Goal: Task Accomplishment & Management: Complete application form

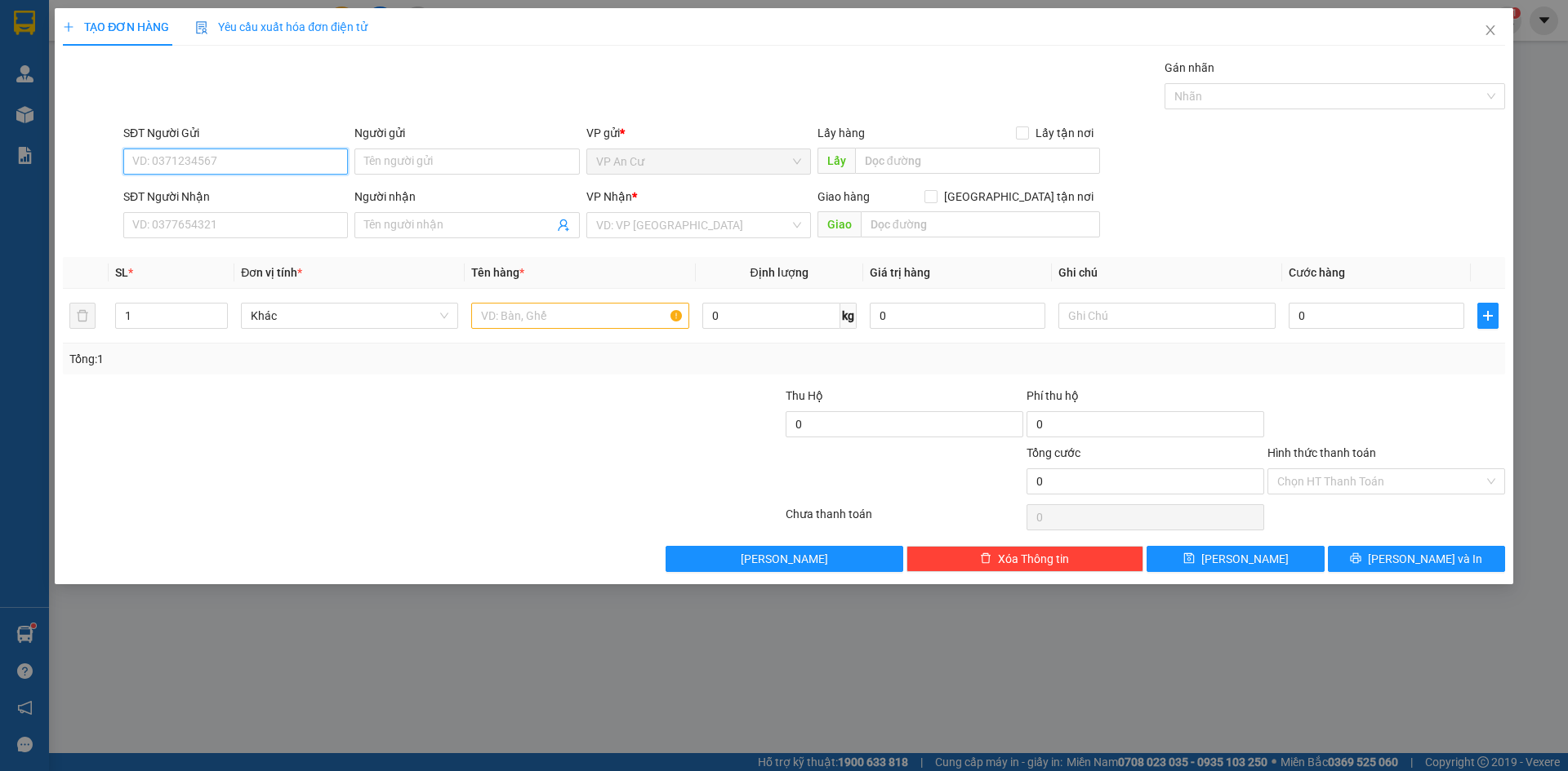
drag, startPoint x: 267, startPoint y: 165, endPoint x: 251, endPoint y: 154, distance: 19.4
click at [265, 163] on input "SĐT Người Gửi" at bounding box center [235, 162] width 224 height 26
click at [203, 196] on div "0961837809 - LẸ" at bounding box center [236, 194] width 205 height 18
type input "0961837809"
type input "LẸ"
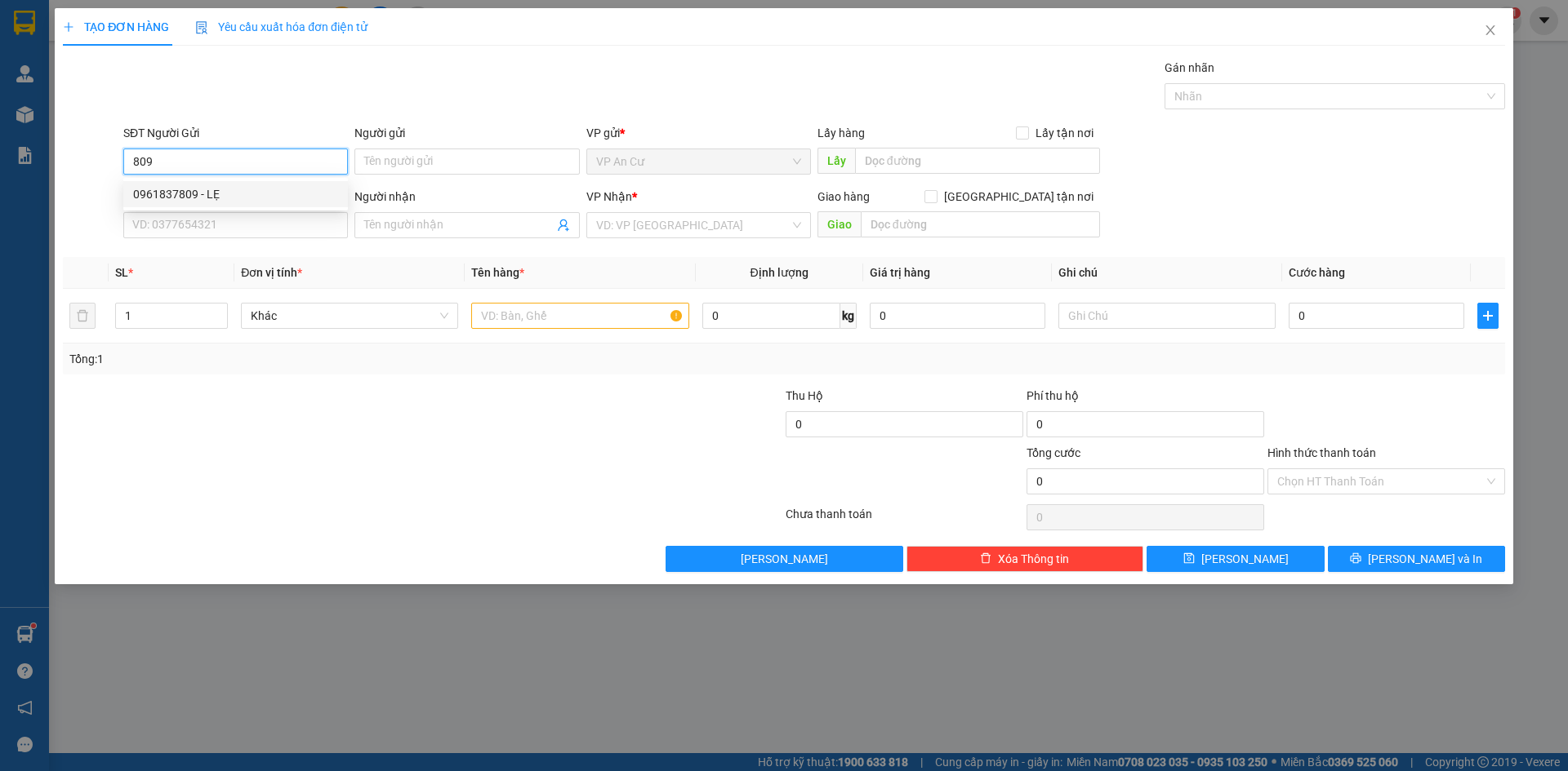
type input "0909237527"
type input "ĐOÀN 1,2/KG"
type input "20.000"
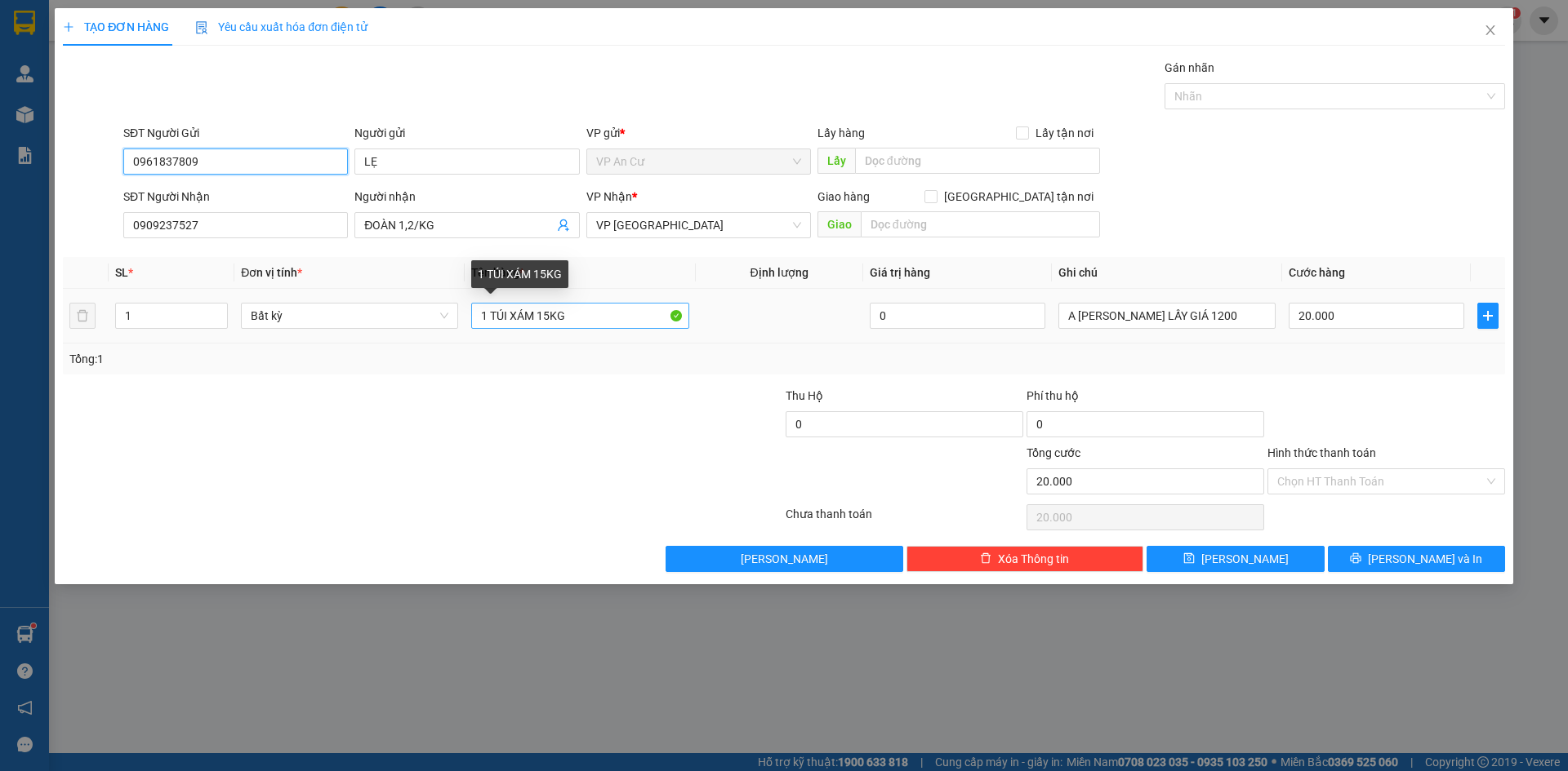
type input "0961837809"
drag, startPoint x: 582, startPoint y: 310, endPoint x: 536, endPoint y: 328, distance: 49.4
click at [536, 328] on input "1 TÚI XÁM 15KG" at bounding box center [580, 316] width 217 height 26
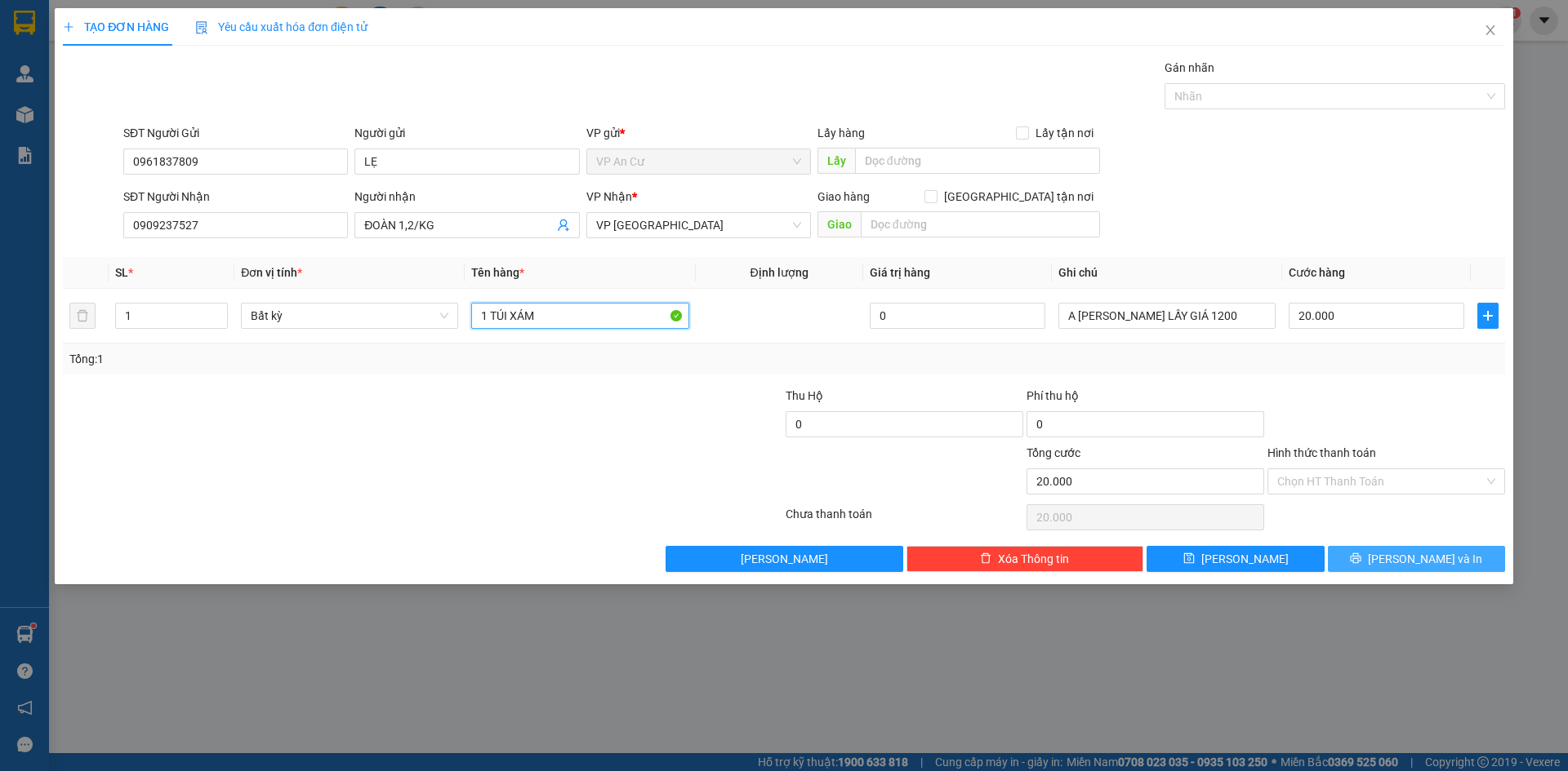
type input "1 TÚI XÁM"
click at [1423, 559] on span "[PERSON_NAME] và In" at bounding box center [1425, 559] width 115 height 18
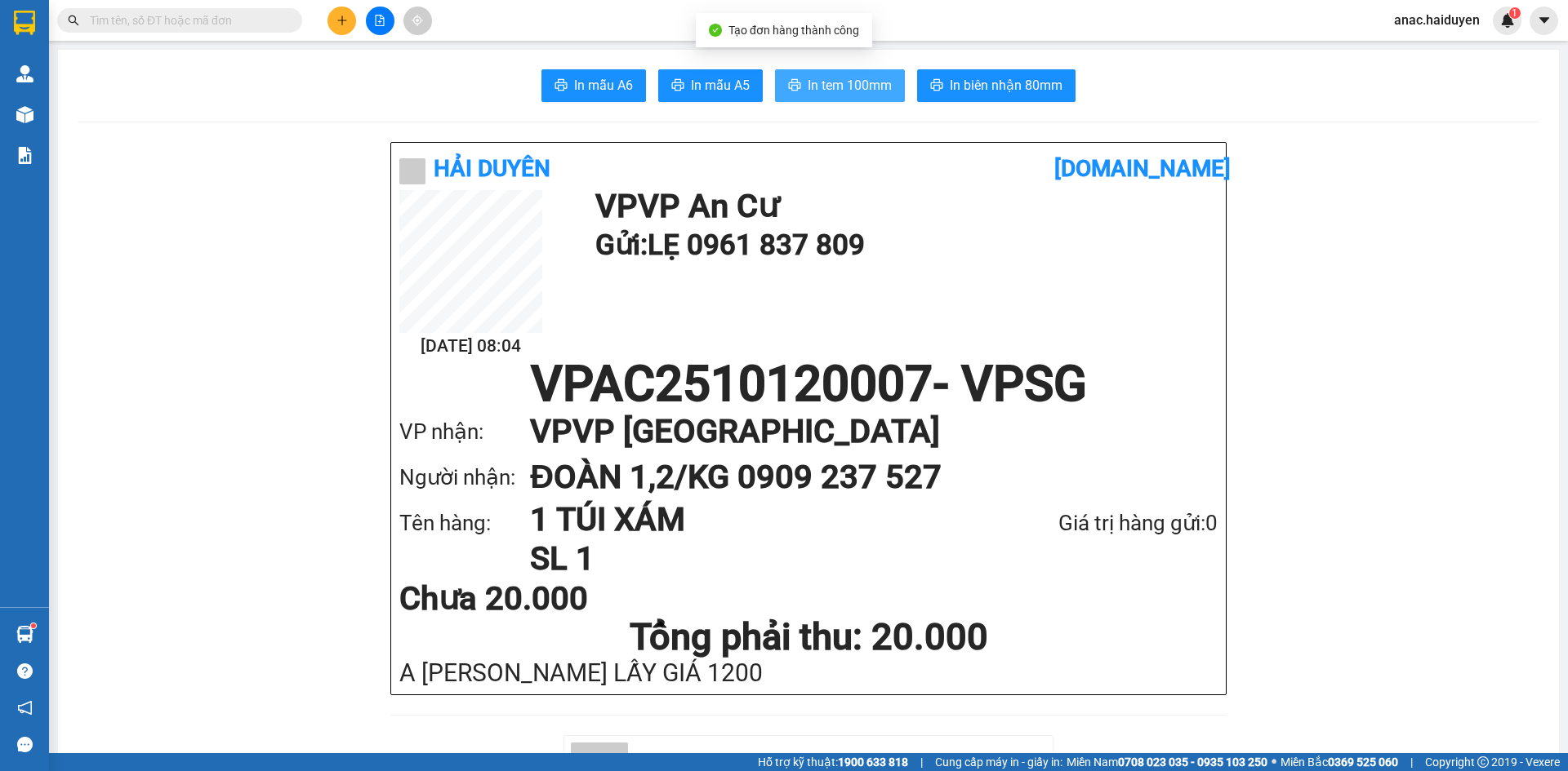
click at [841, 89] on span "In tem 100mm" at bounding box center [849, 85] width 84 height 21
click at [362, 7] on div at bounding box center [380, 21] width 122 height 29
click at [343, 26] on icon "plus" at bounding box center [343, 21] width 12 height 12
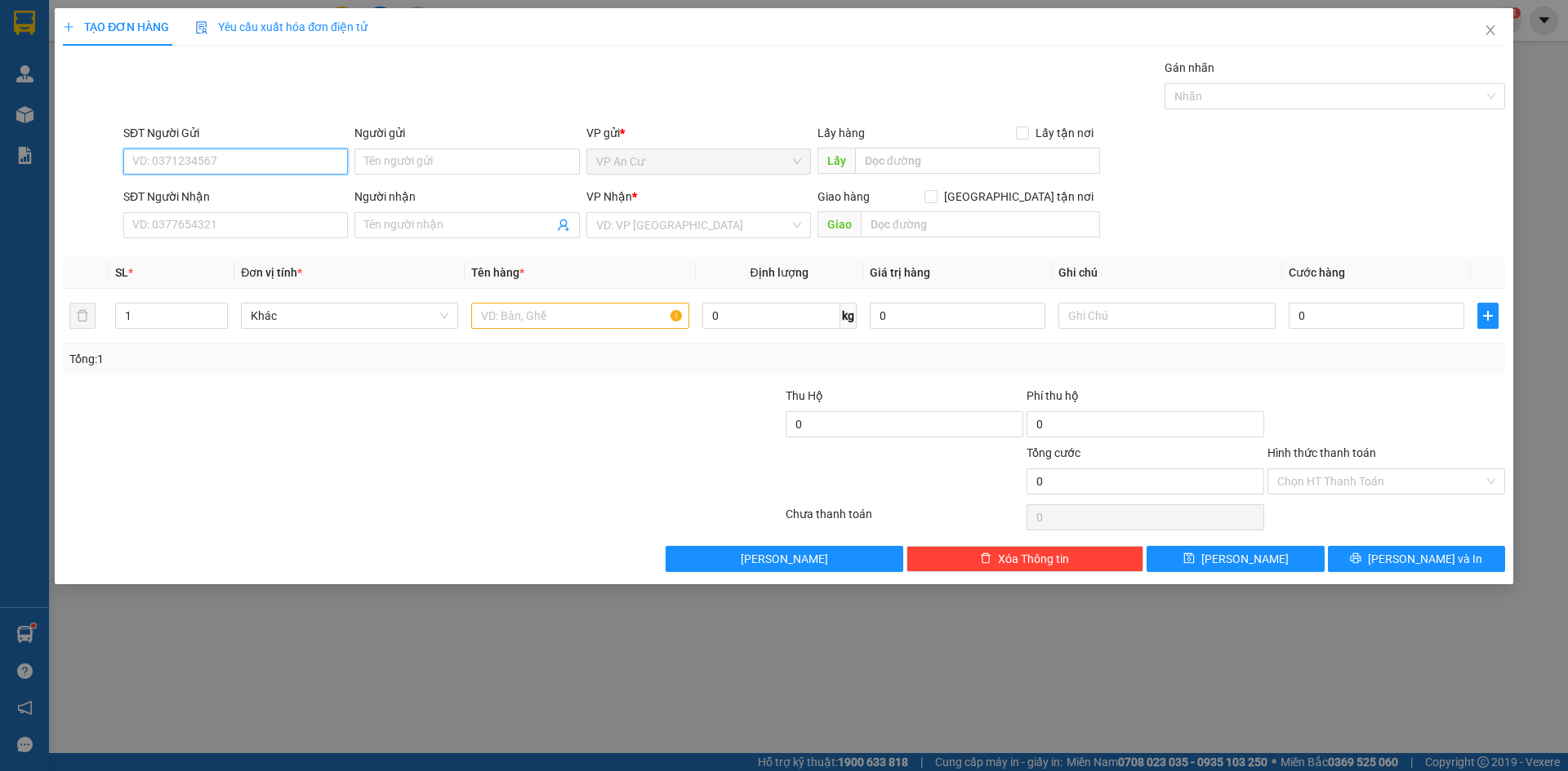
click at [238, 158] on input "SĐT Người Gửi" at bounding box center [235, 162] width 224 height 26
type input "0382686585"
click at [197, 193] on div "0382686585 - MƯỜI" at bounding box center [236, 194] width 205 height 18
type input "MƯỜI"
type input "0961561409"
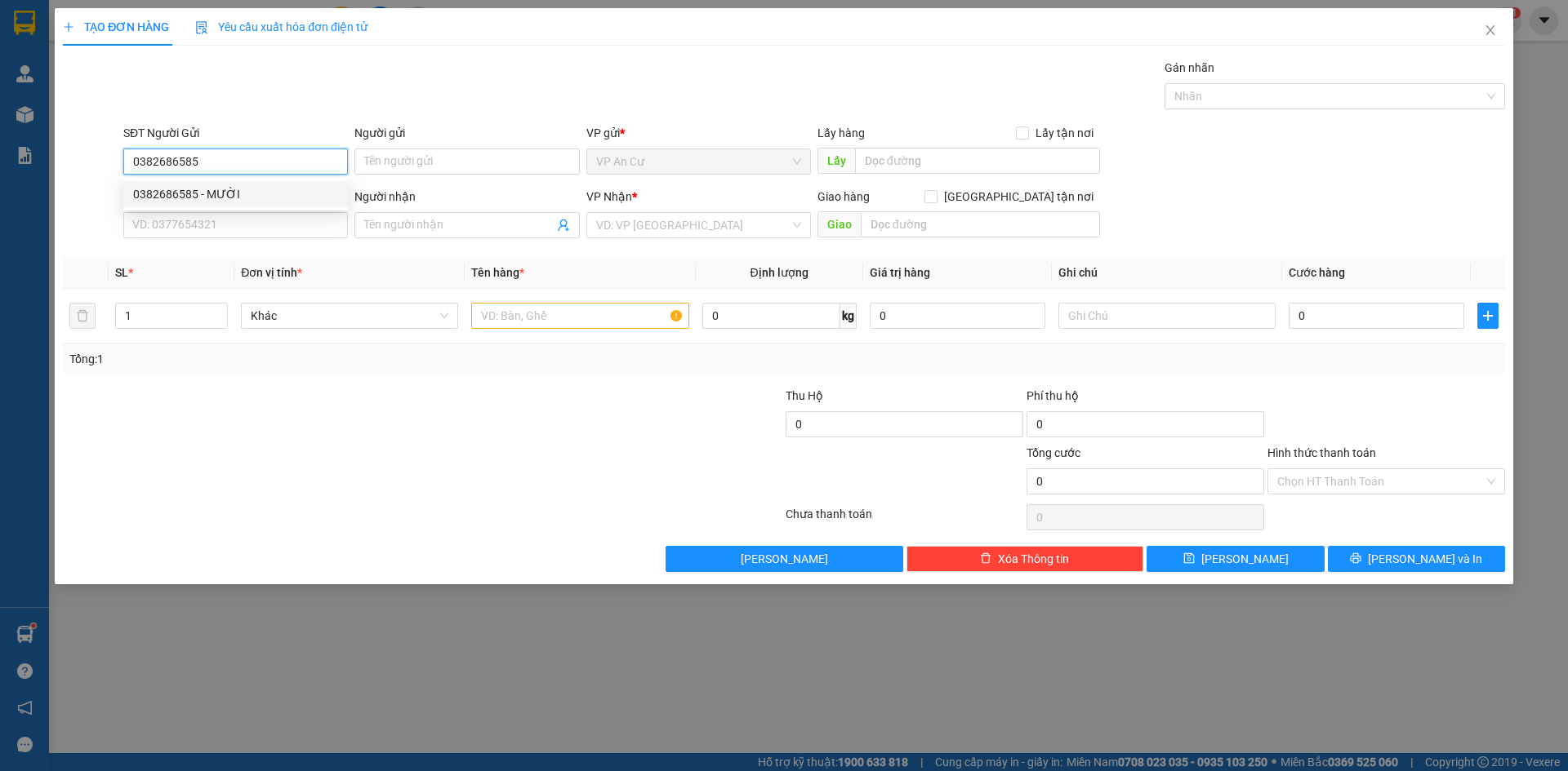
type input "DIỄM"
type input "20.000"
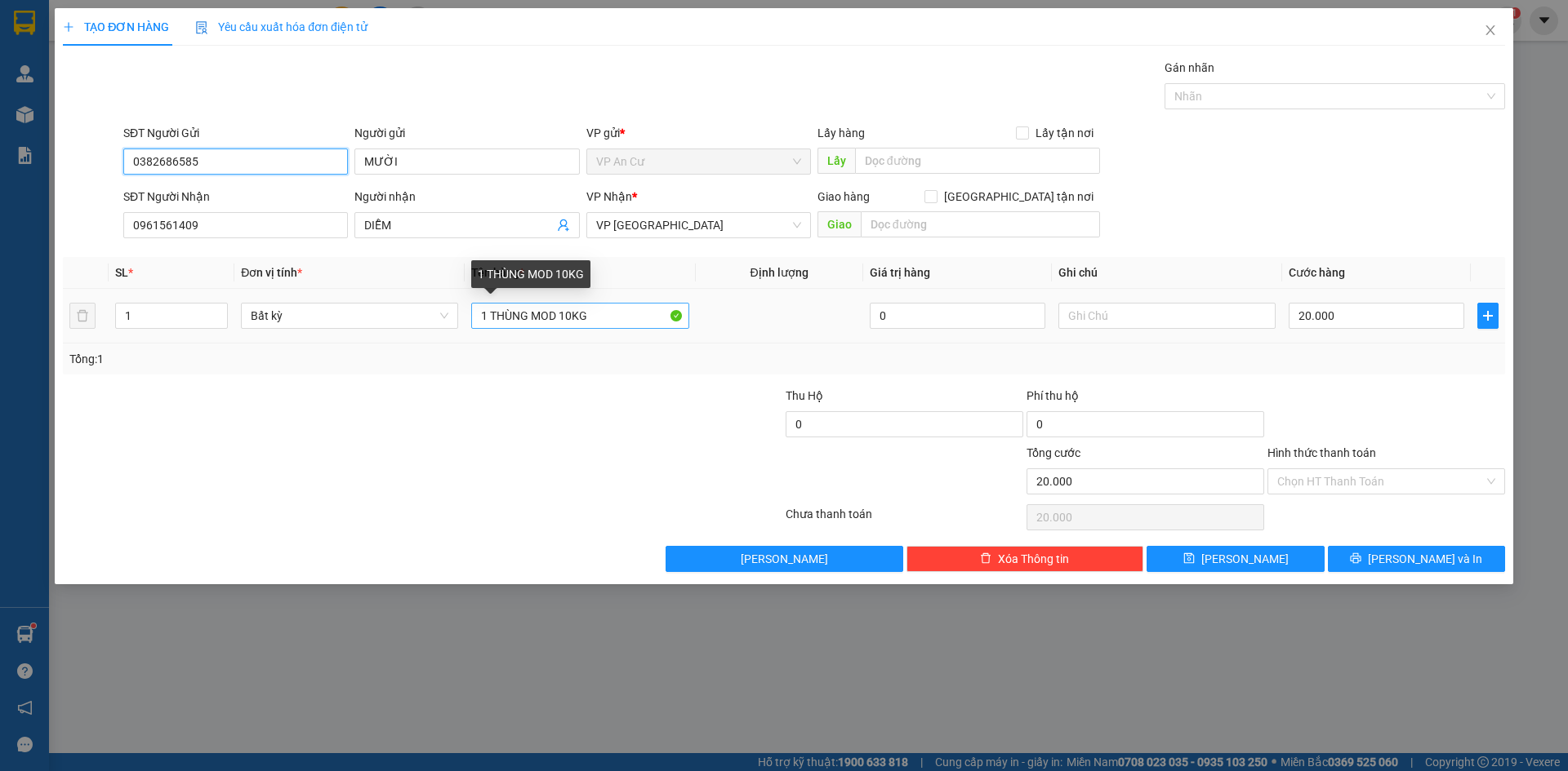
type input "0382686585"
drag, startPoint x: 562, startPoint y: 317, endPoint x: 411, endPoint y: 321, distance: 151.1
click at [411, 321] on tr "1 Bất kỳ 1 THÙNG MOD 10KG 0 20.000" at bounding box center [784, 316] width 1442 height 54
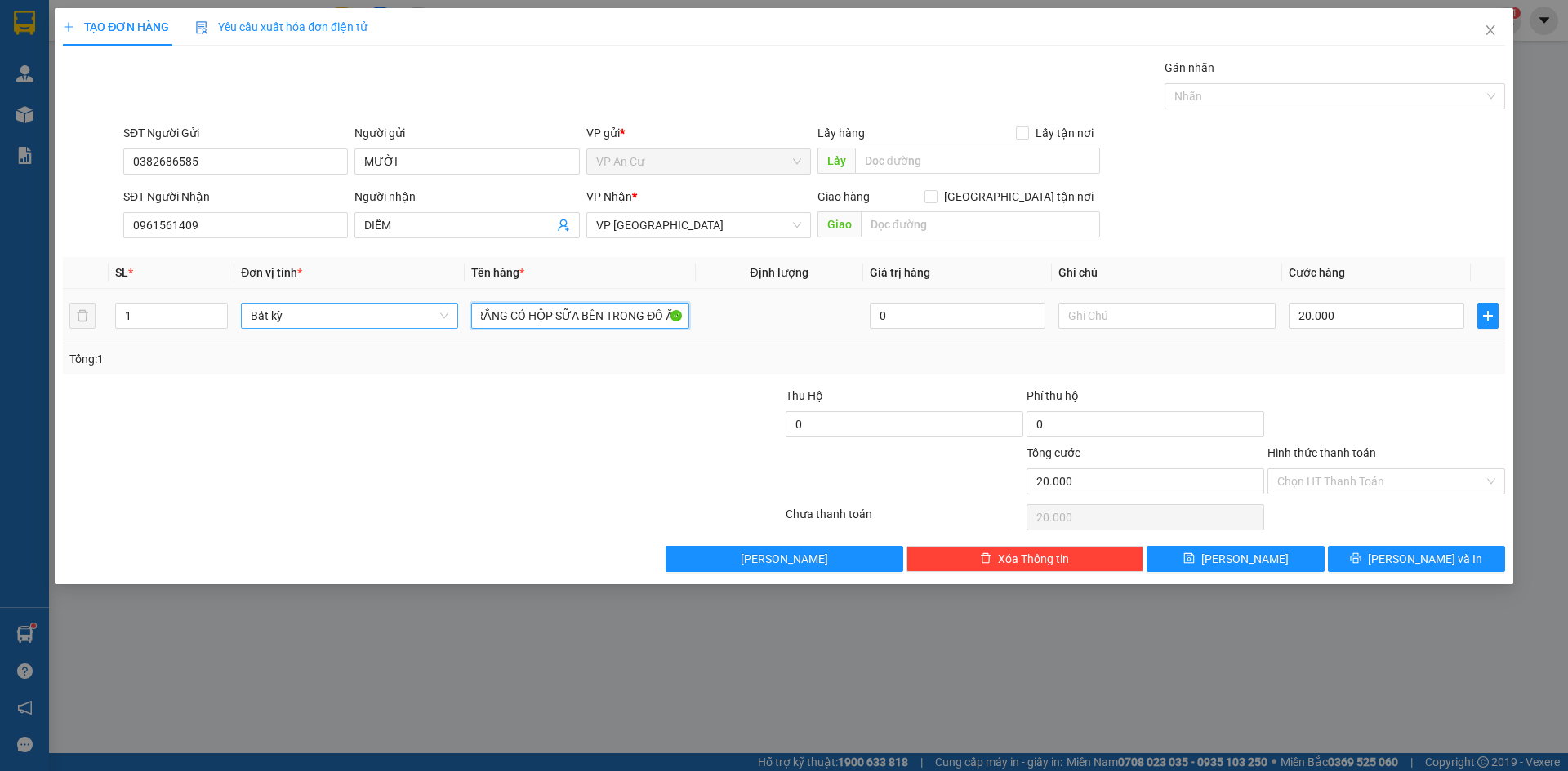
scroll to position [0, 49]
type input "1 BỊCH TRẮNG CÓ HỘP SỮA BÊN TRONG ĐỒ ĂN"
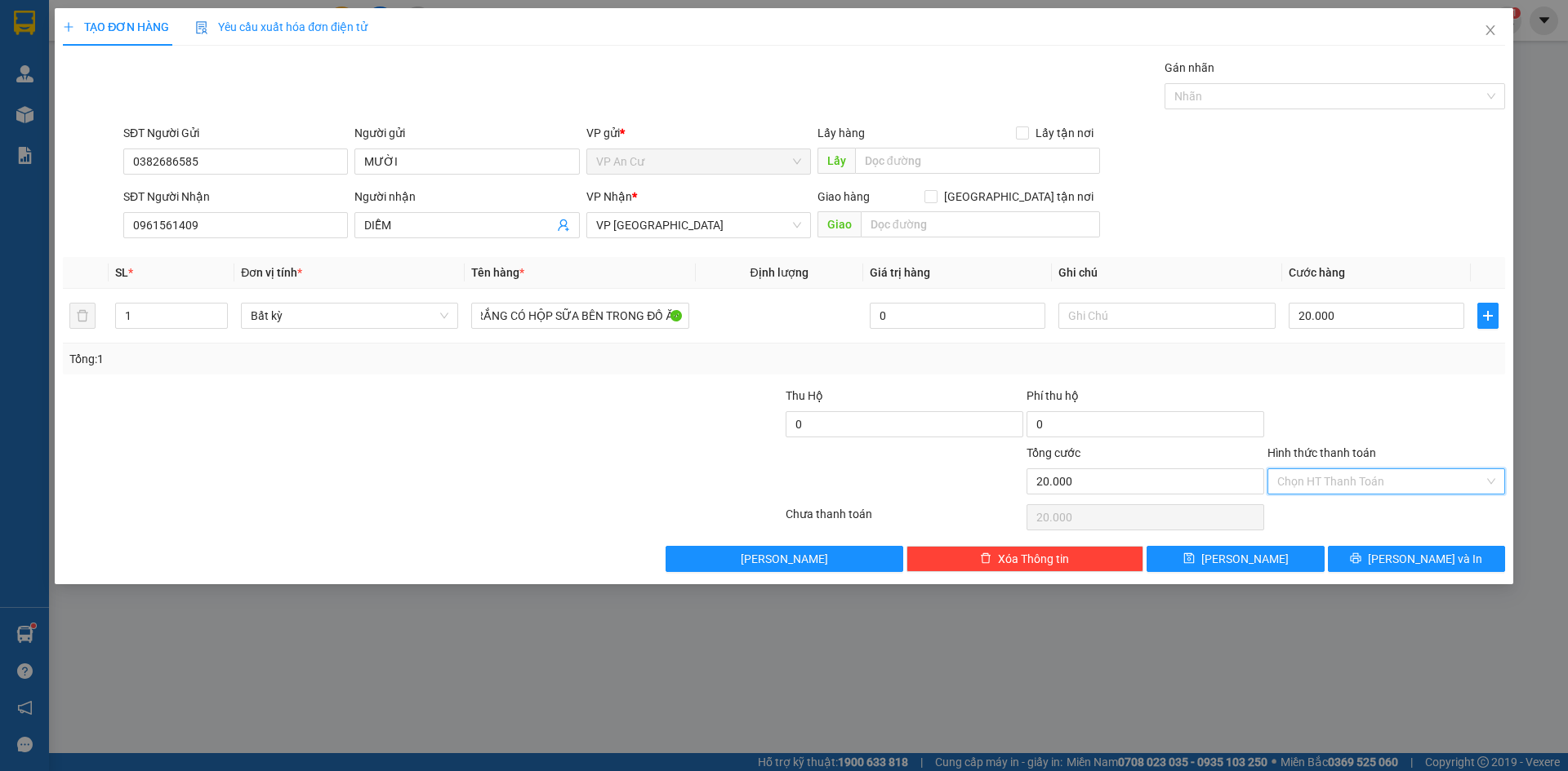
scroll to position [0, 0]
click at [1379, 484] on input "Hình thức thanh toán" at bounding box center [1379, 481] width 206 height 25
click at [1334, 512] on div "Tại văn phòng" at bounding box center [1385, 514] width 218 height 18
type input "0"
click at [1411, 565] on span "[PERSON_NAME] và In" at bounding box center [1425, 559] width 115 height 18
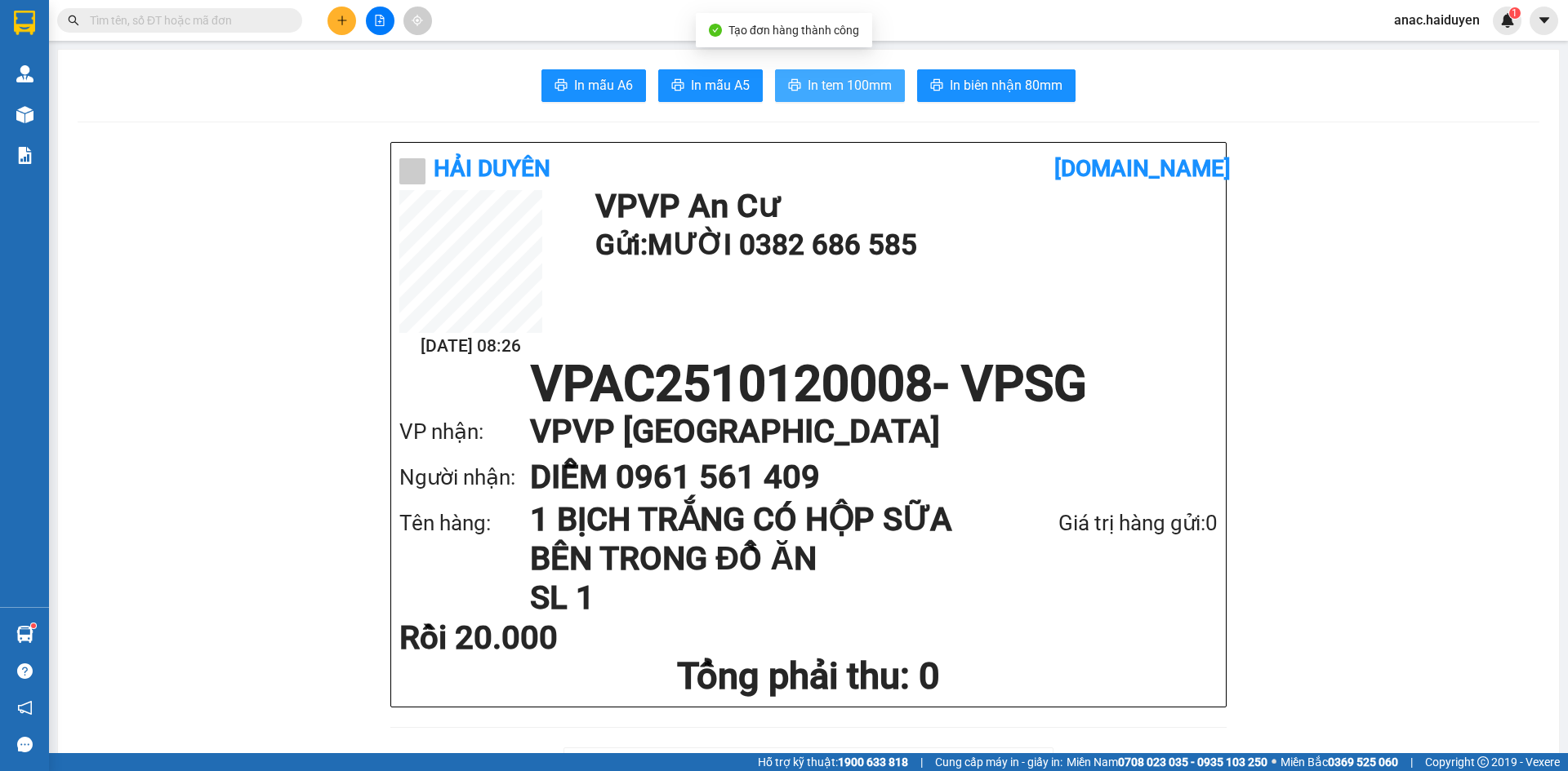
drag, startPoint x: 820, startPoint y: 88, endPoint x: 869, endPoint y: 148, distance: 77.5
click at [821, 88] on span "In tem 100mm" at bounding box center [849, 85] width 84 height 21
click at [187, 21] on input "text" at bounding box center [186, 21] width 193 height 18
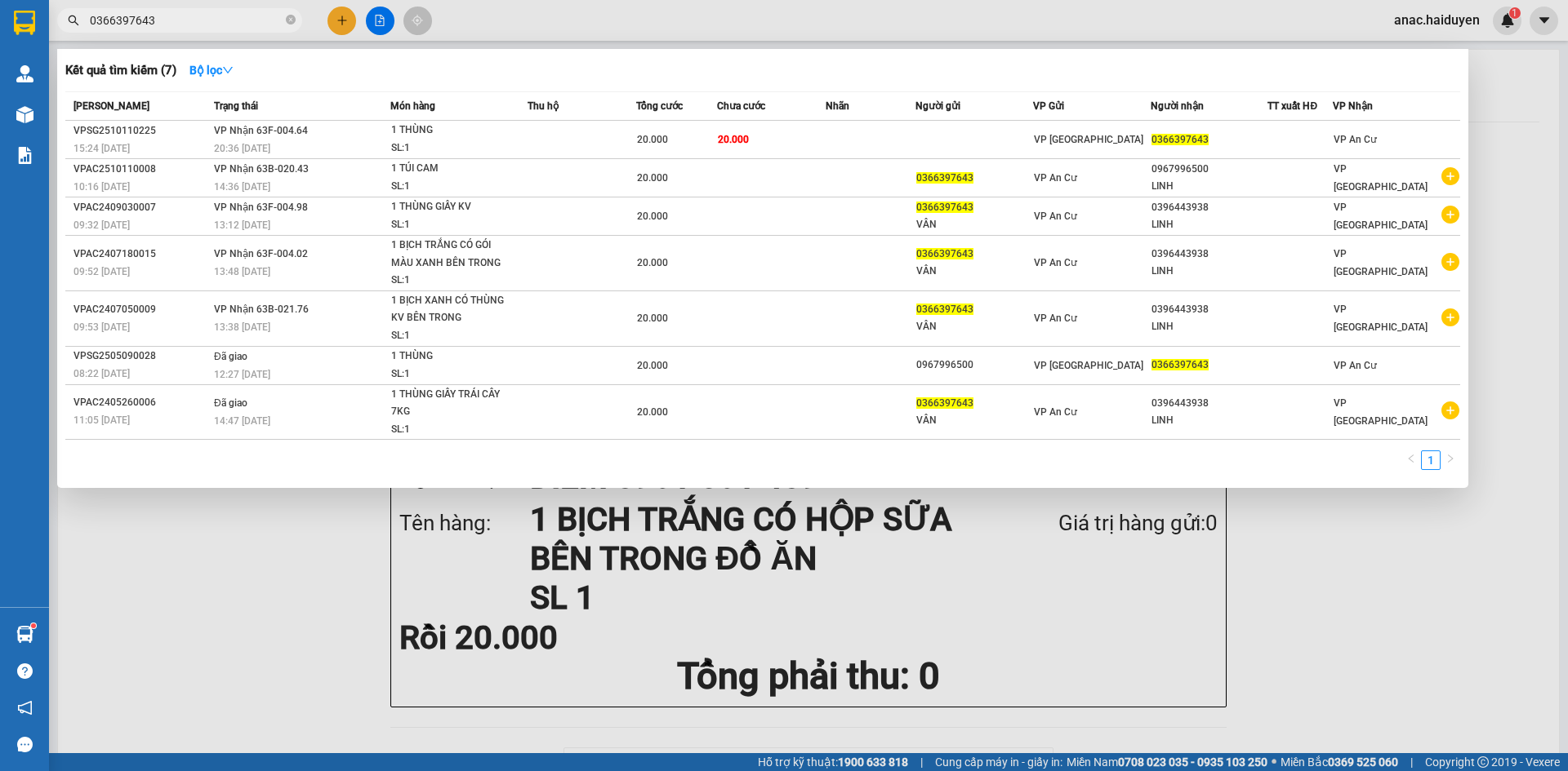
type input "0366397643"
click at [339, 19] on div at bounding box center [784, 385] width 1568 height 771
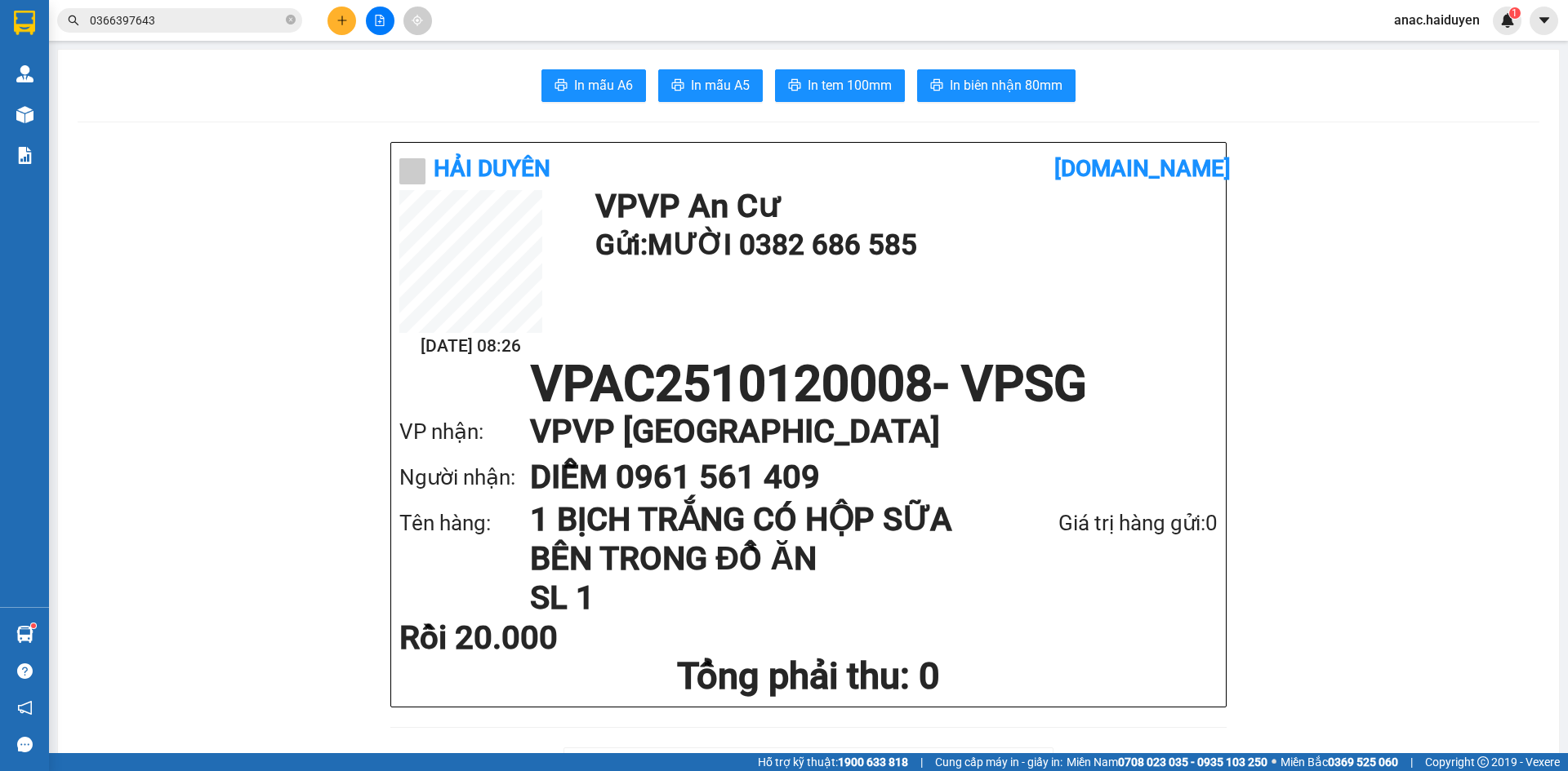
click at [345, 17] on icon "plus" at bounding box center [343, 21] width 12 height 12
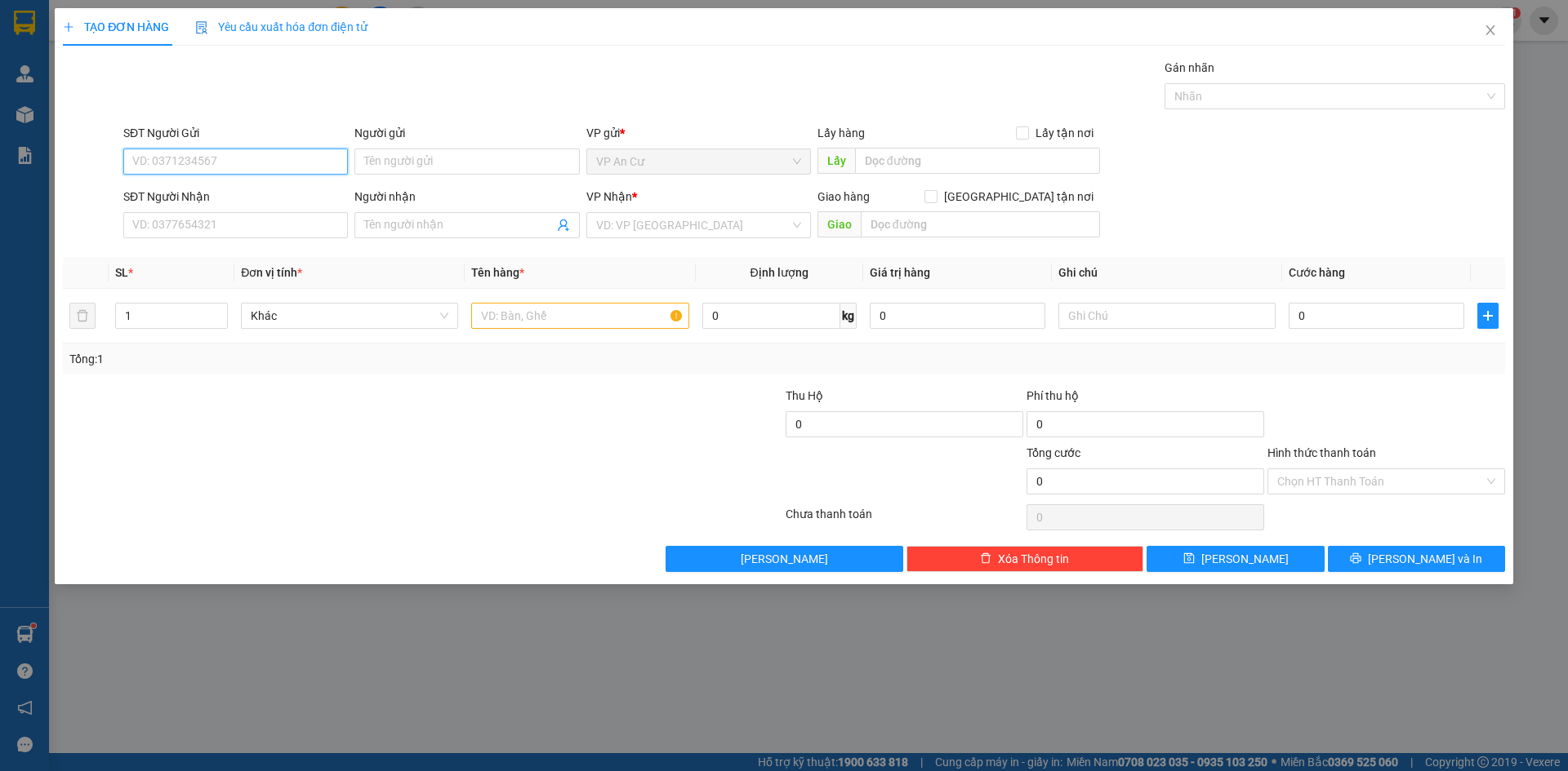
click at [231, 158] on input "SĐT Người Gửi" at bounding box center [235, 162] width 224 height 26
type input "0332589439"
click at [212, 188] on div "0332589439 - DUNG" at bounding box center [236, 194] width 205 height 18
type input "DUNG"
type input "0794920319"
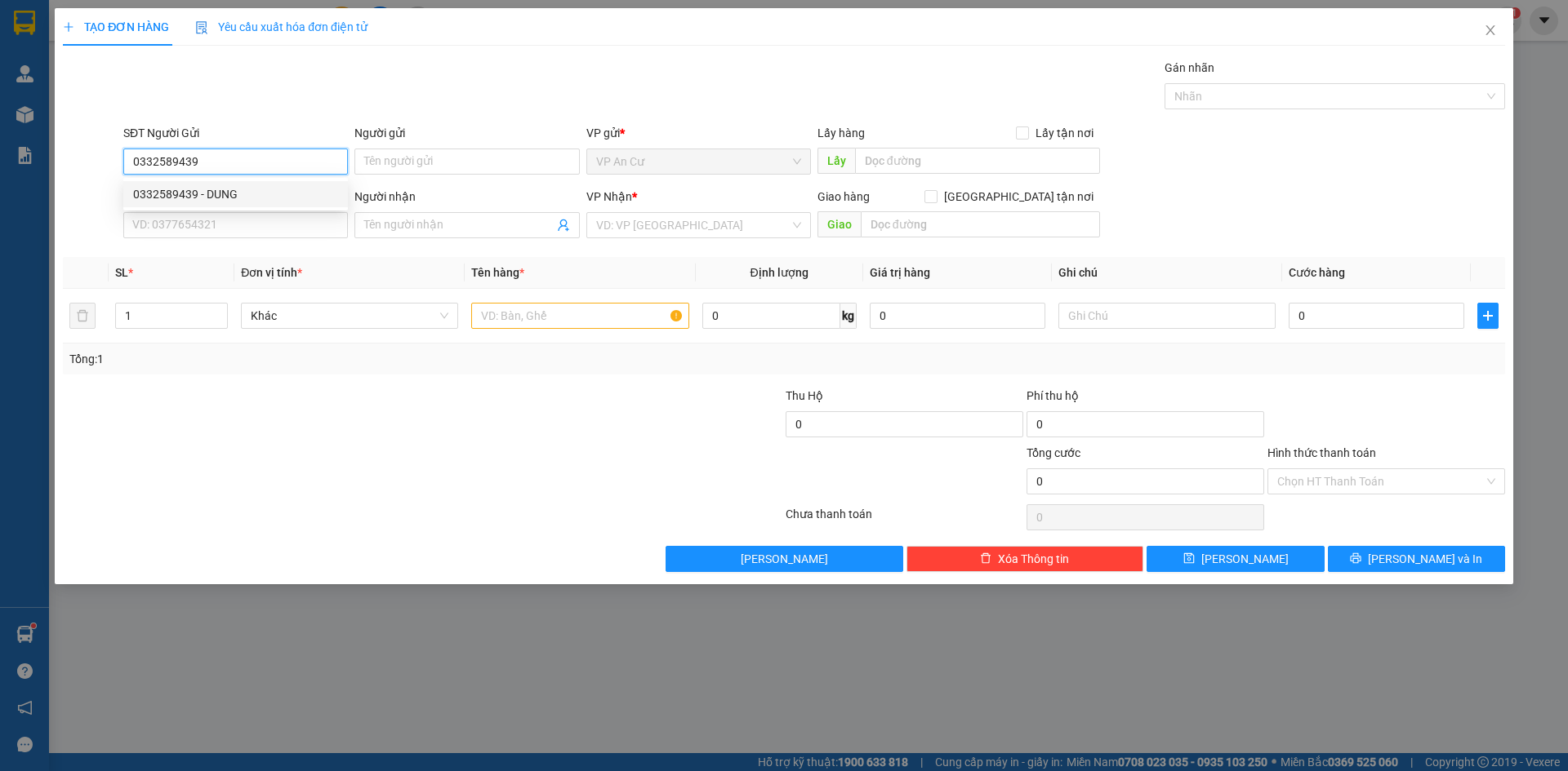
type input "OANH"
type input "30.000"
type input "0332589439"
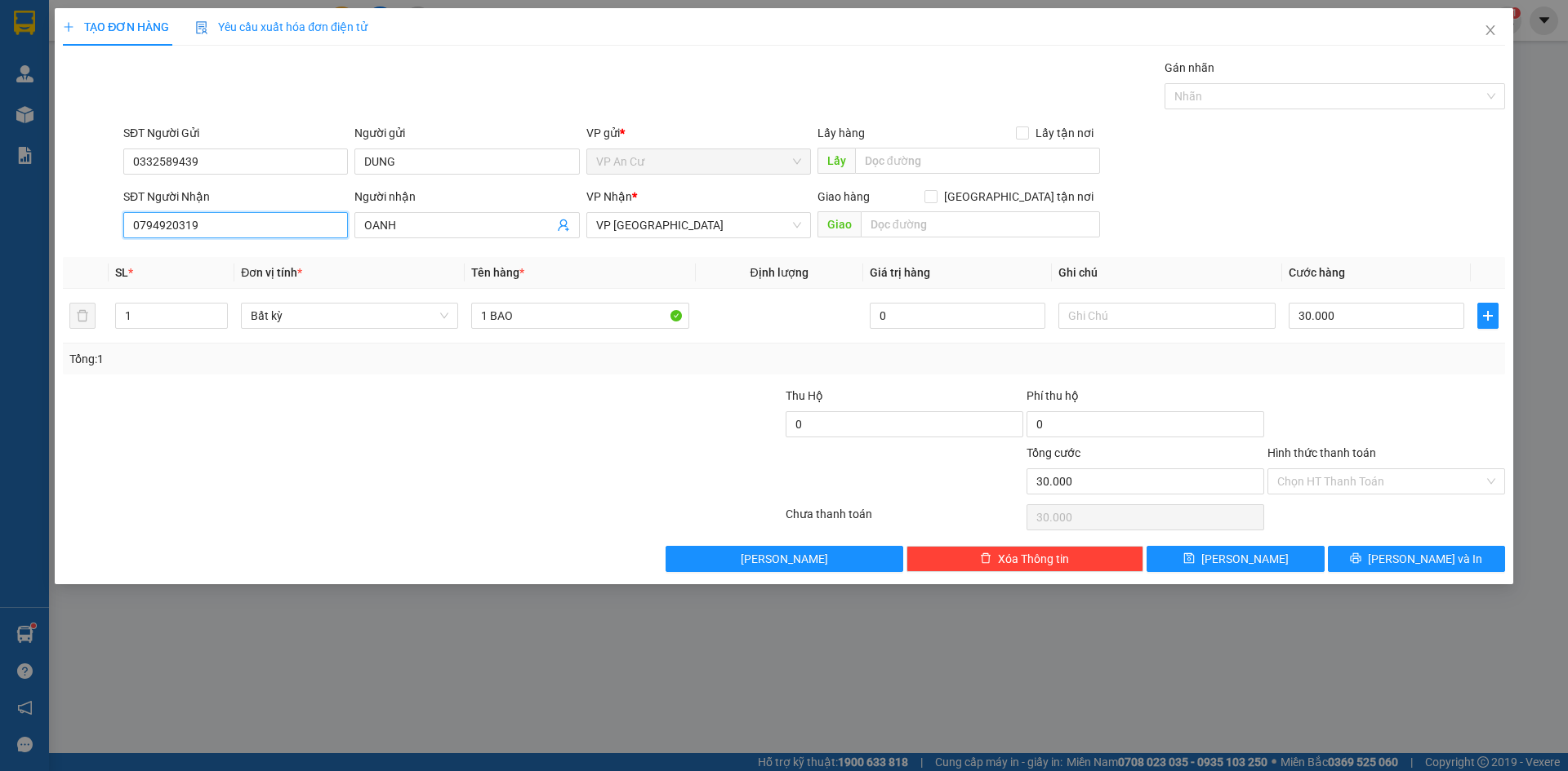
drag, startPoint x: 131, startPoint y: 227, endPoint x: 0, endPoint y: 227, distance: 131.0
click at [0, 233] on div "TẠO ĐƠN HÀNG Yêu cầu xuất hóa đơn điện tử Transit Pickup Surcharge Ids Transit …" at bounding box center [784, 385] width 1568 height 771
type input "0939701573"
click at [209, 261] on div "0939701573 - NI" at bounding box center [236, 258] width 205 height 18
type input "NI"
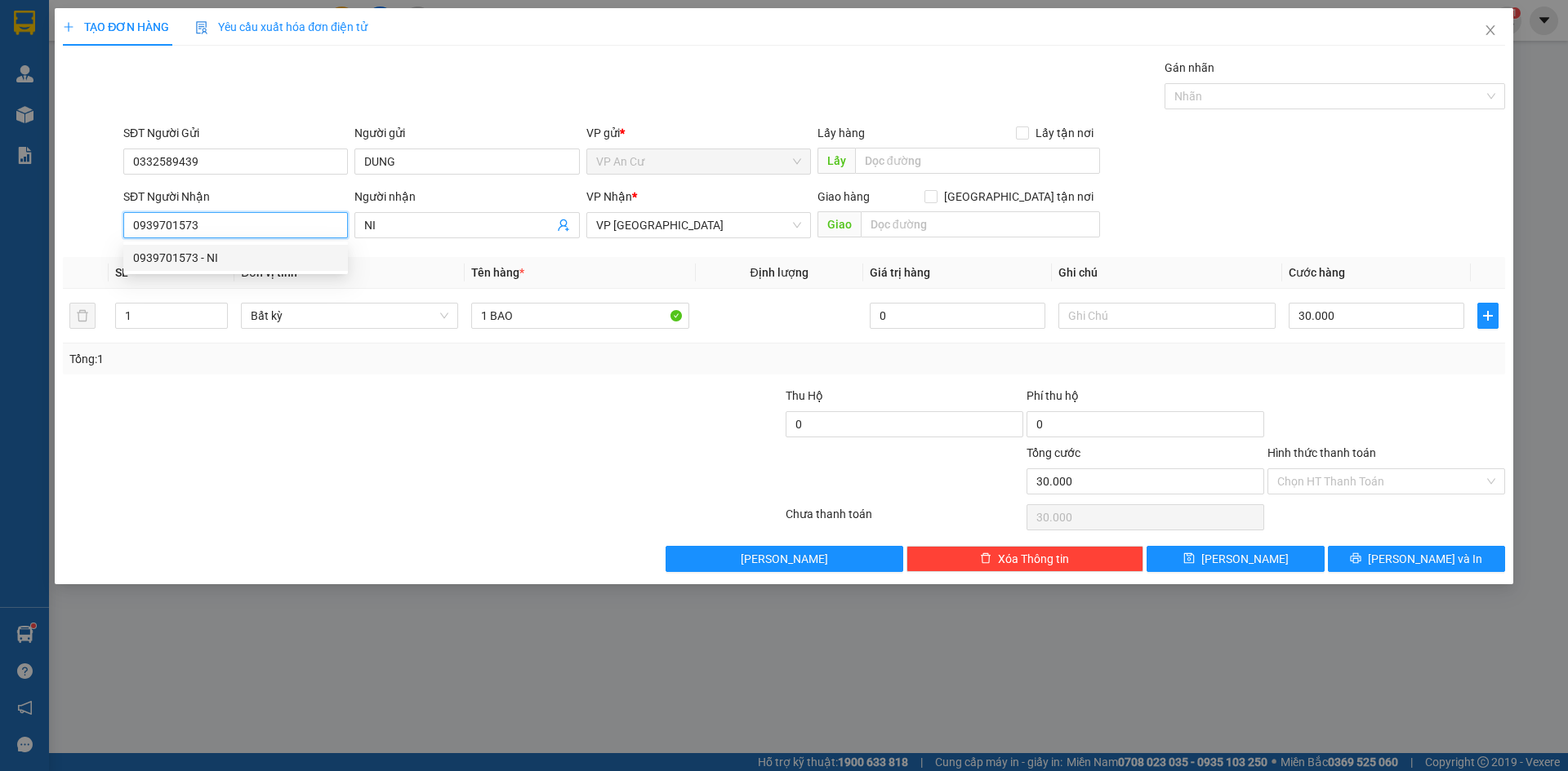
type input "20.000"
type input "0939701573"
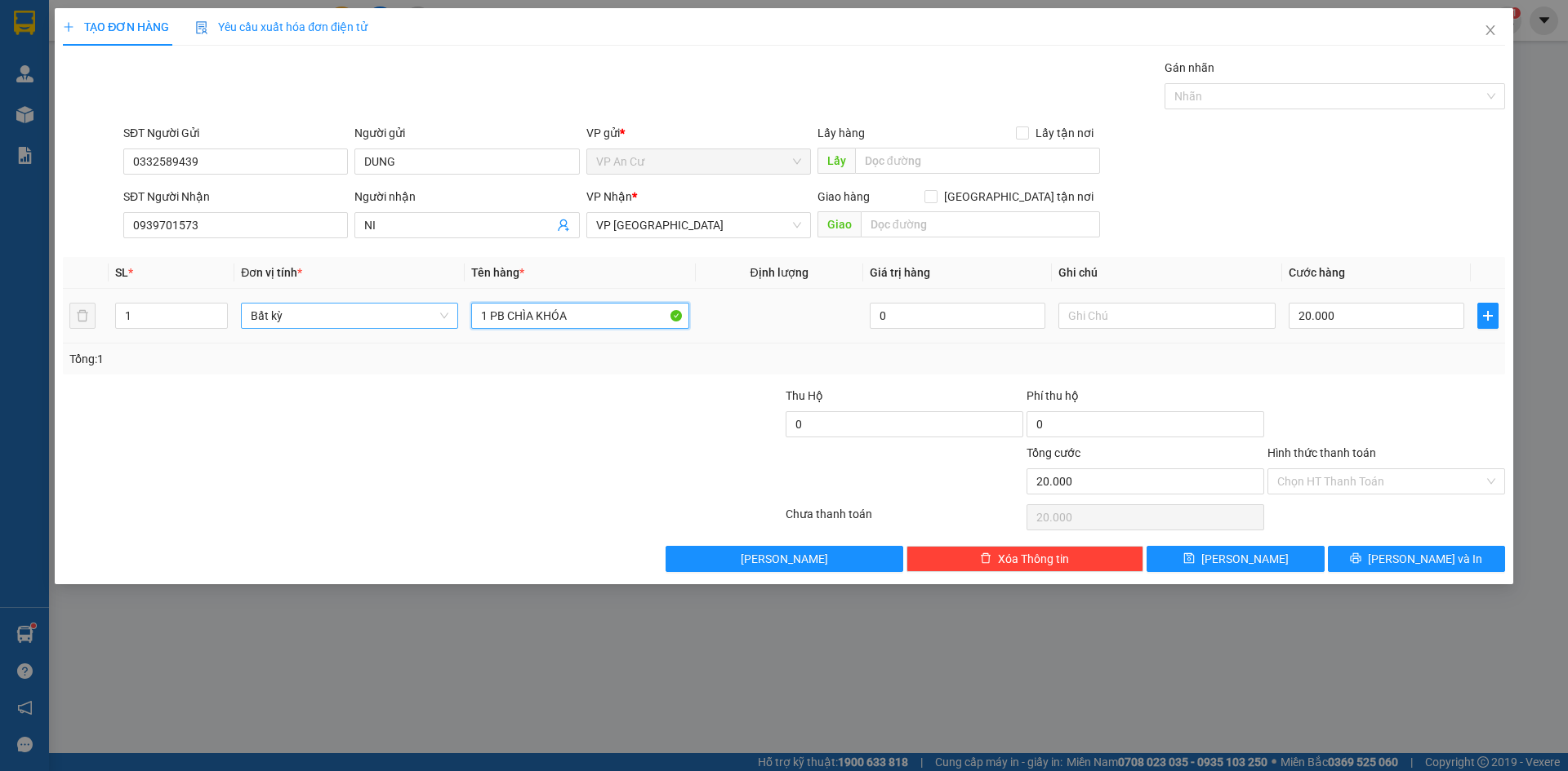
drag, startPoint x: 566, startPoint y: 316, endPoint x: 421, endPoint y: 320, distance: 145.1
click at [421, 320] on tr "1 Bất kỳ 1 PB CHÌA KHÓA 0 20.000" at bounding box center [784, 316] width 1442 height 54
type input "1 BỊCH XANH CÓ THÙNG BÁNH BÊN TRONG"
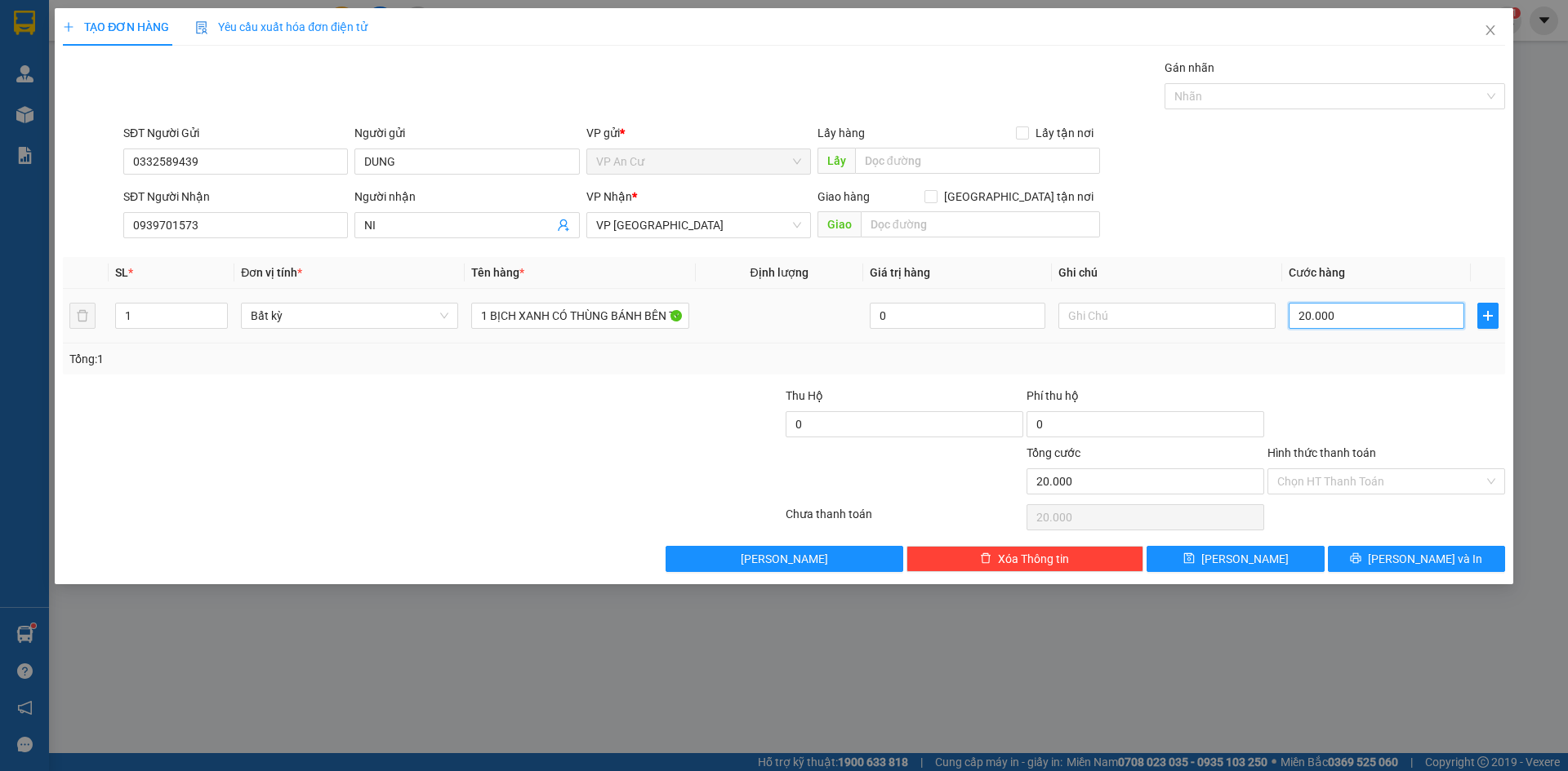
click at [1359, 310] on input "20.000" at bounding box center [1376, 316] width 176 height 26
type input "4"
type input "40"
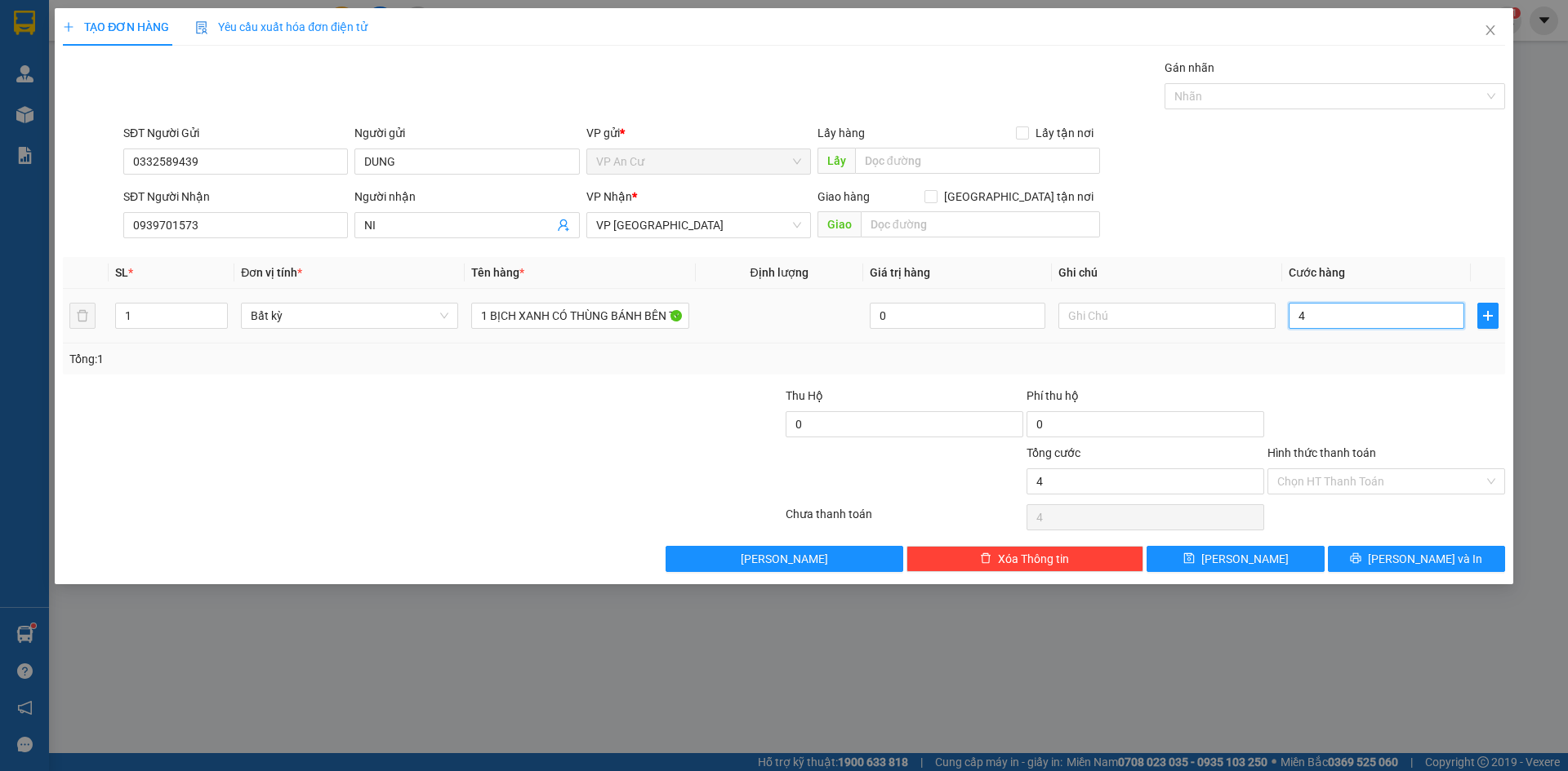
type input "40"
type input "400"
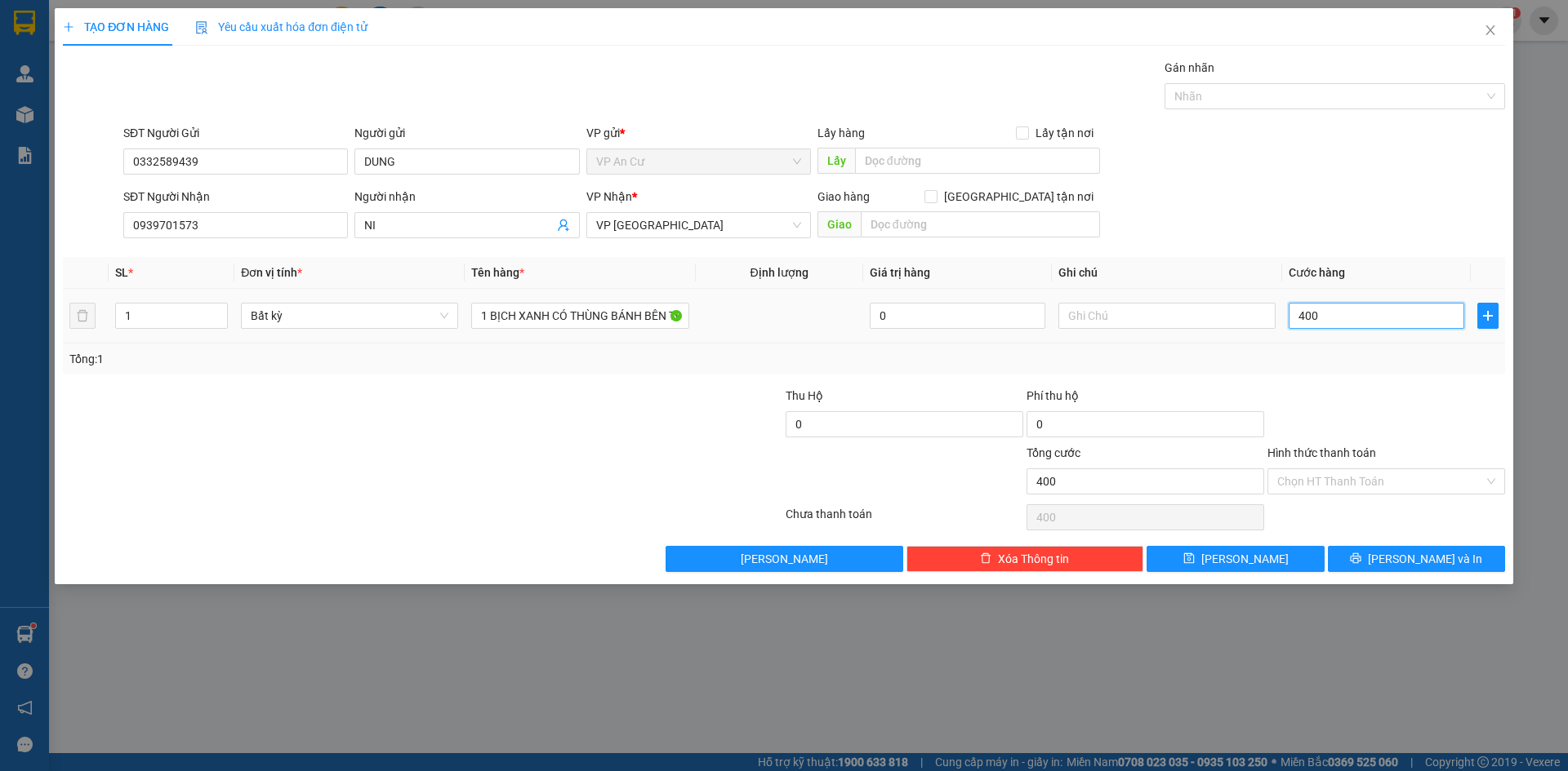
type input "4.000"
type input "40.000"
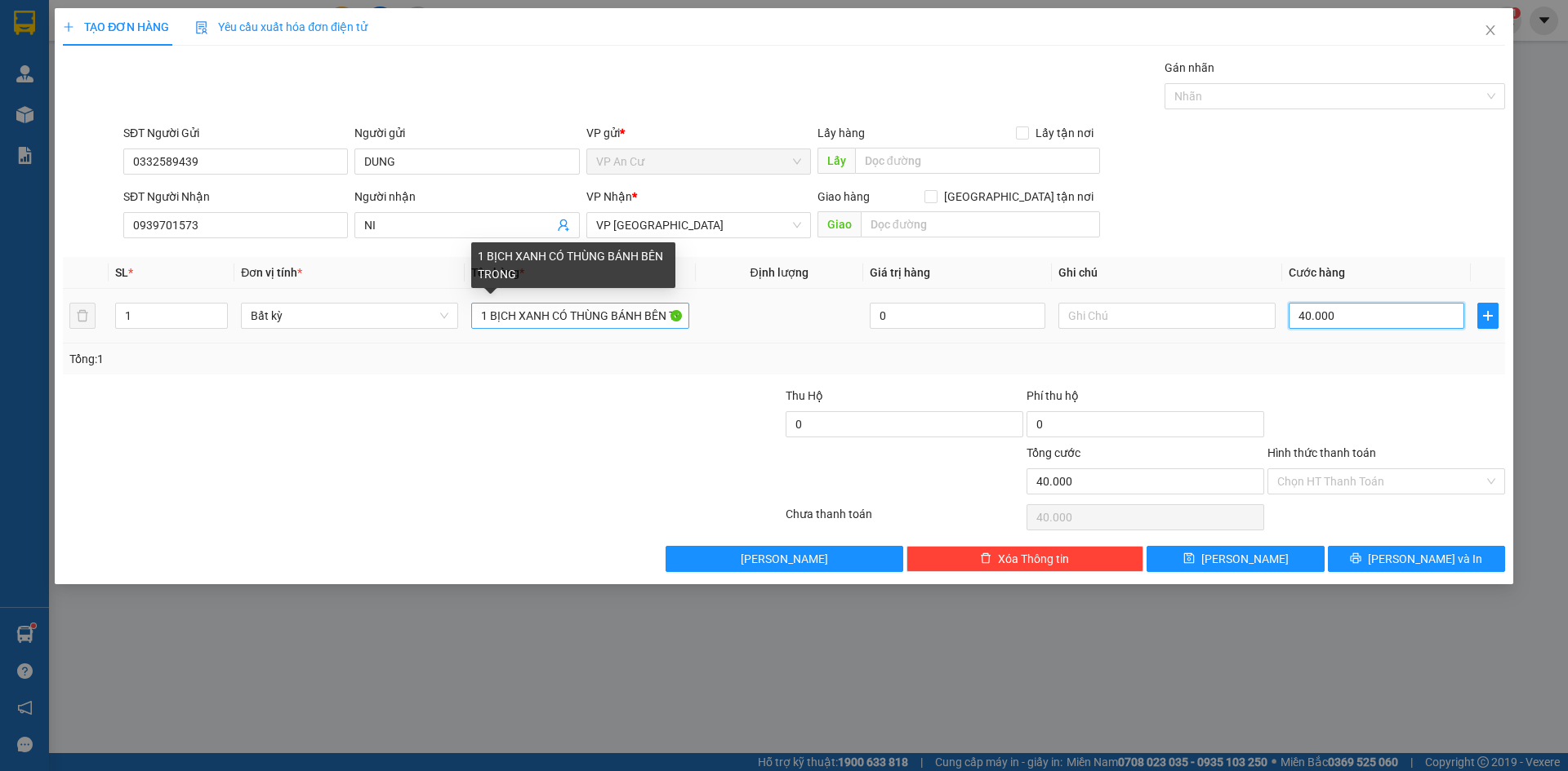
type input "40.000"
click at [616, 323] on input "1 BỊCH XANH CÓ THÙNG BÁNH BÊN TRONG" at bounding box center [580, 316] width 217 height 26
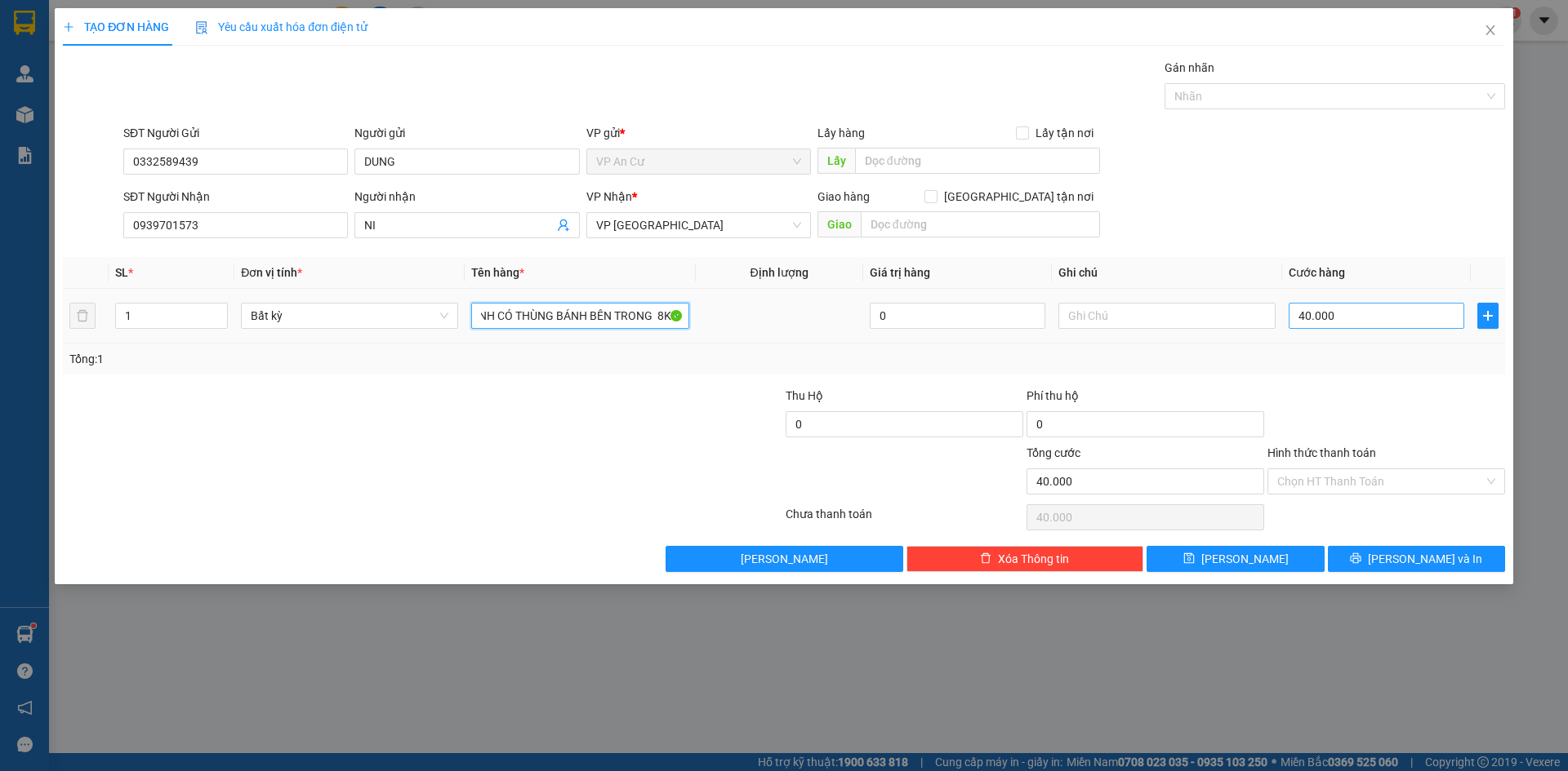
type input "1 BỊCH XANH CÓ THÙNG BÁNH BÊN TRONG 8KG"
click at [1368, 309] on input "40.000" at bounding box center [1376, 316] width 176 height 26
type input "2"
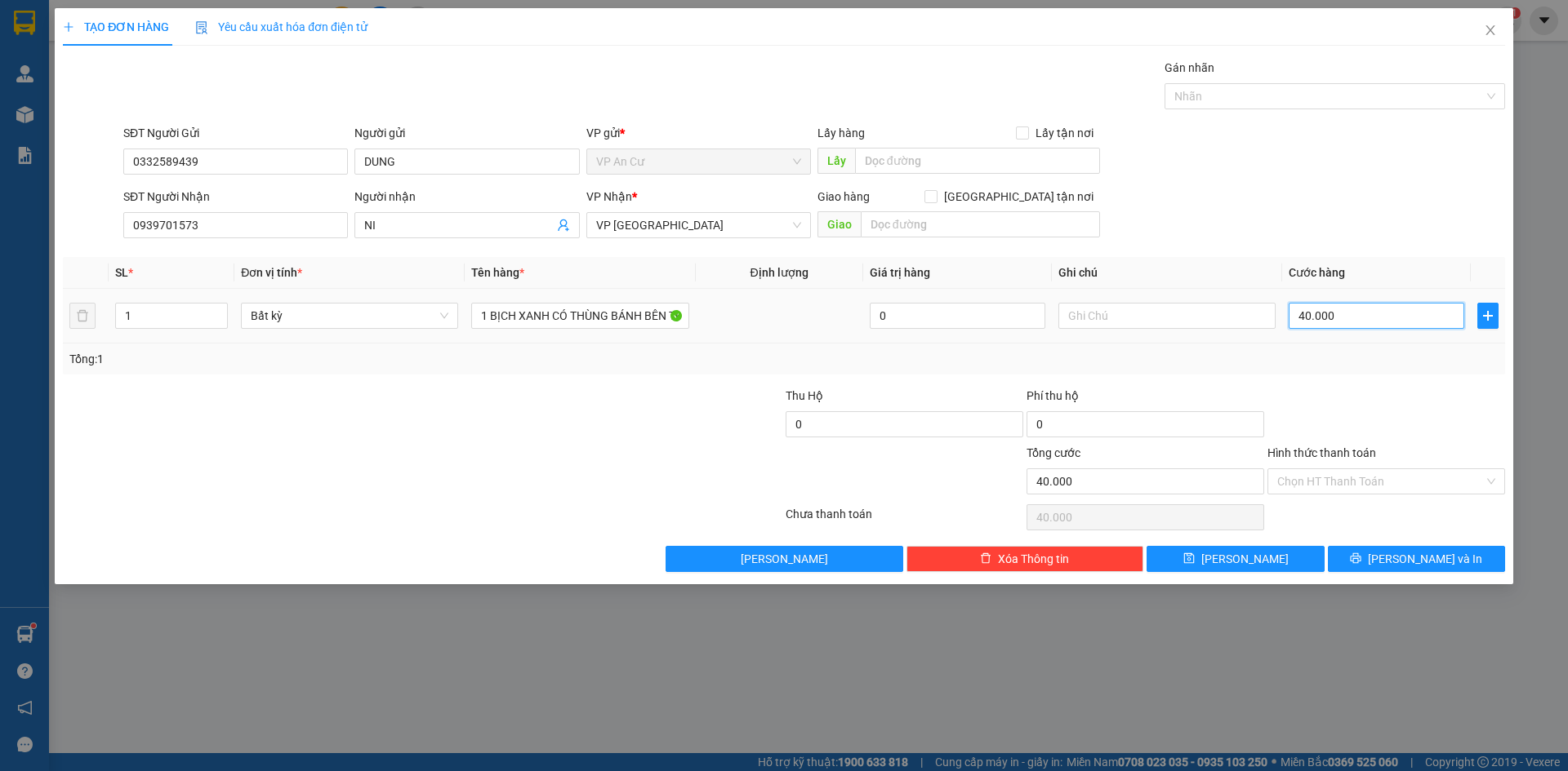
type input "2"
type input "20"
type input "200"
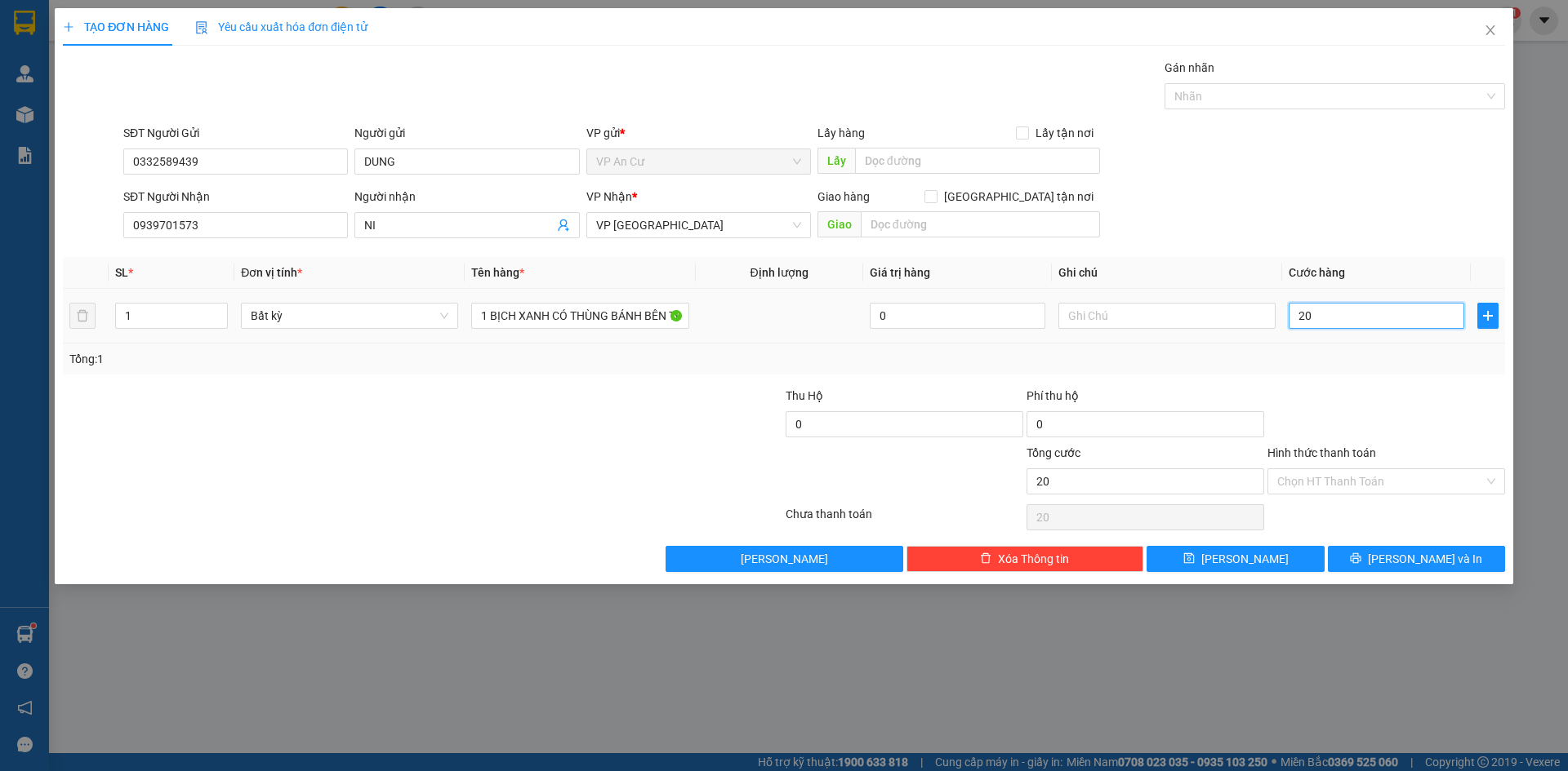
type input "200"
type input "2.000"
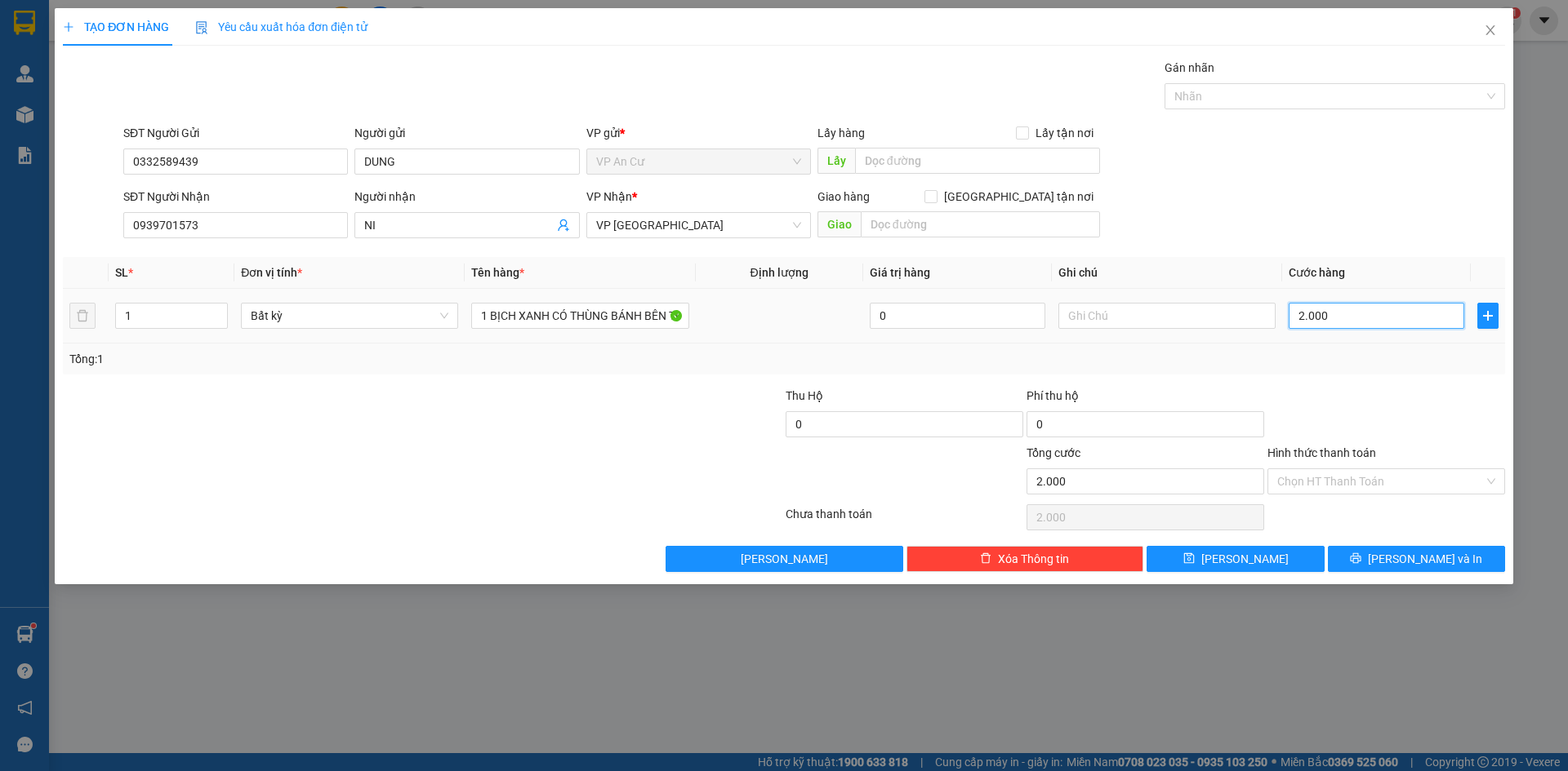
type input "20.000"
click at [1338, 483] on input "Hình thức thanh toán" at bounding box center [1379, 481] width 206 height 25
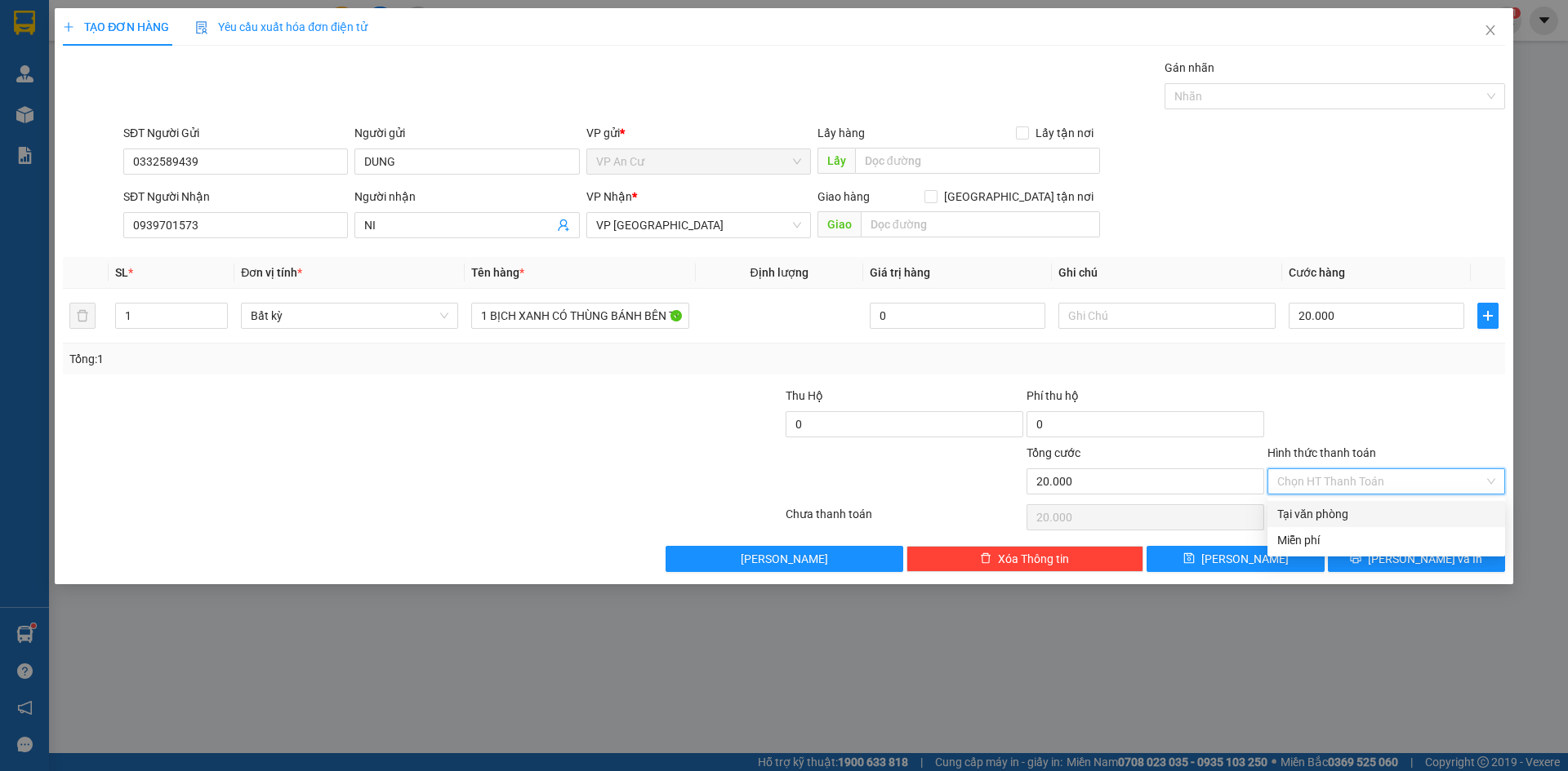
click at [1344, 512] on div "Tại văn phòng" at bounding box center [1385, 514] width 218 height 18
type input "0"
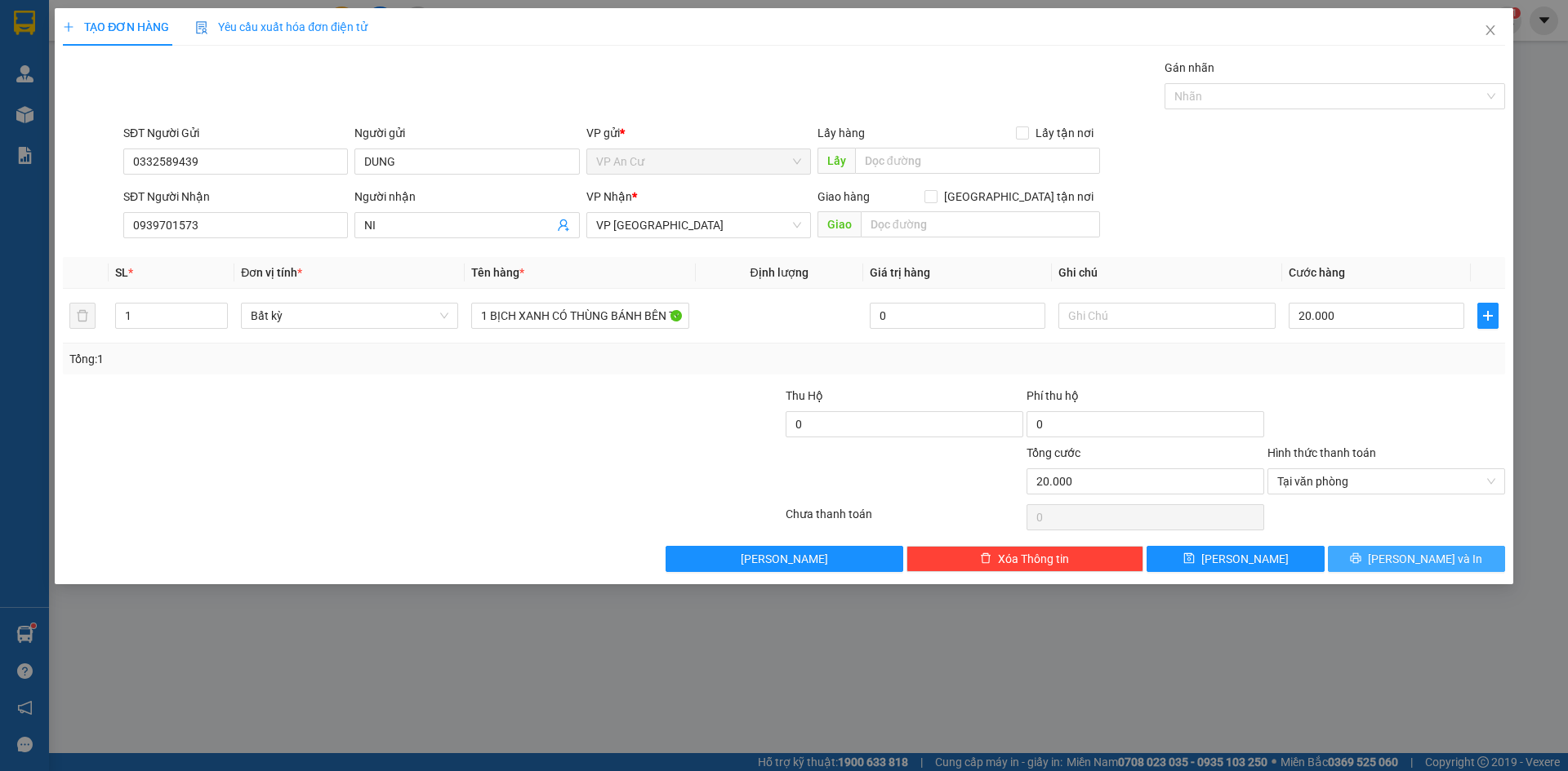
click at [1362, 565] on span "printer" at bounding box center [1356, 559] width 12 height 13
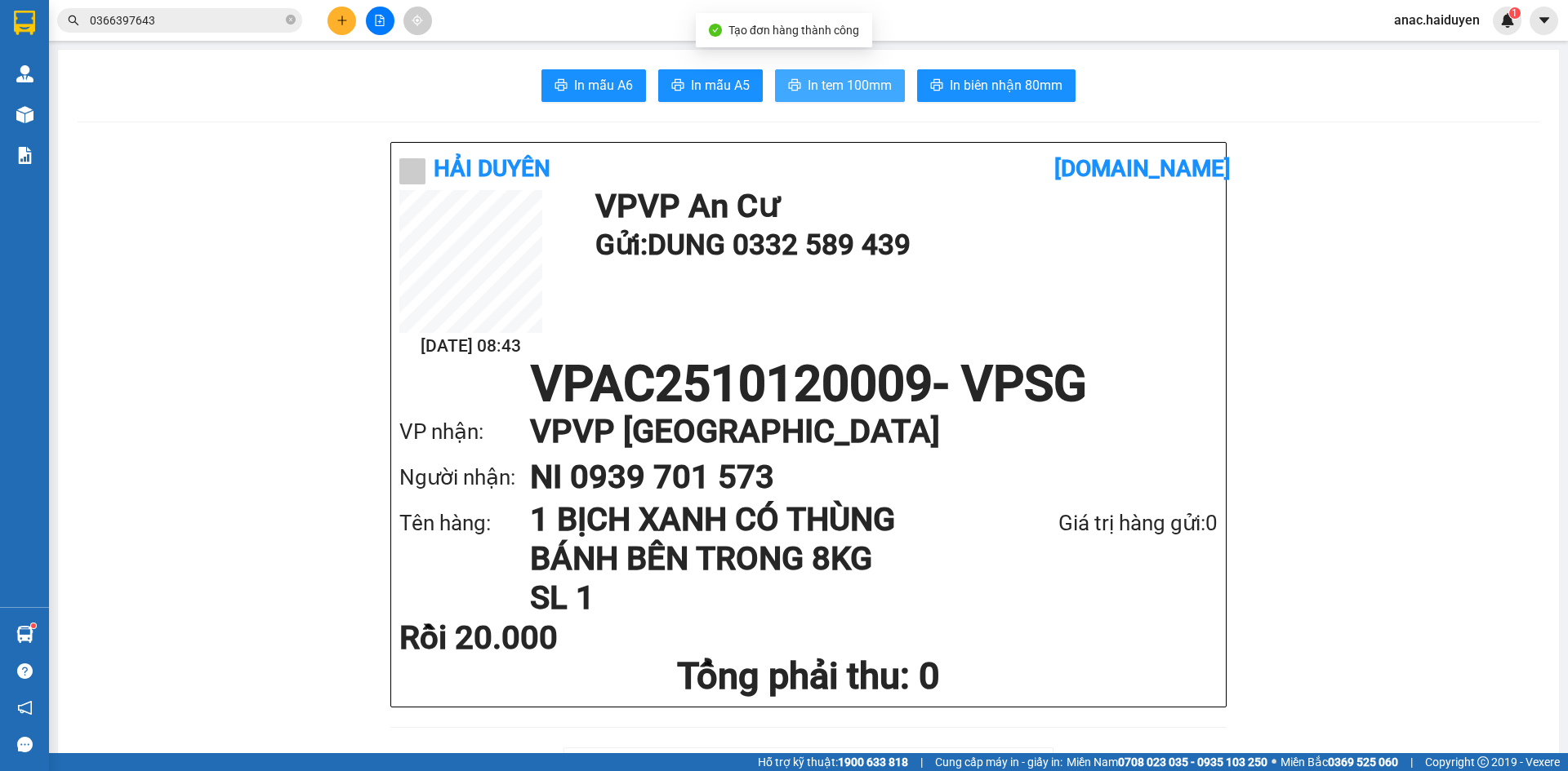
click at [842, 83] on span "In tem 100mm" at bounding box center [849, 85] width 84 height 21
click at [177, 21] on input "0366397643" at bounding box center [186, 21] width 193 height 18
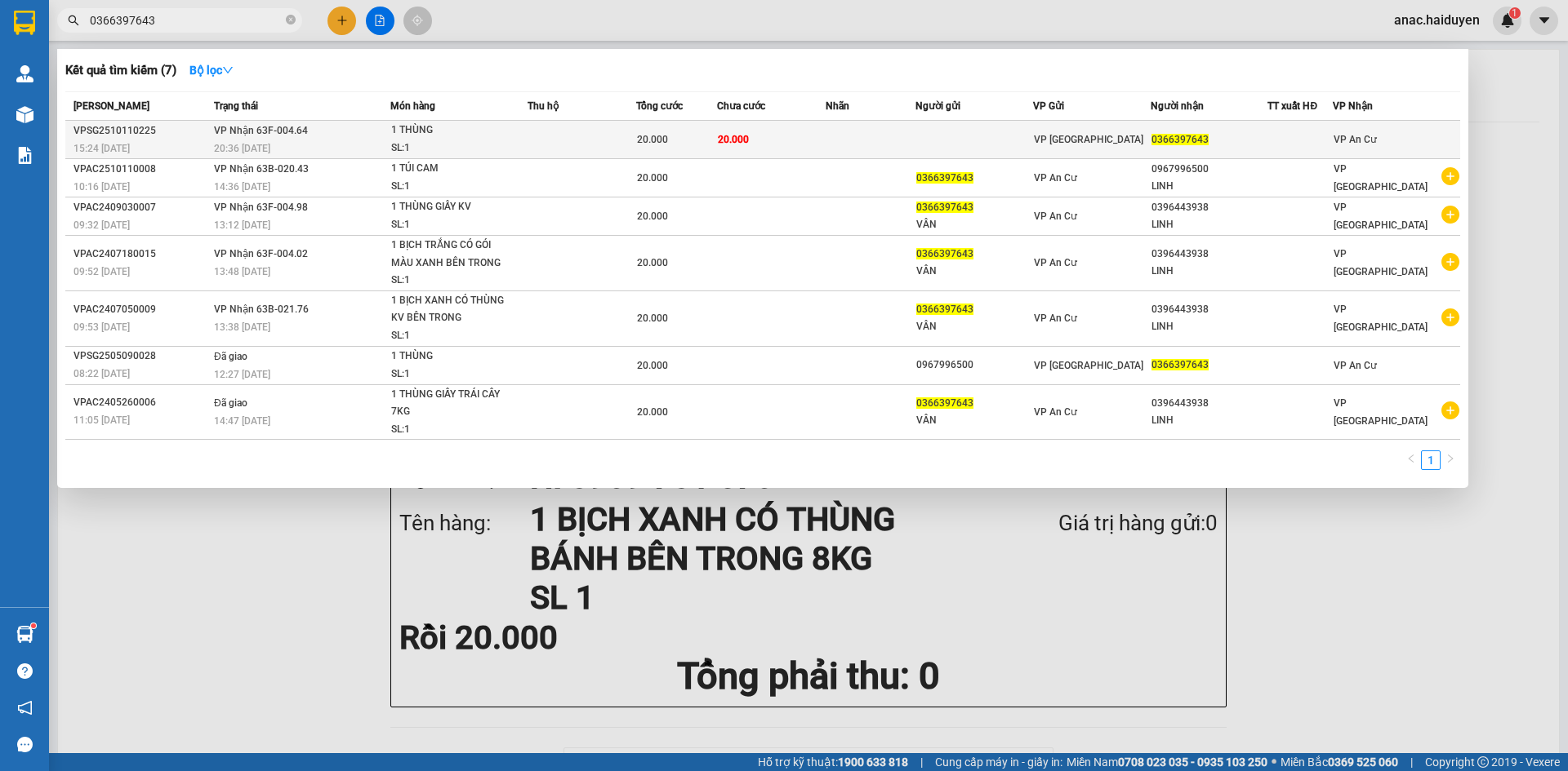
click at [466, 139] on div "1 THÙNG" at bounding box center [452, 130] width 122 height 18
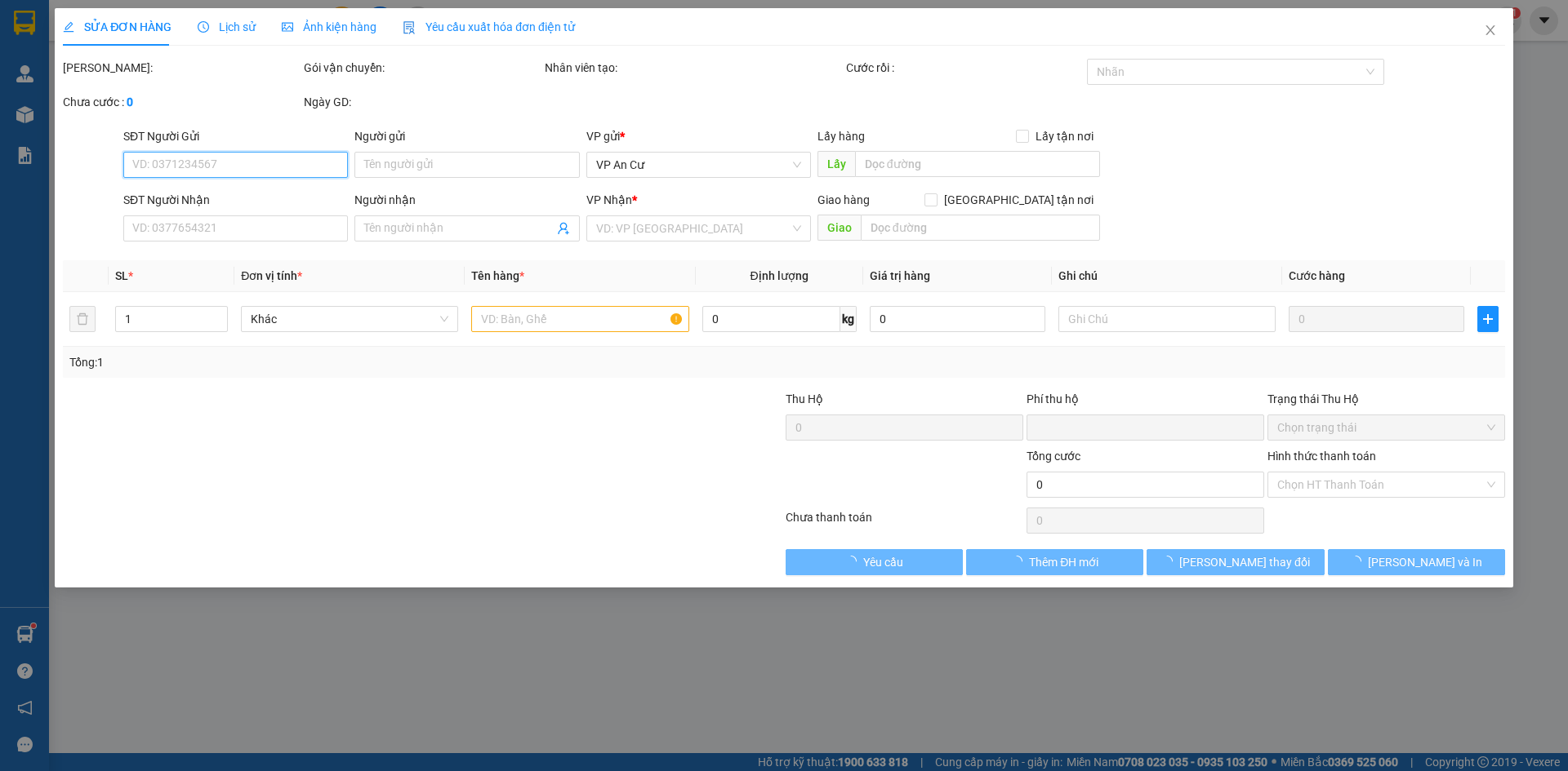
type input "0366397643"
type input "0"
type input "20.000"
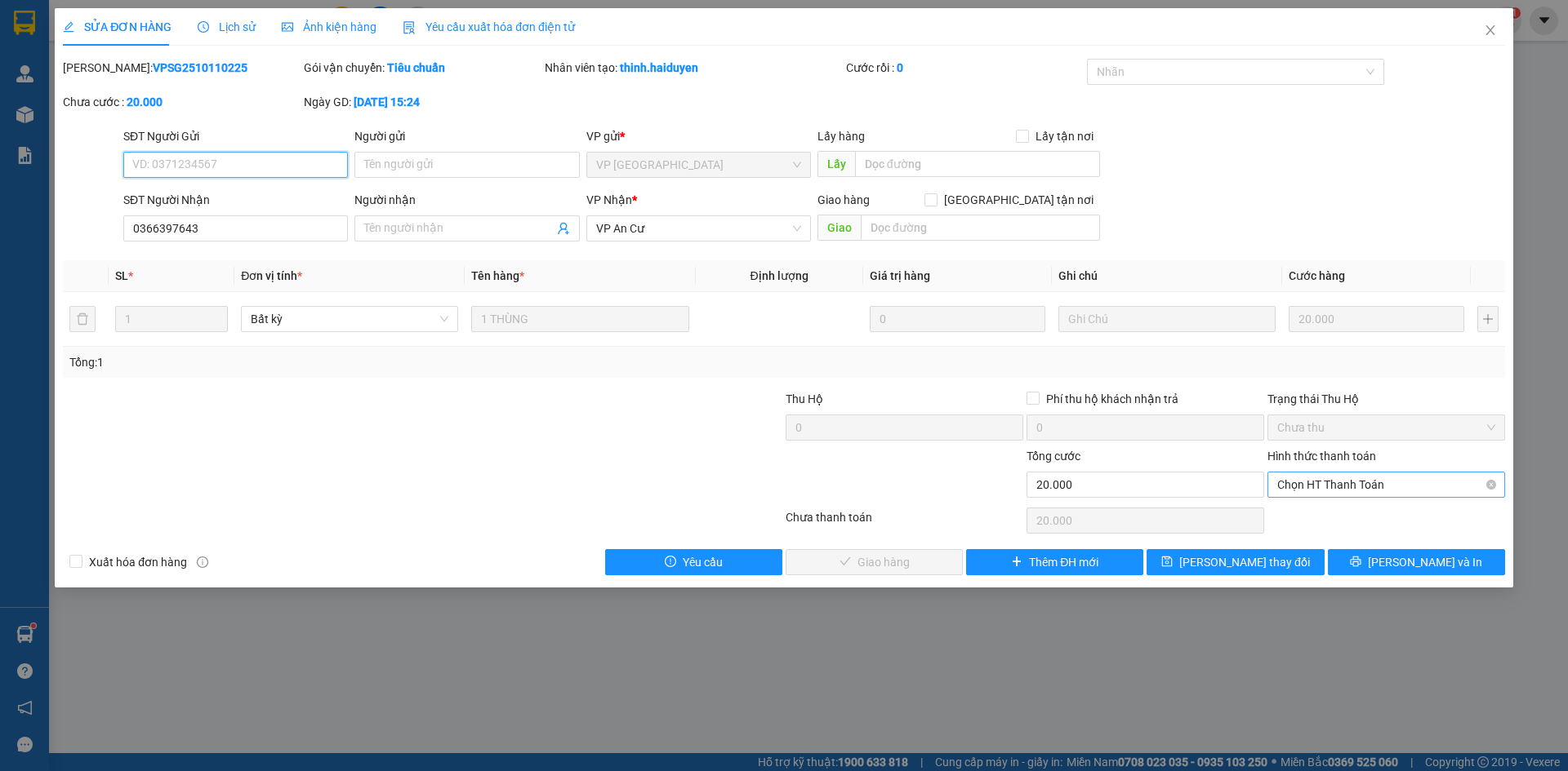
click at [1318, 485] on span "Chọn HT Thanh Toán" at bounding box center [1385, 485] width 218 height 25
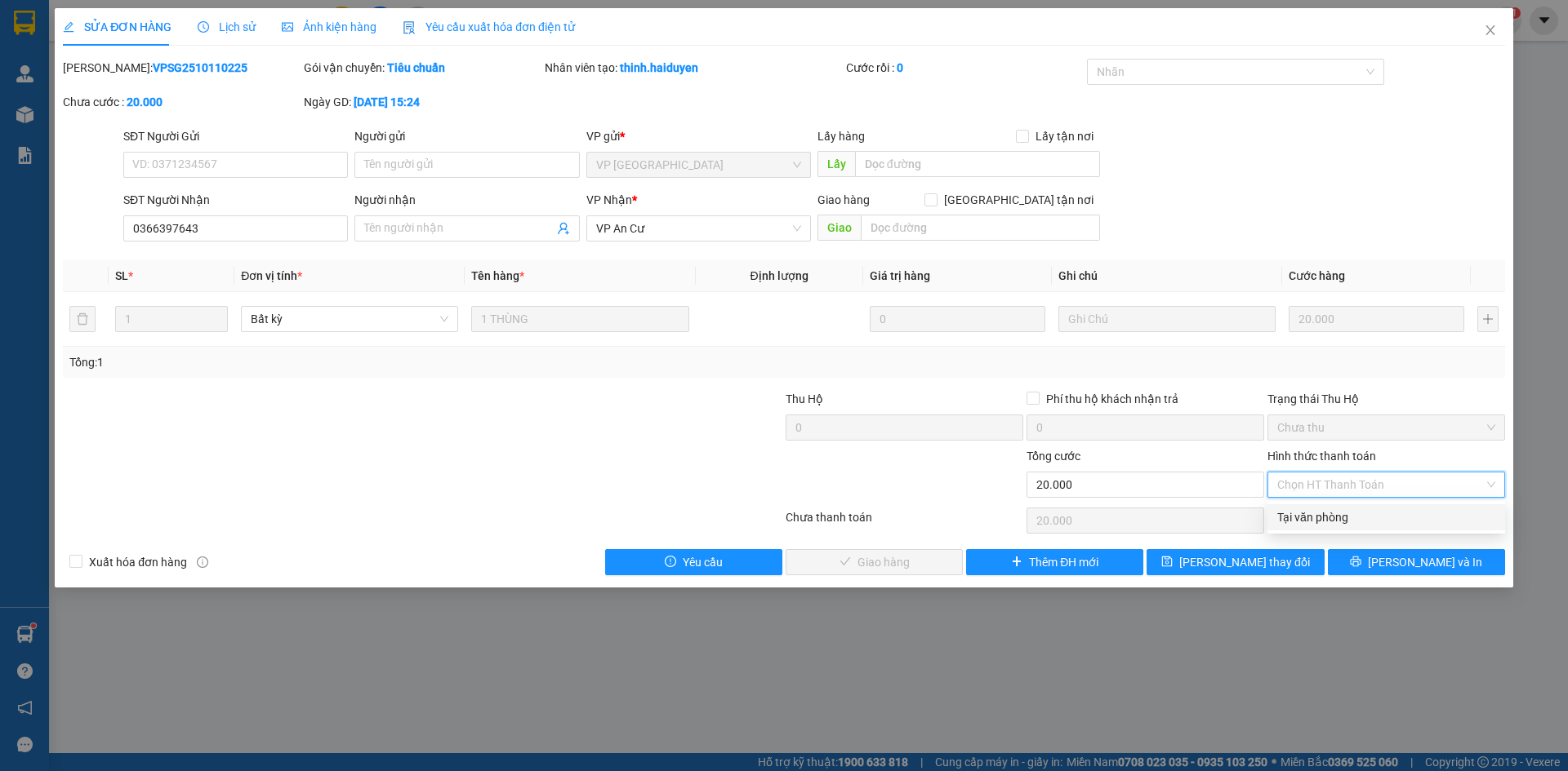
click at [1308, 513] on div "Tại văn phòng" at bounding box center [1385, 517] width 218 height 18
type input "0"
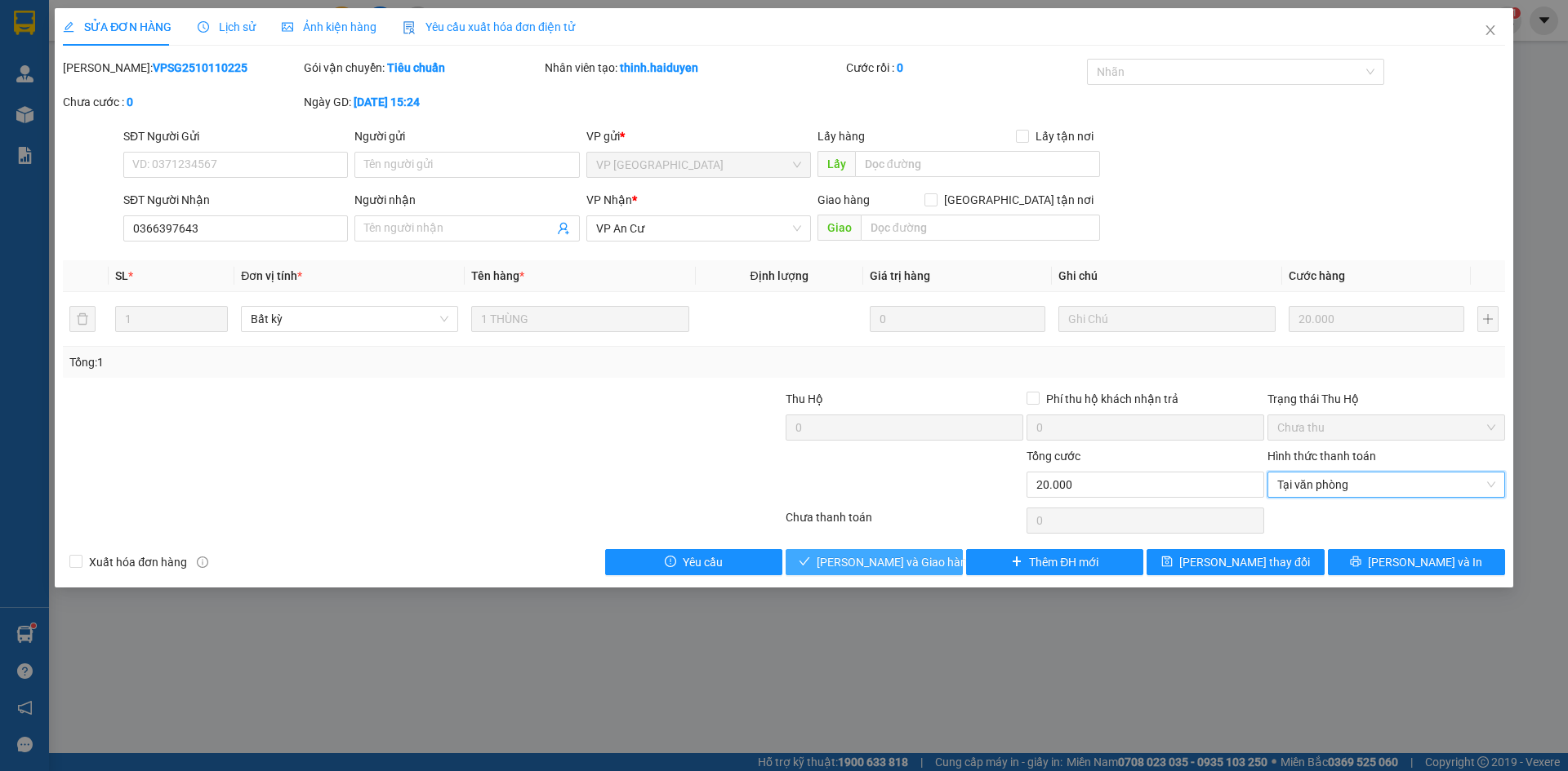
click at [868, 559] on span "[PERSON_NAME] và Giao hàng" at bounding box center [895, 563] width 157 height 18
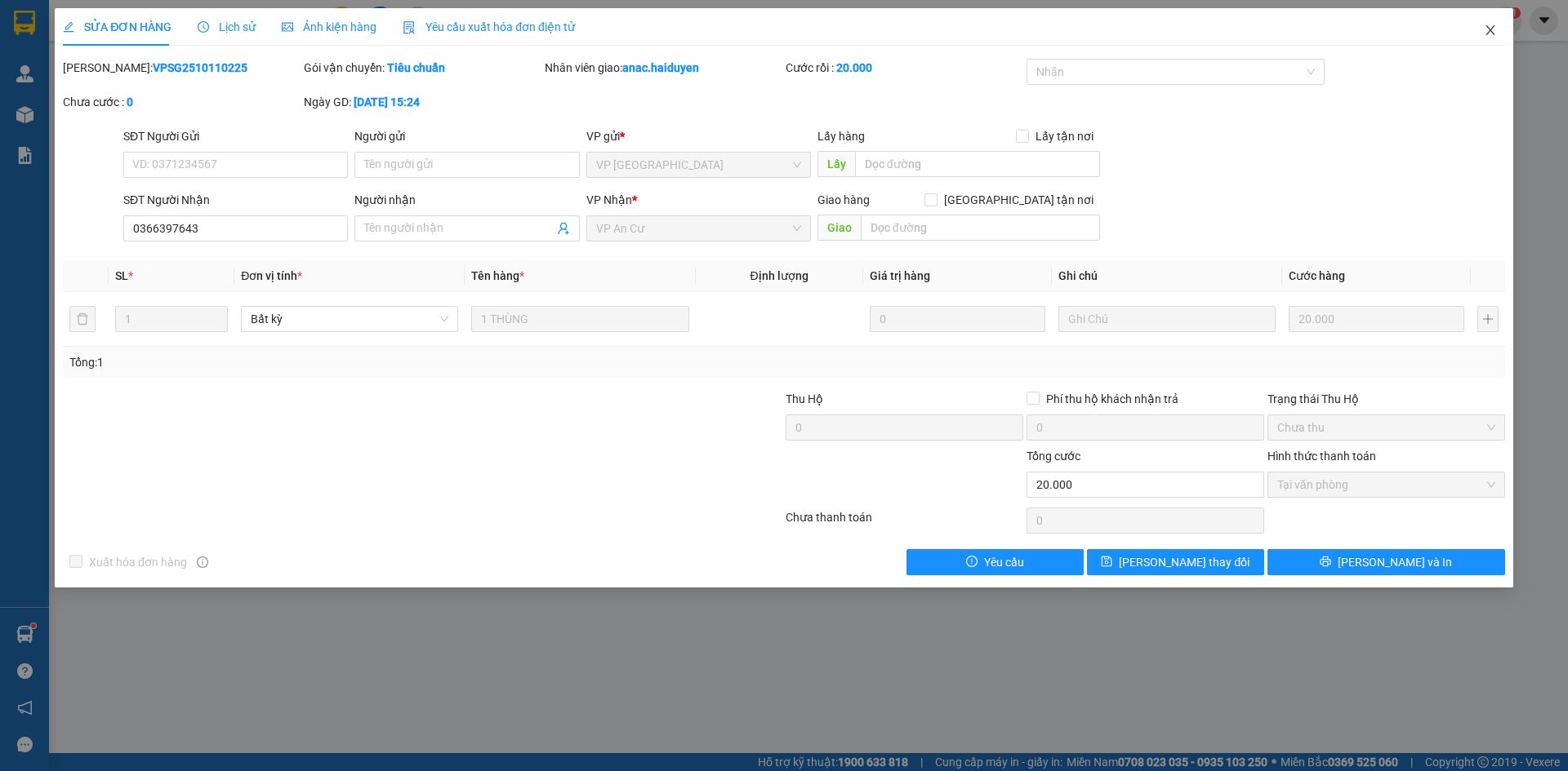
click at [1487, 34] on icon "close" at bounding box center [1490, 30] width 13 height 13
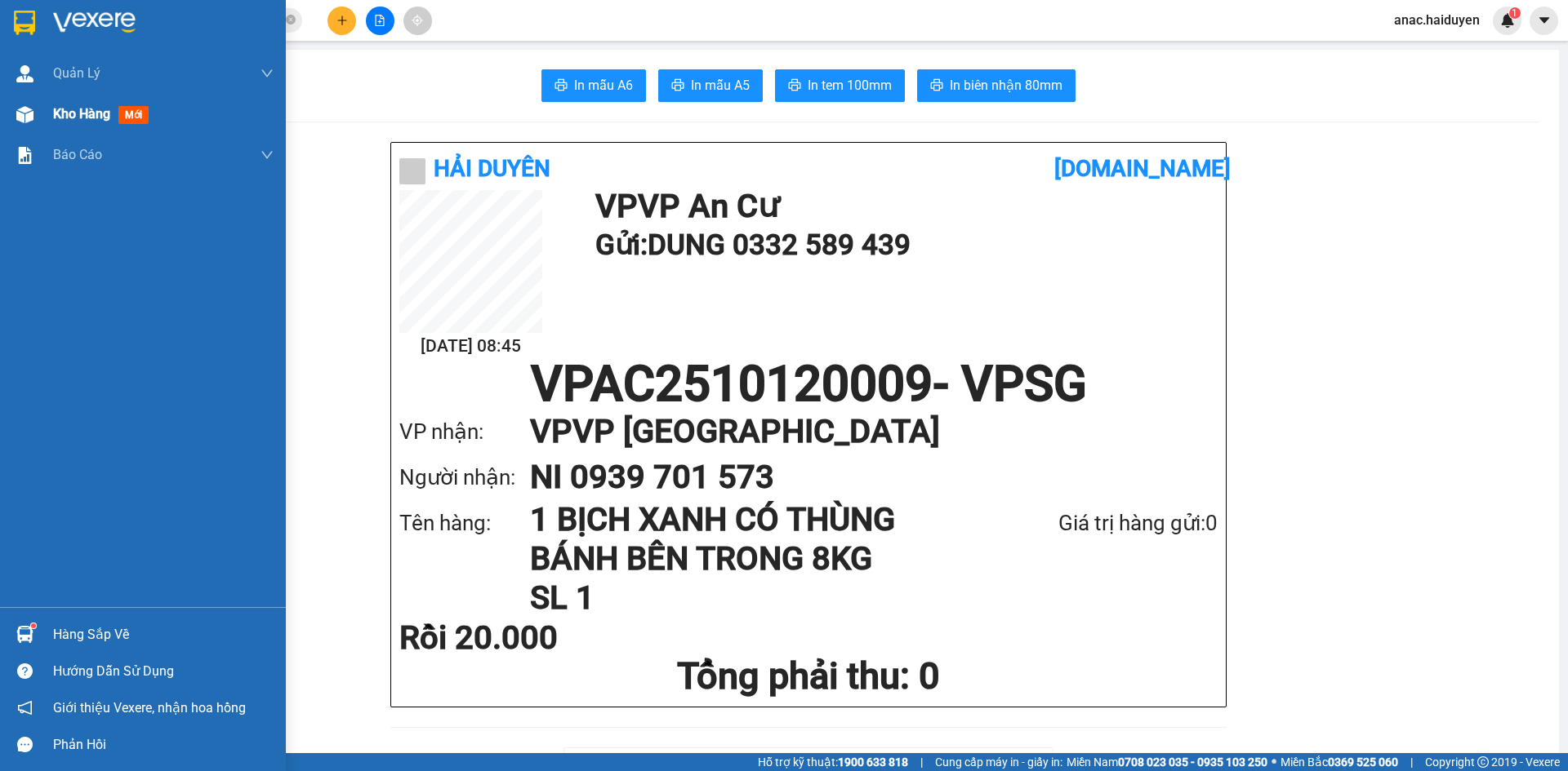
click at [93, 113] on span "Kho hàng" at bounding box center [82, 115] width 57 height 16
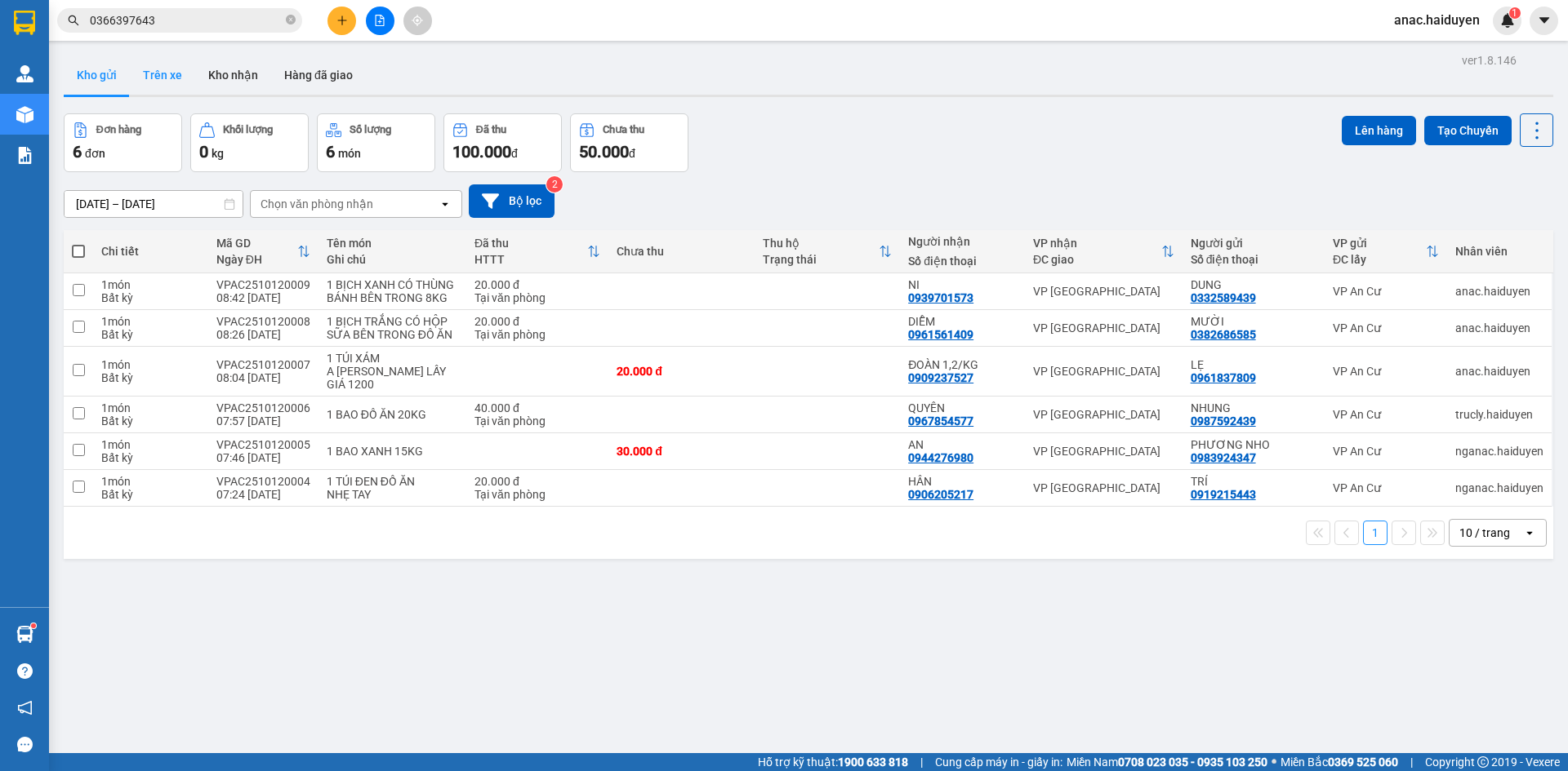
click at [163, 78] on button "Trên xe" at bounding box center [162, 75] width 65 height 39
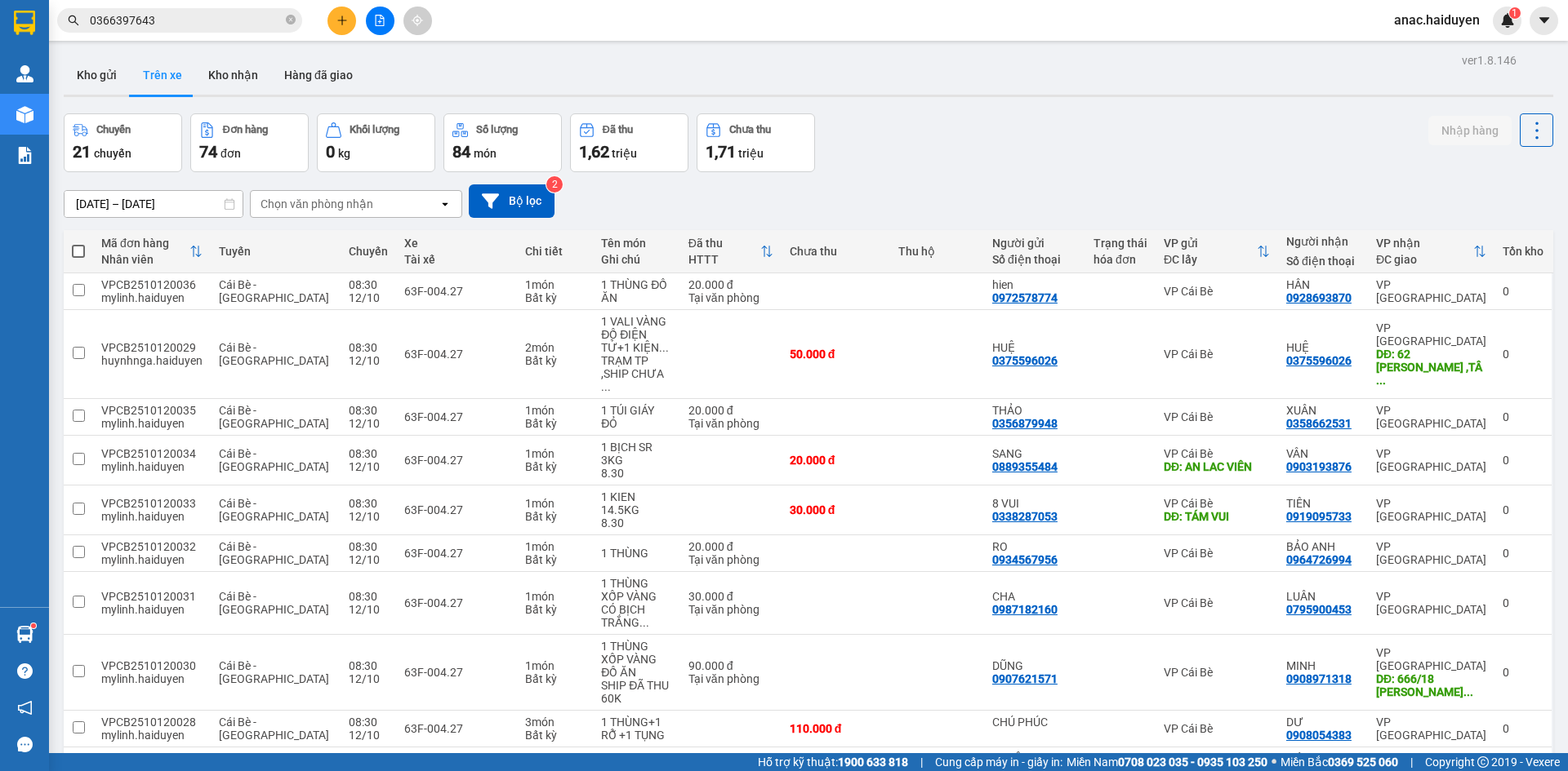
click at [380, 203] on div "Chọn văn phòng nhận" at bounding box center [345, 204] width 188 height 26
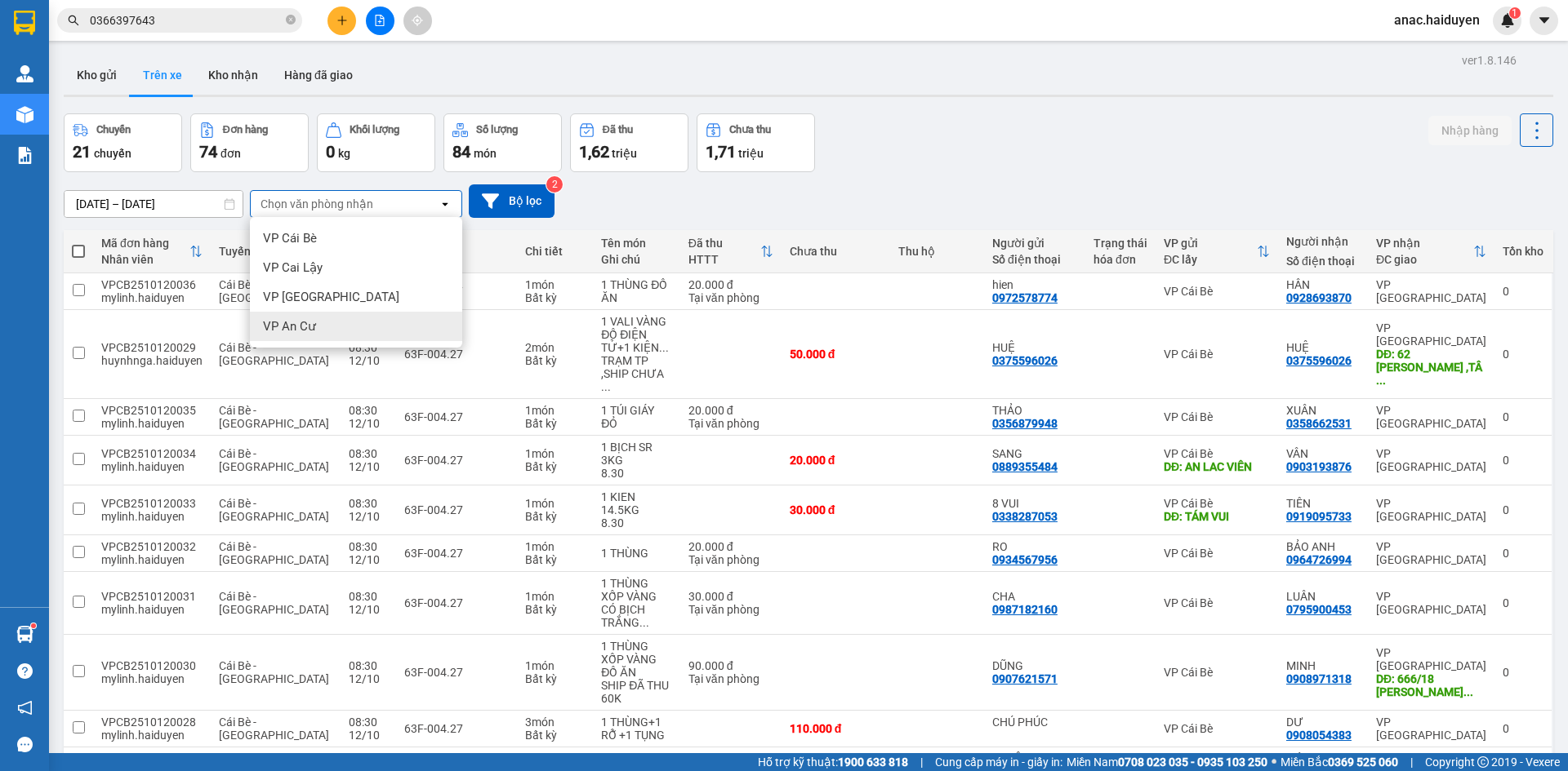
click at [305, 326] on span "VP An Cư" at bounding box center [289, 327] width 53 height 17
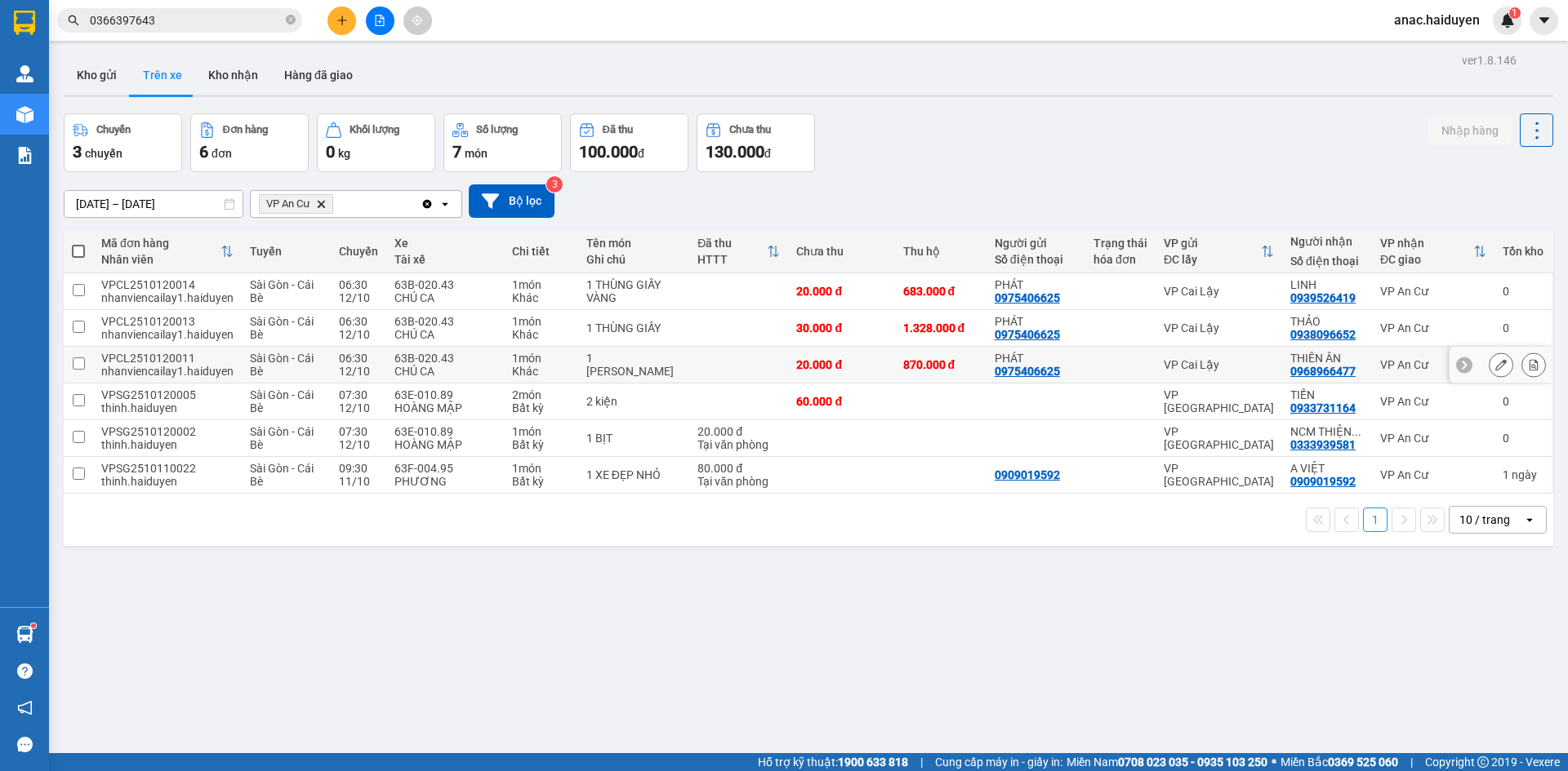
click at [82, 364] on input "checkbox" at bounding box center [79, 363] width 12 height 12
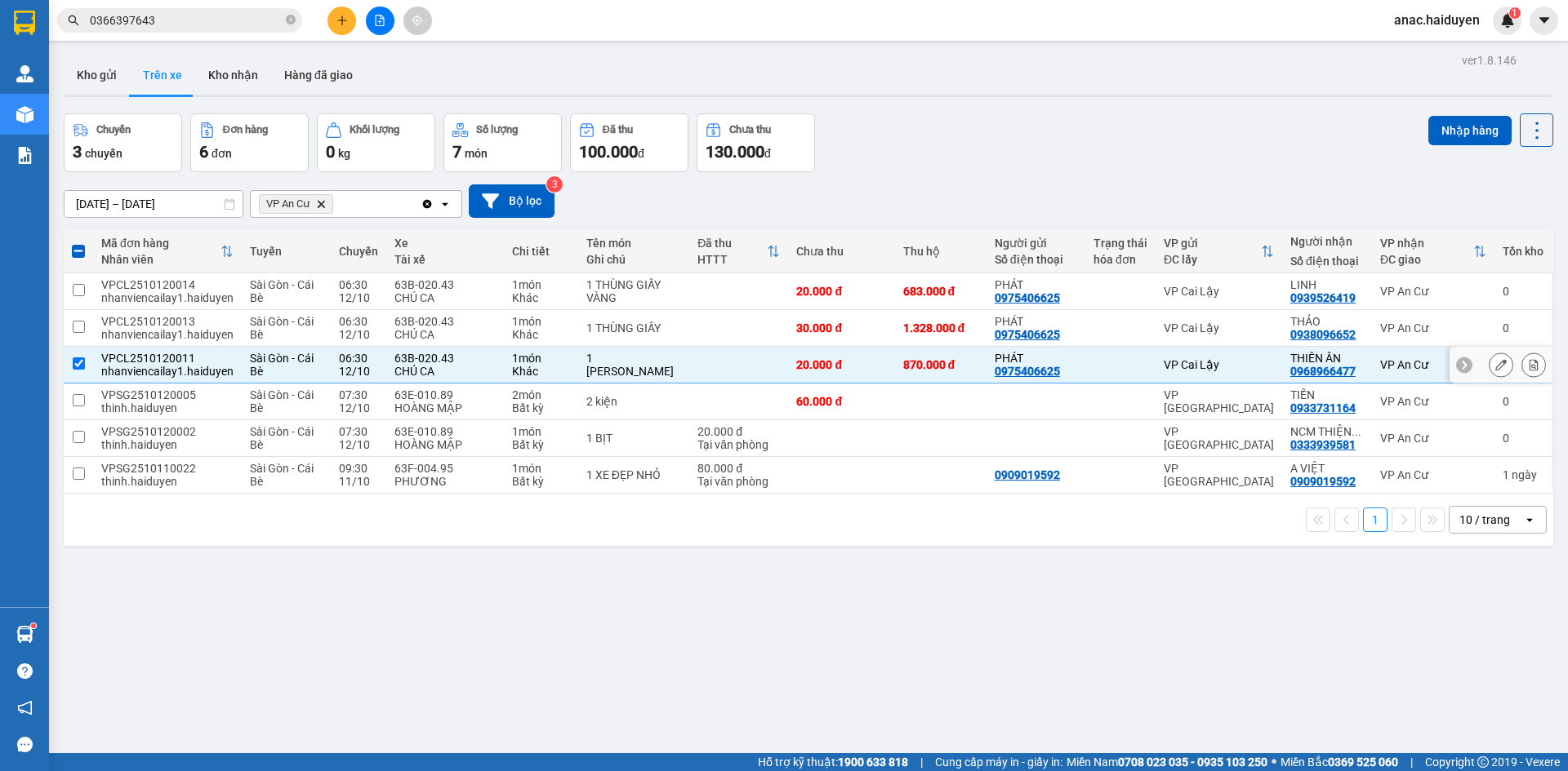
click at [82, 364] on input "checkbox" at bounding box center [79, 363] width 12 height 12
checkbox input "false"
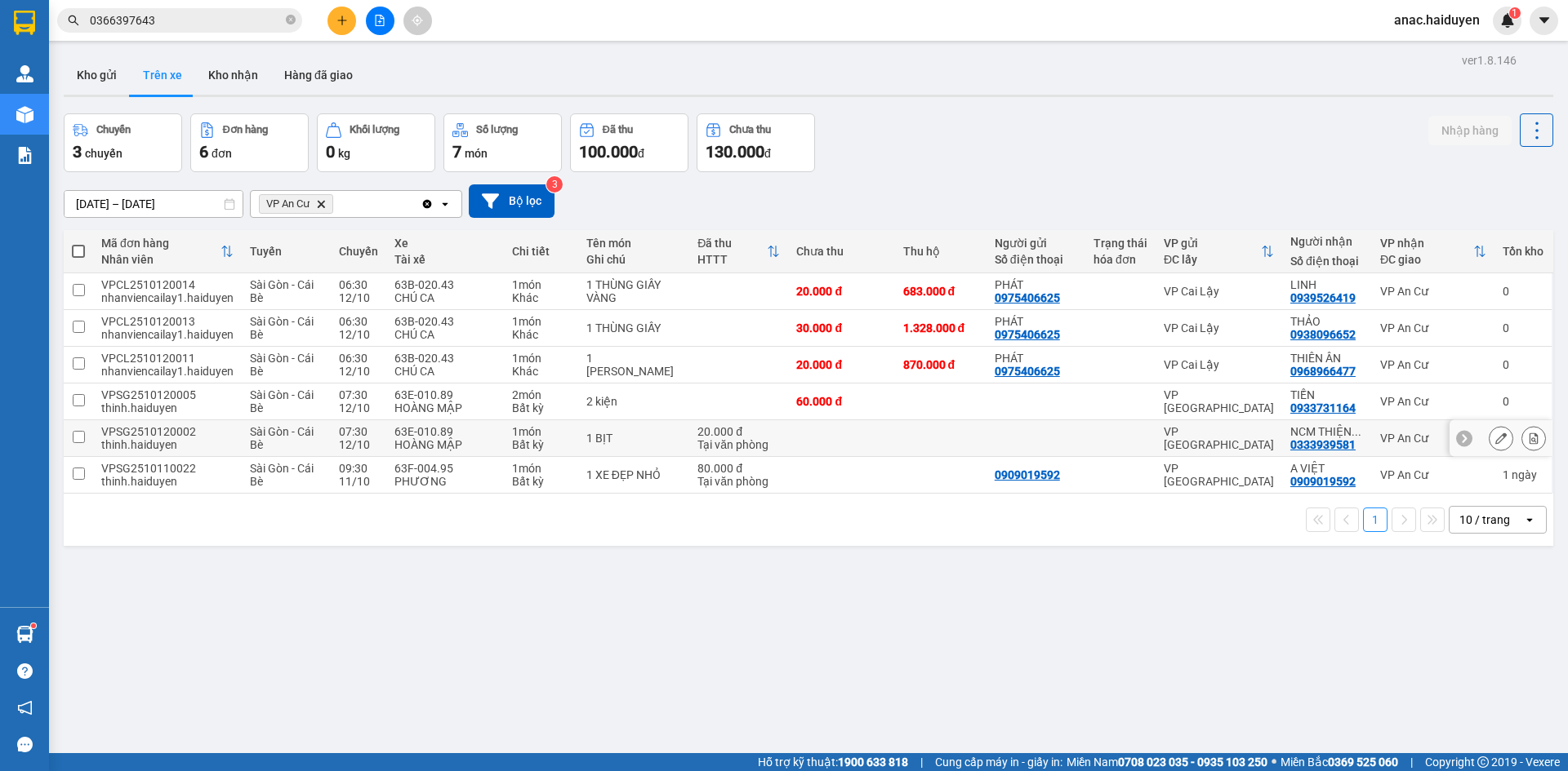
click at [75, 433] on input "checkbox" at bounding box center [79, 437] width 12 height 12
checkbox input "true"
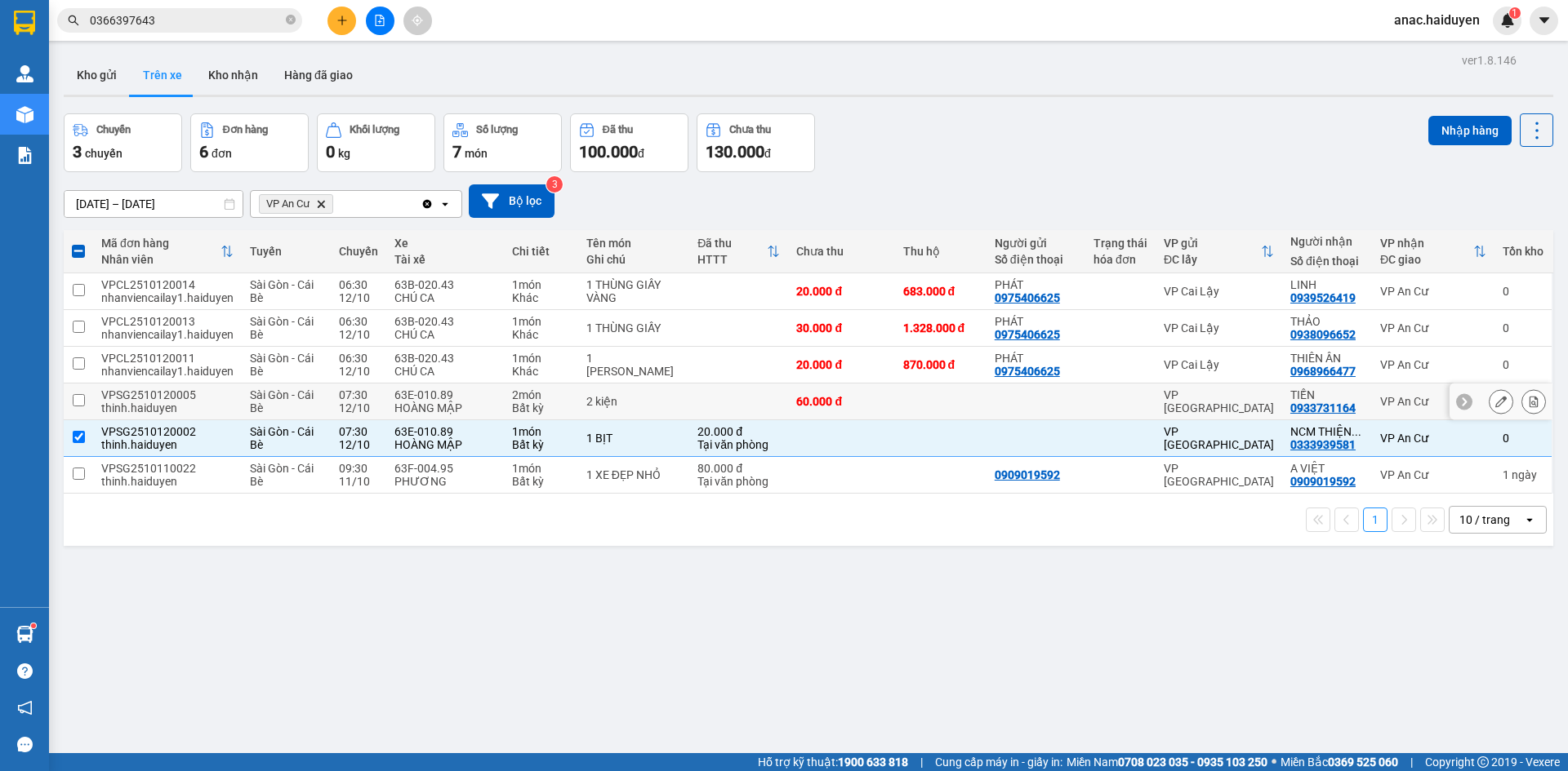
click at [76, 400] on input "checkbox" at bounding box center [79, 400] width 12 height 12
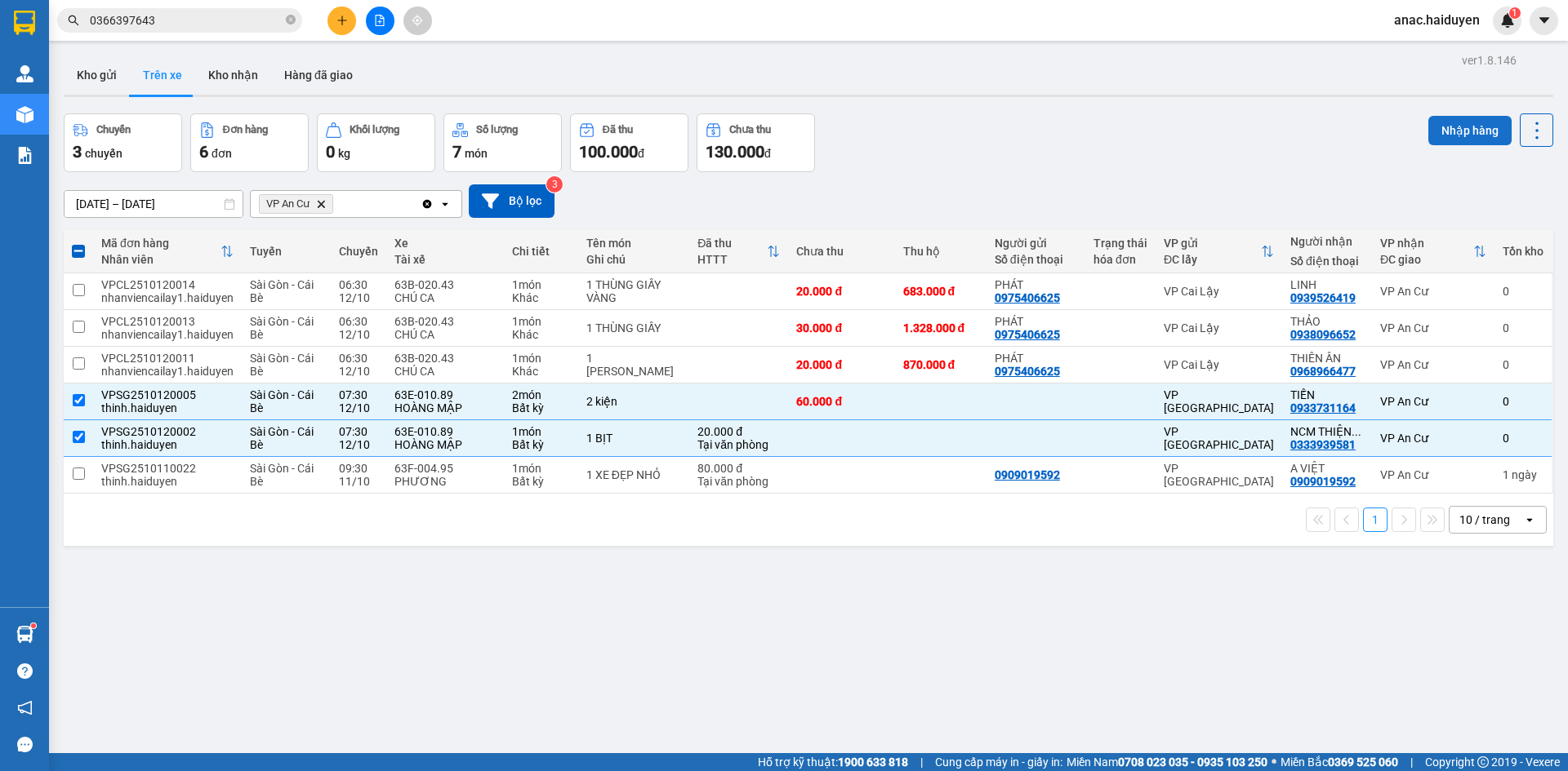
click at [1454, 125] on button "Nhập hàng" at bounding box center [1469, 130] width 83 height 30
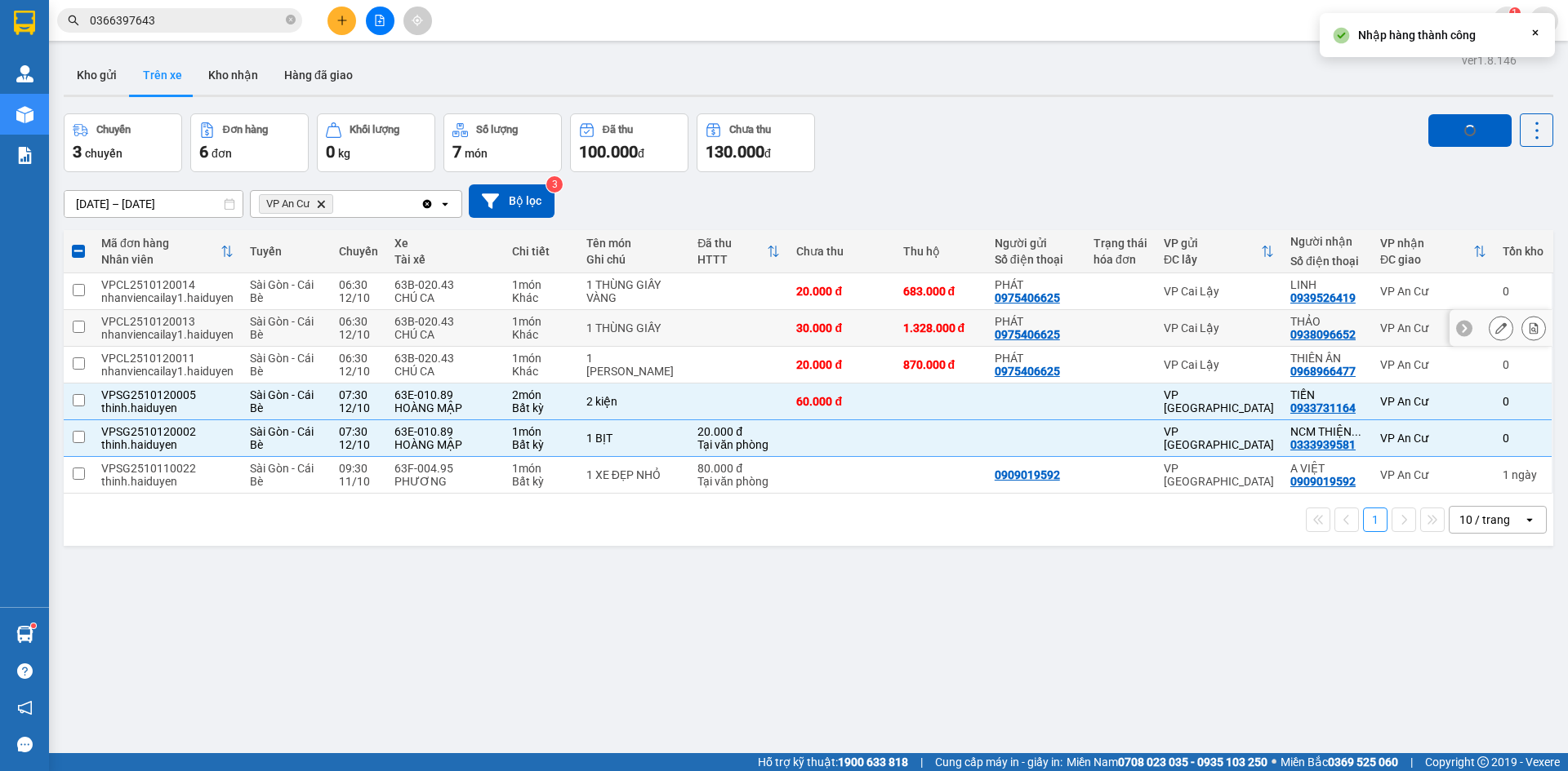
checkbox input "false"
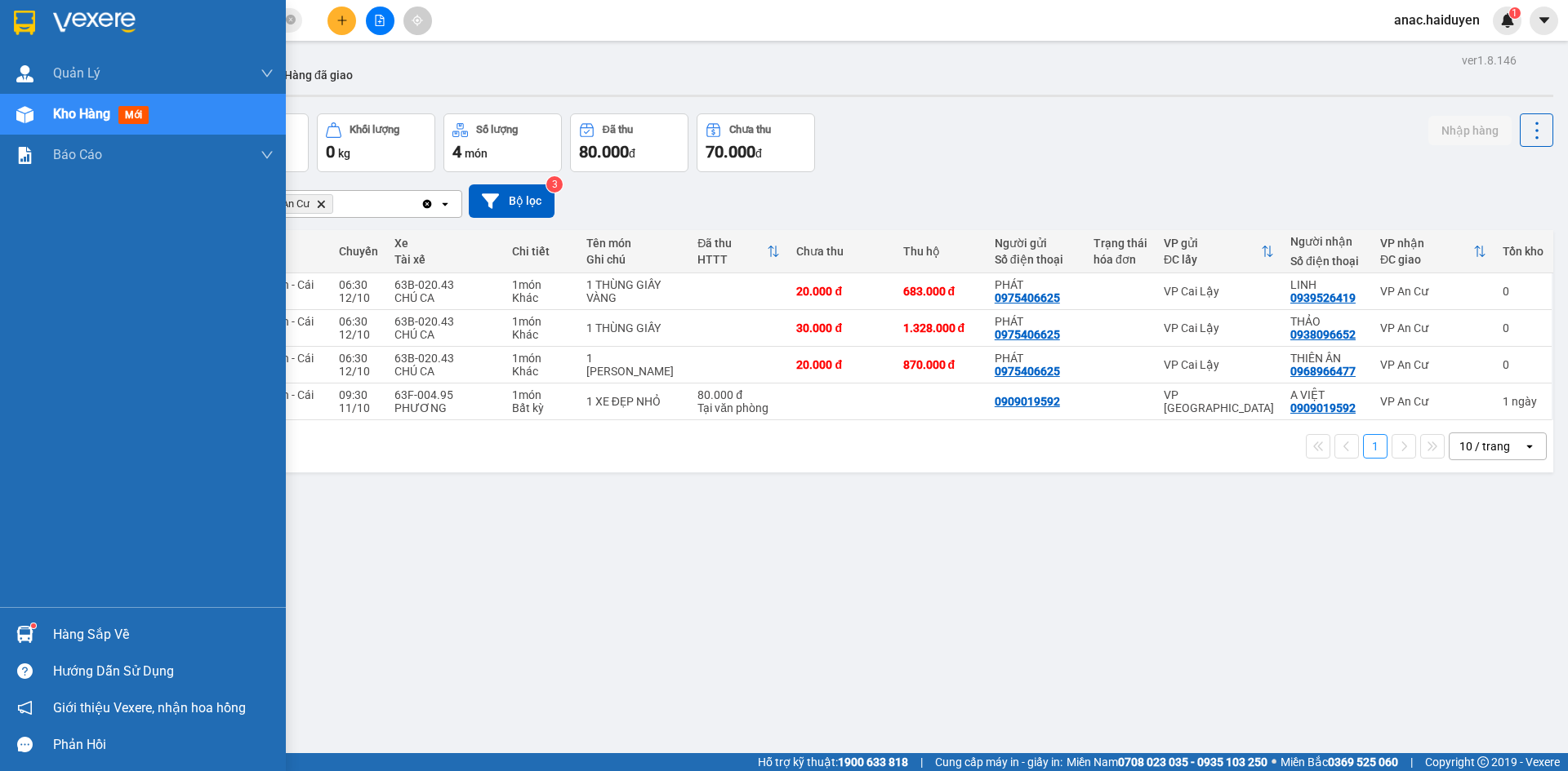
click at [82, 119] on span "Kho hàng" at bounding box center [82, 115] width 57 height 16
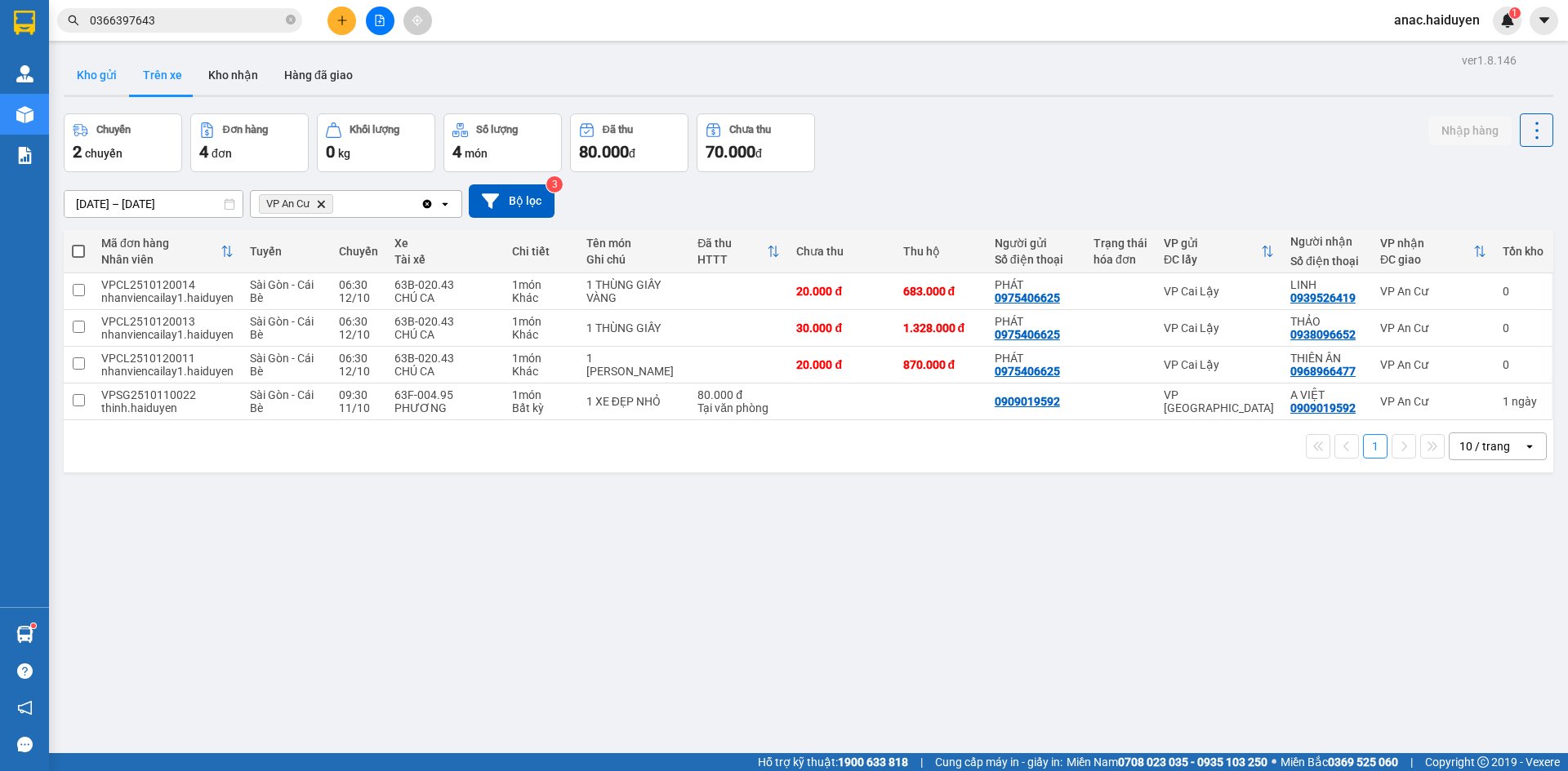
click at [97, 73] on button "Kho gửi" at bounding box center [97, 75] width 66 height 39
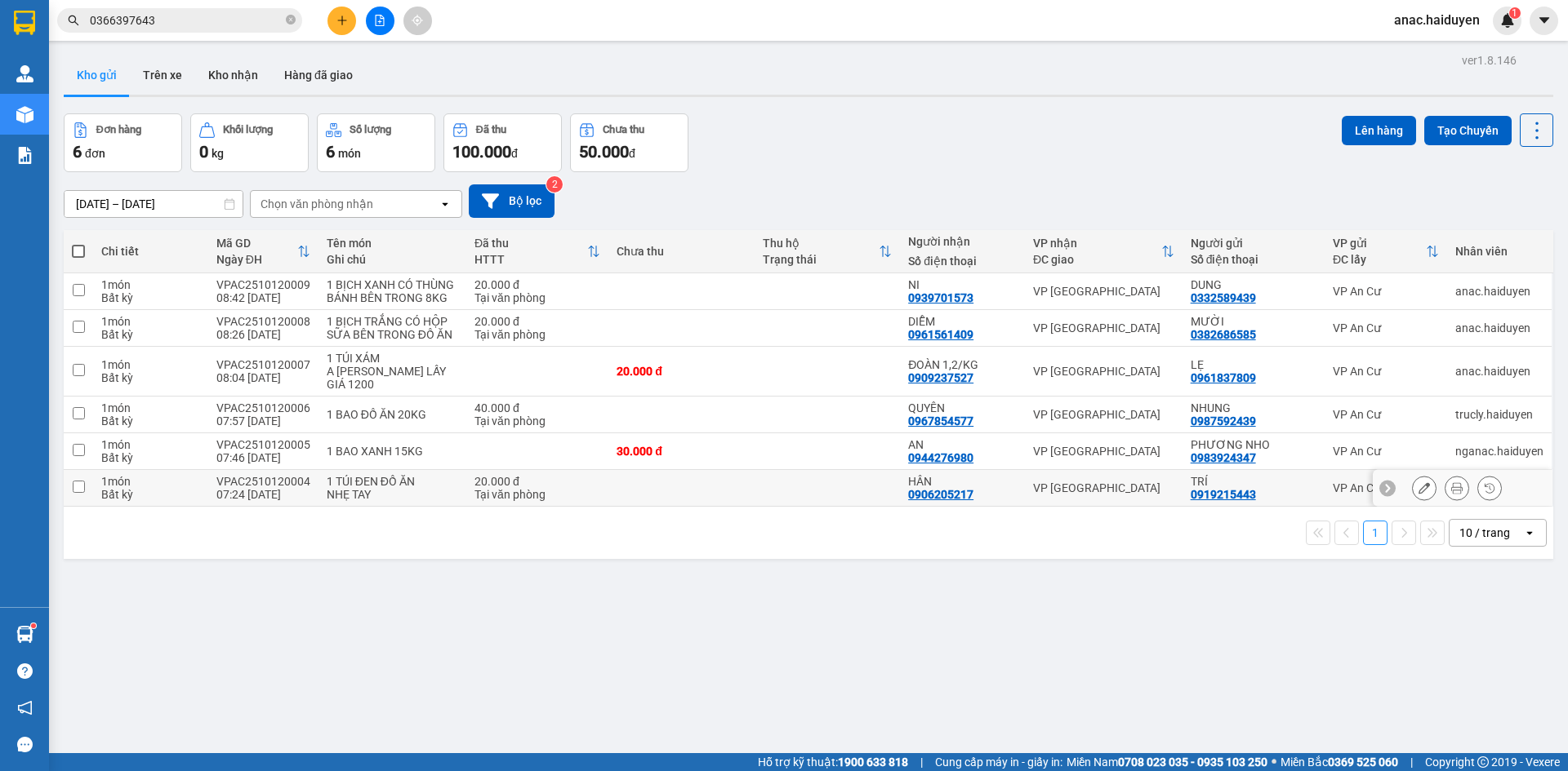
click at [73, 493] on input "checkbox" at bounding box center [79, 487] width 12 height 12
checkbox input "true"
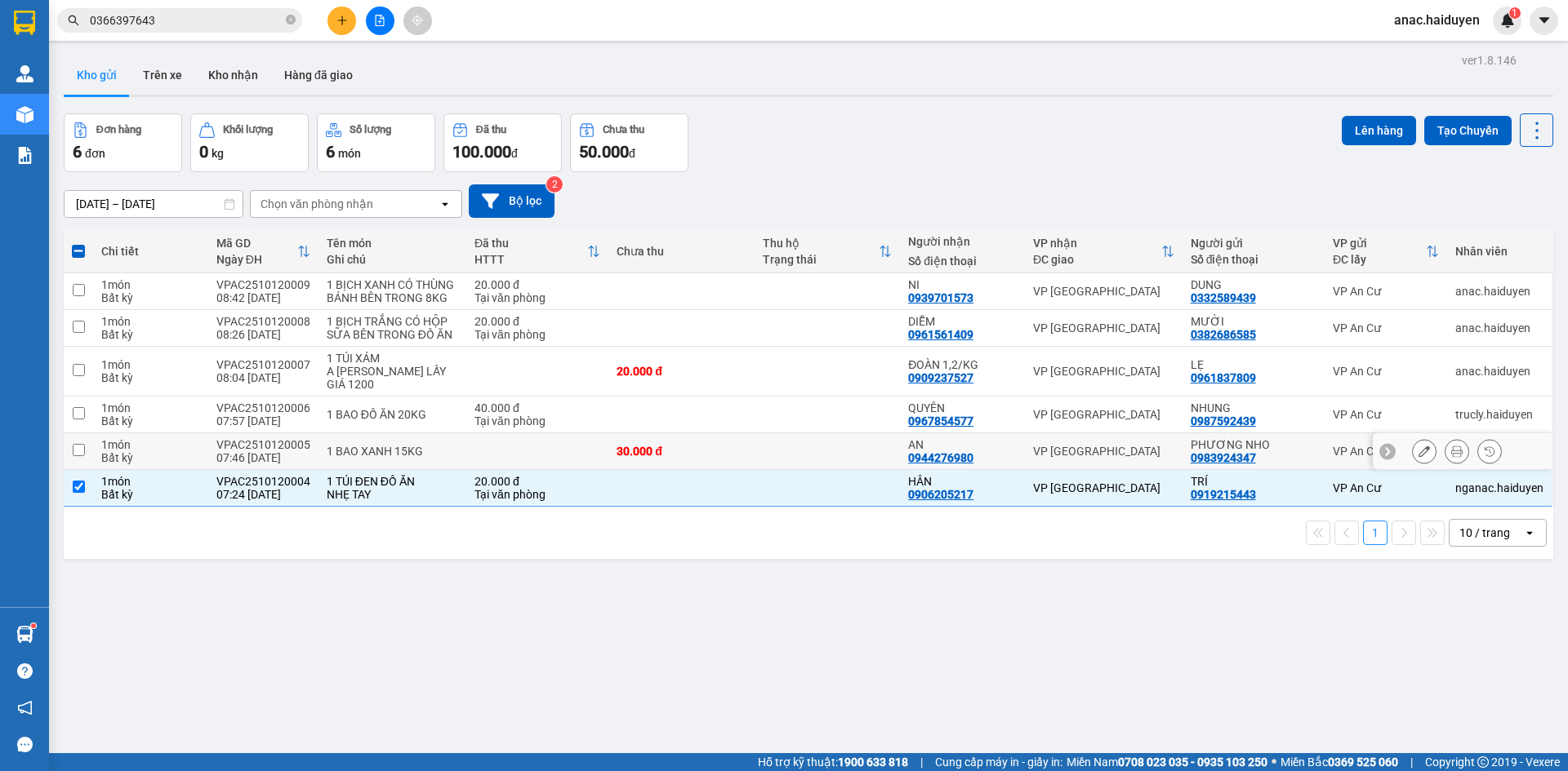
click at [81, 456] on input "checkbox" at bounding box center [79, 450] width 12 height 12
checkbox input "true"
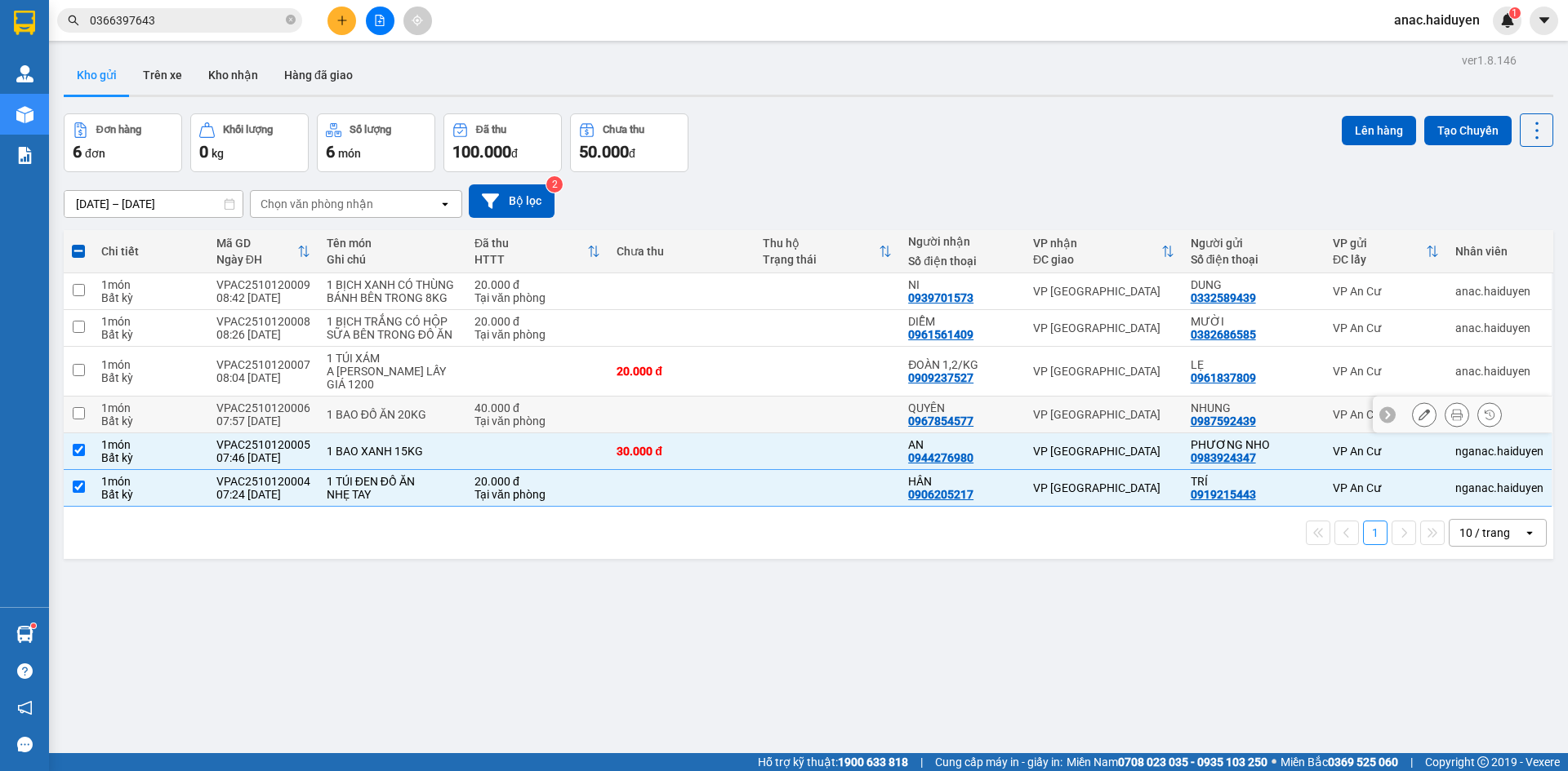
click at [77, 420] on input "checkbox" at bounding box center [79, 414] width 12 height 12
checkbox input "true"
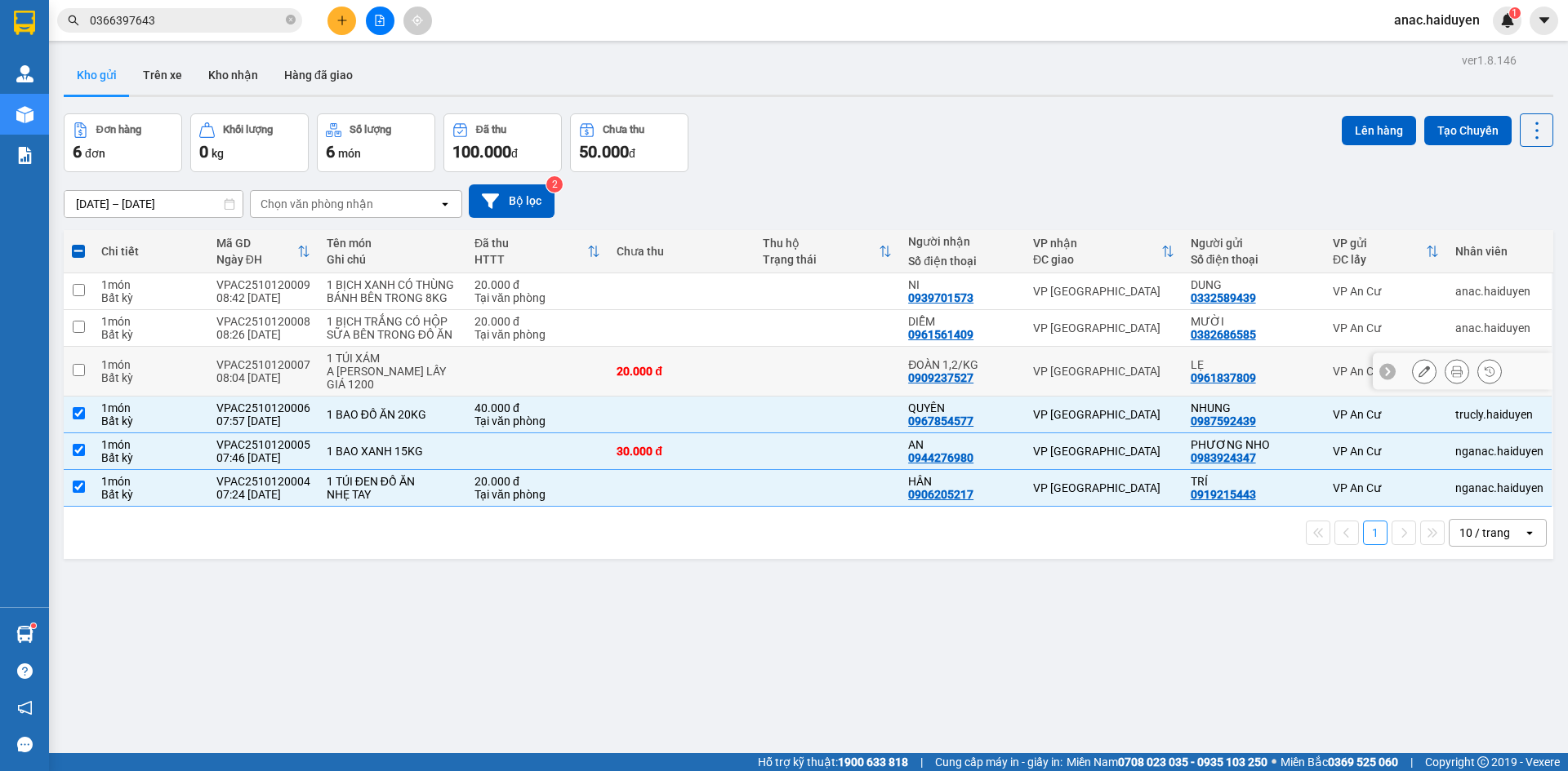
click at [78, 376] on input "checkbox" at bounding box center [79, 370] width 12 height 12
checkbox input "true"
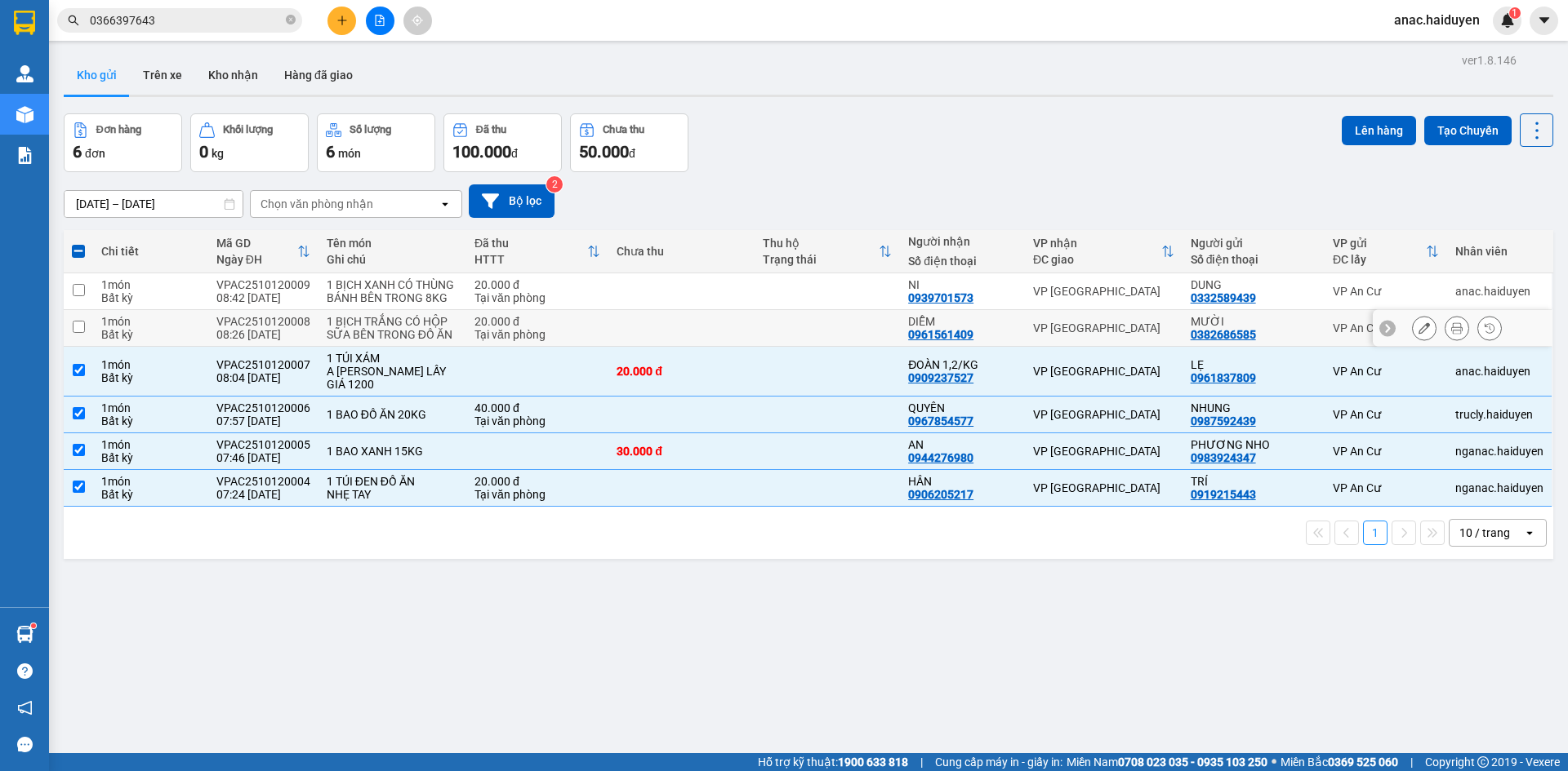
click at [78, 333] on input "checkbox" at bounding box center [79, 327] width 12 height 12
checkbox input "true"
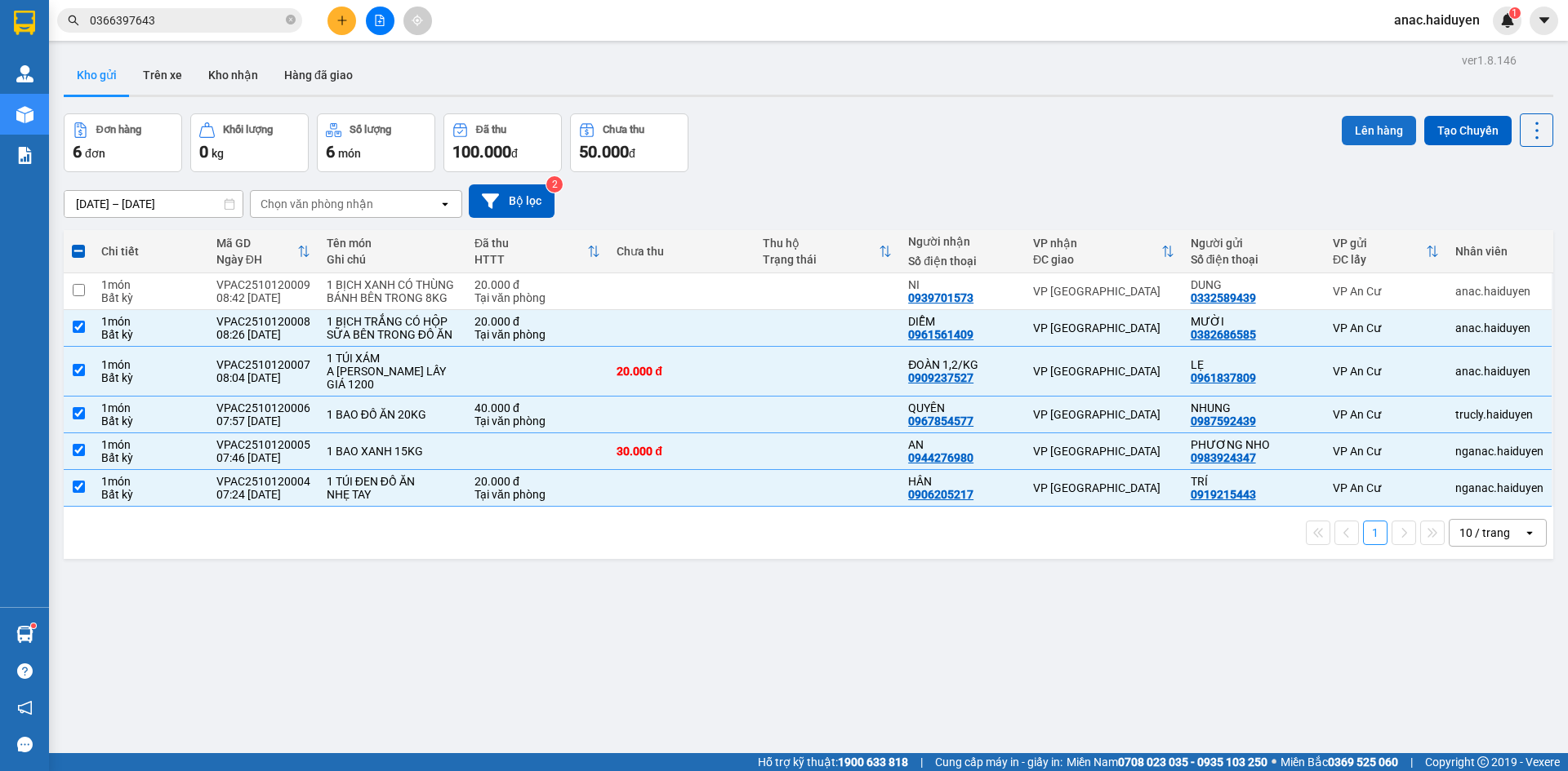
click at [1363, 125] on button "Lên hàng" at bounding box center [1378, 130] width 74 height 30
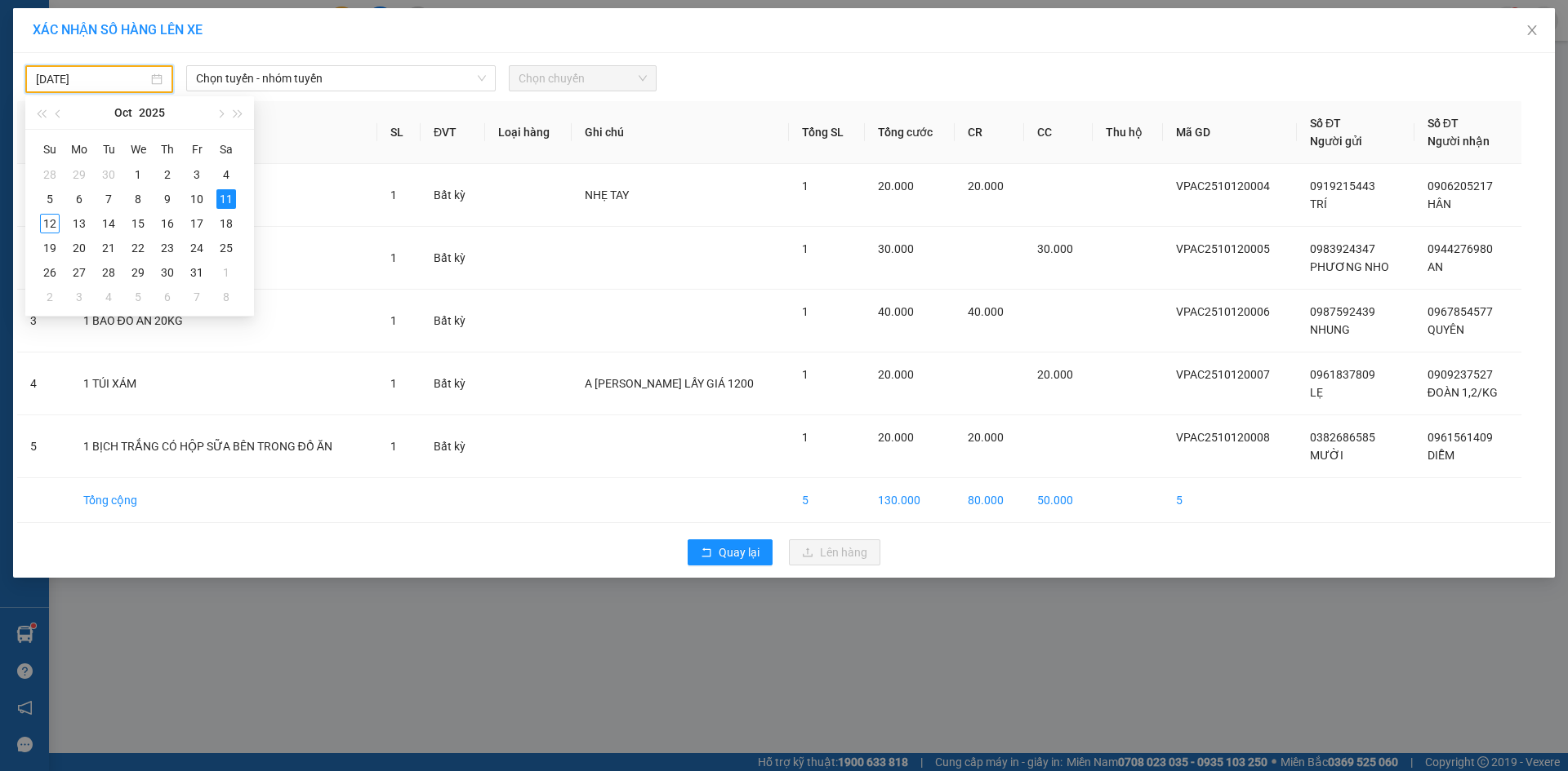
click at [134, 76] on input "[DATE]" at bounding box center [91, 79] width 112 height 18
click at [44, 224] on div "12" at bounding box center [50, 224] width 20 height 20
type input "[DATE]"
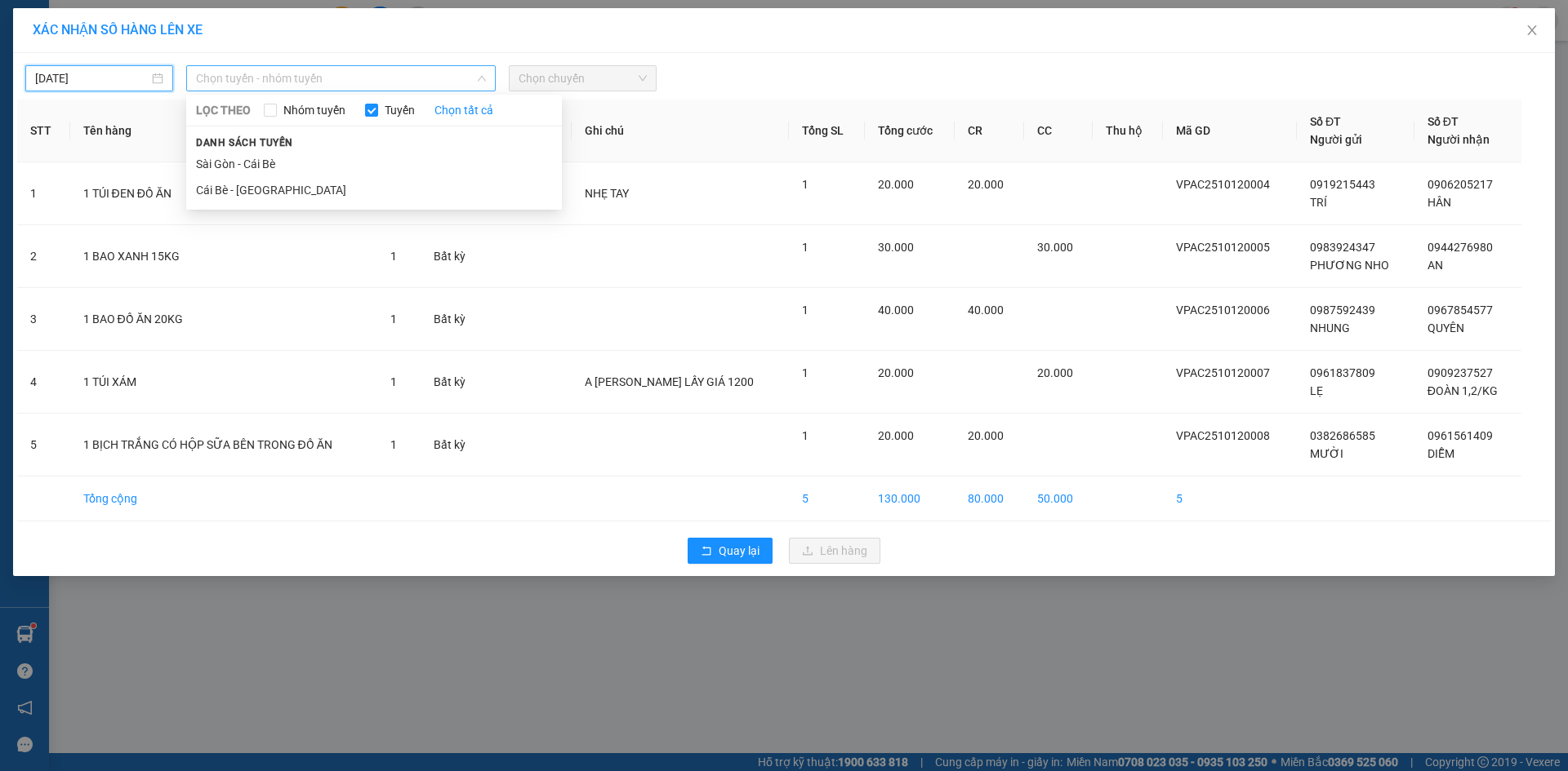
click at [358, 83] on span "Chọn tuyến - nhóm tuyến" at bounding box center [341, 78] width 290 height 25
click at [241, 192] on li "Cái Bè - [GEOGRAPHIC_DATA]" at bounding box center [374, 190] width 375 height 26
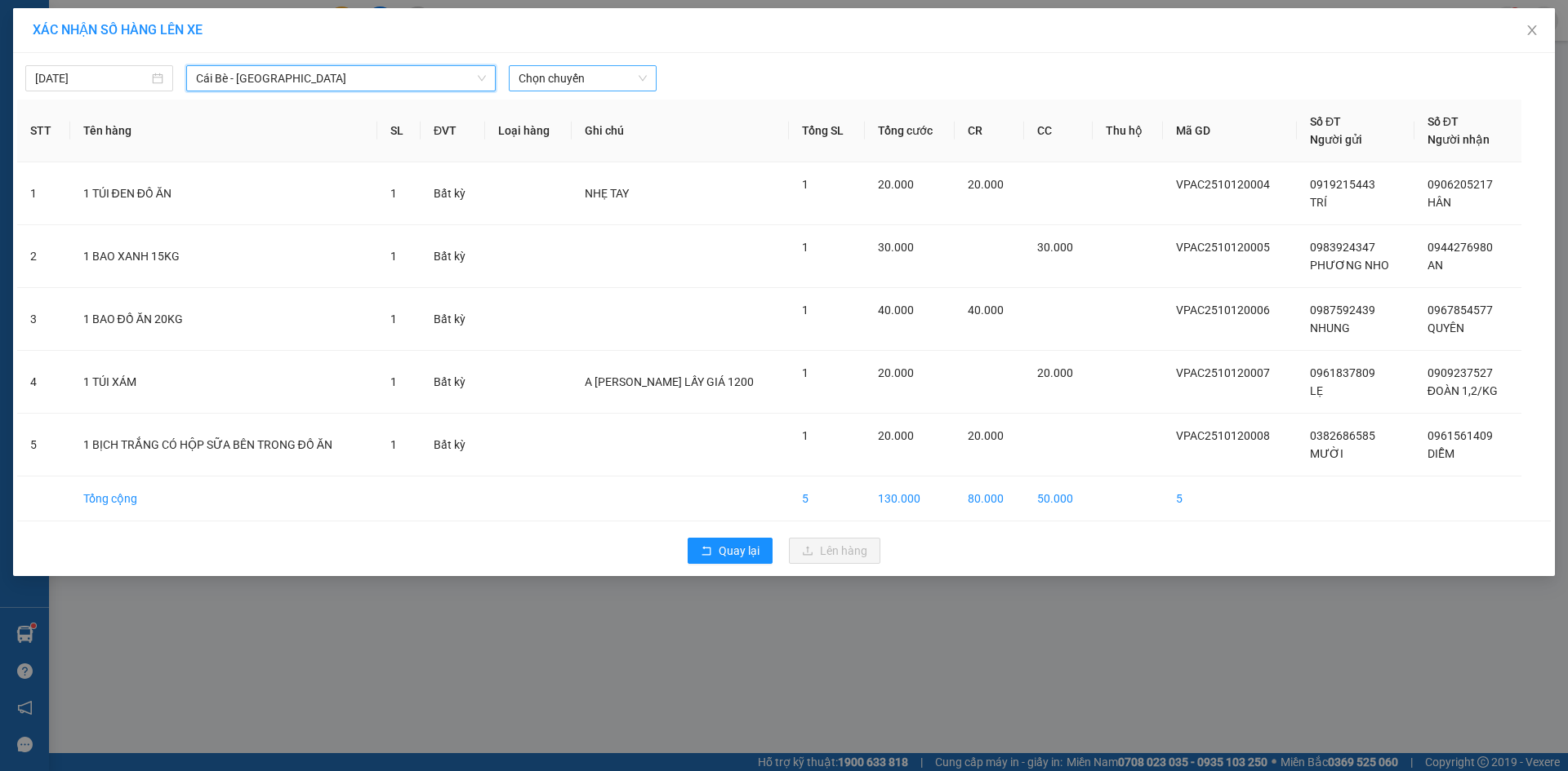
click at [535, 81] on span "Chọn chuyến" at bounding box center [583, 78] width 128 height 25
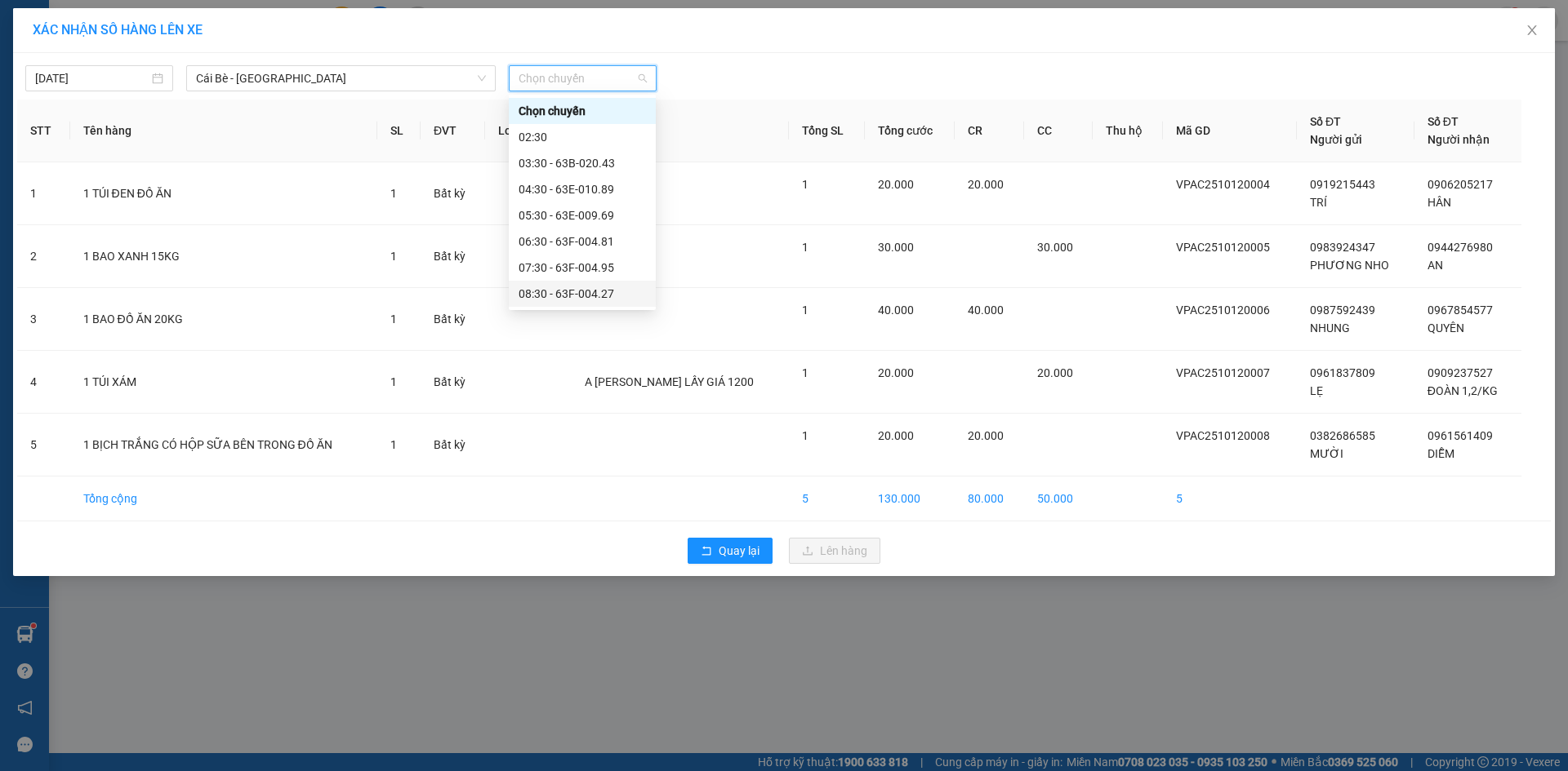
click at [574, 298] on div "08:30 - 63F-004.27" at bounding box center [582, 294] width 127 height 18
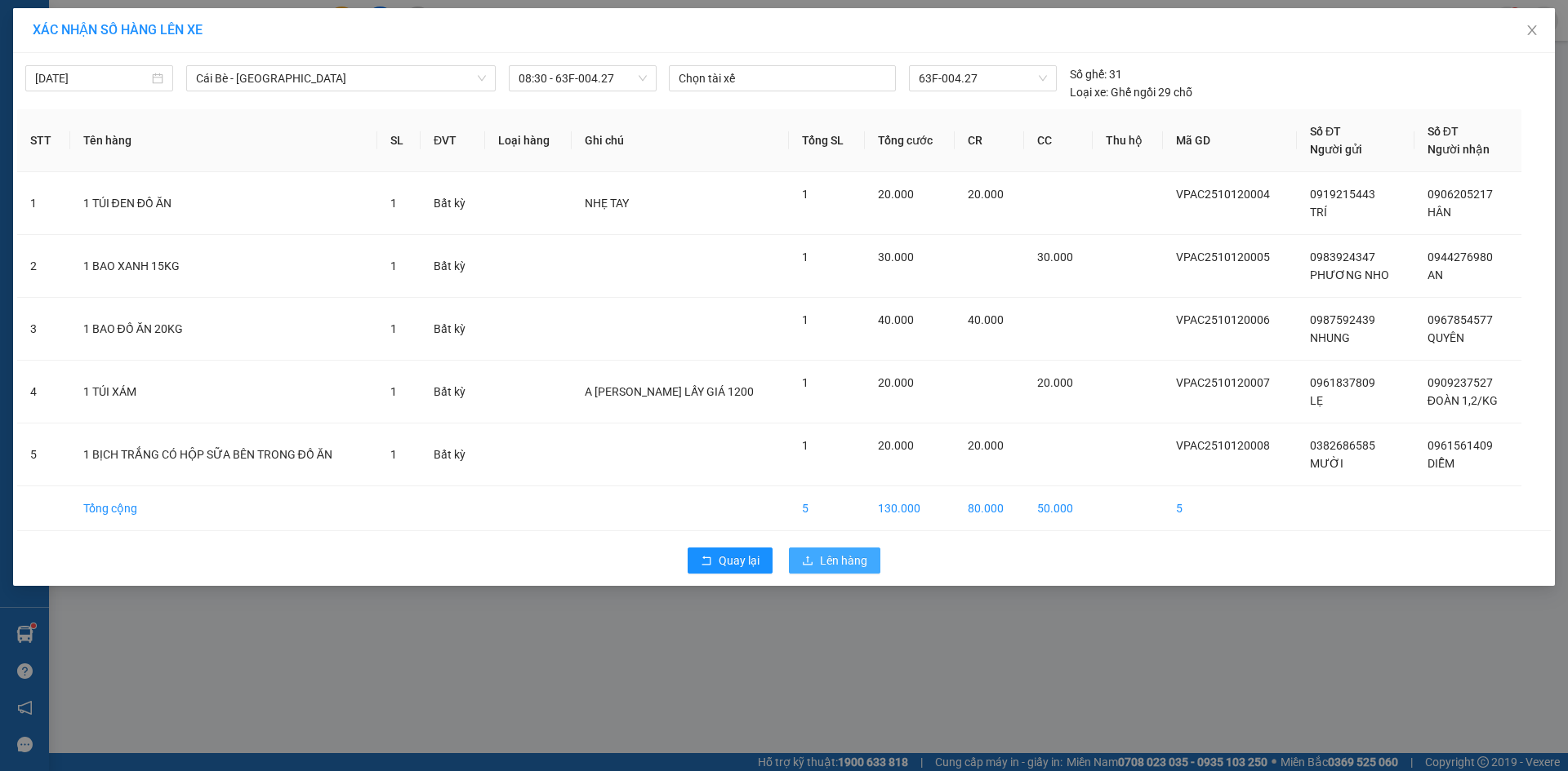
click at [866, 569] on span "Lên hàng" at bounding box center [843, 561] width 47 height 18
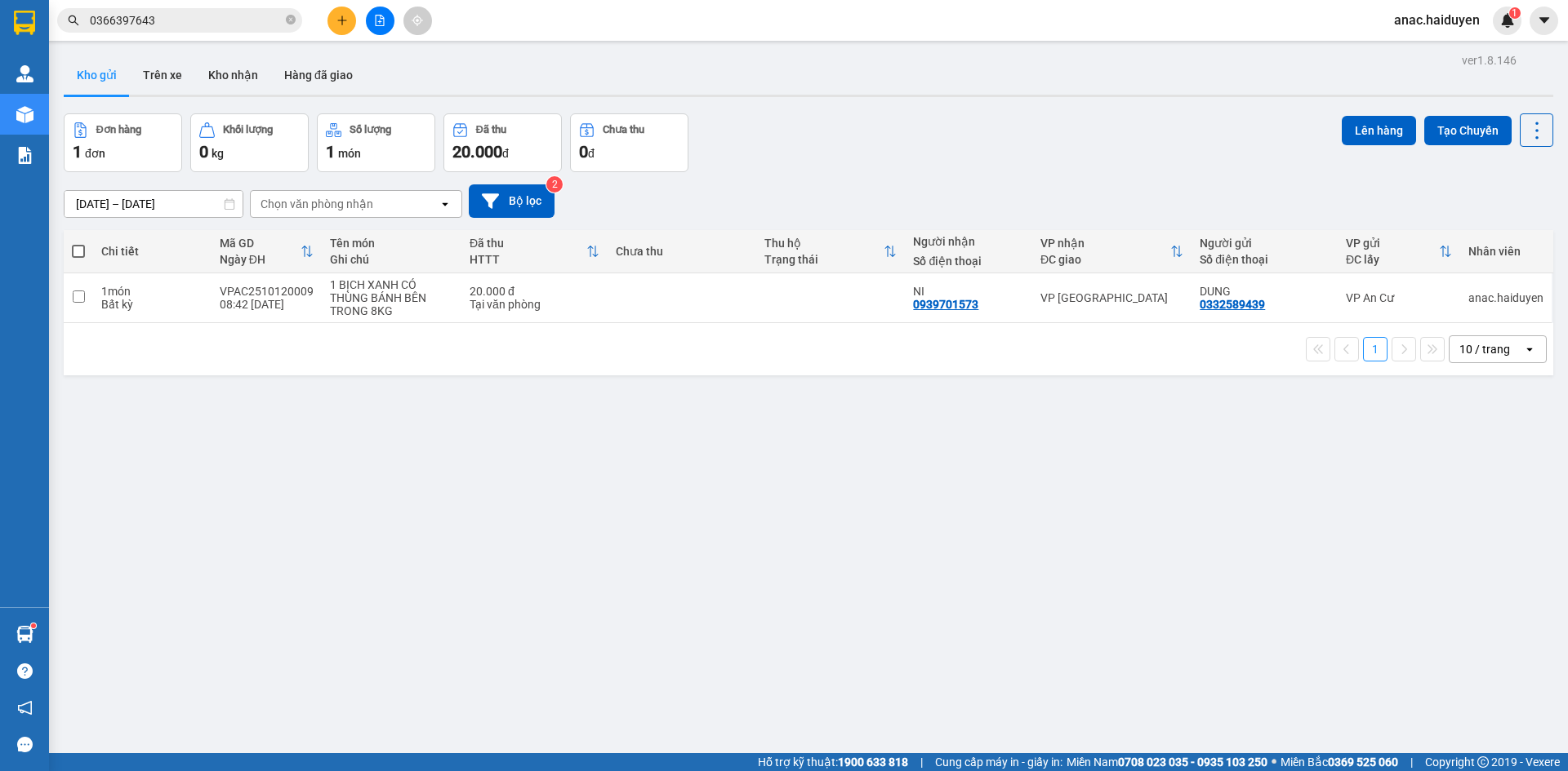
click at [244, 543] on div "ver 1.8.146 Kho gửi Trên xe Kho nhận Hàng đã giao Đơn hàng 1 đơn Khối lượng 0 k…" at bounding box center [809, 434] width 1503 height 771
click at [160, 72] on button "Trên xe" at bounding box center [162, 75] width 65 height 39
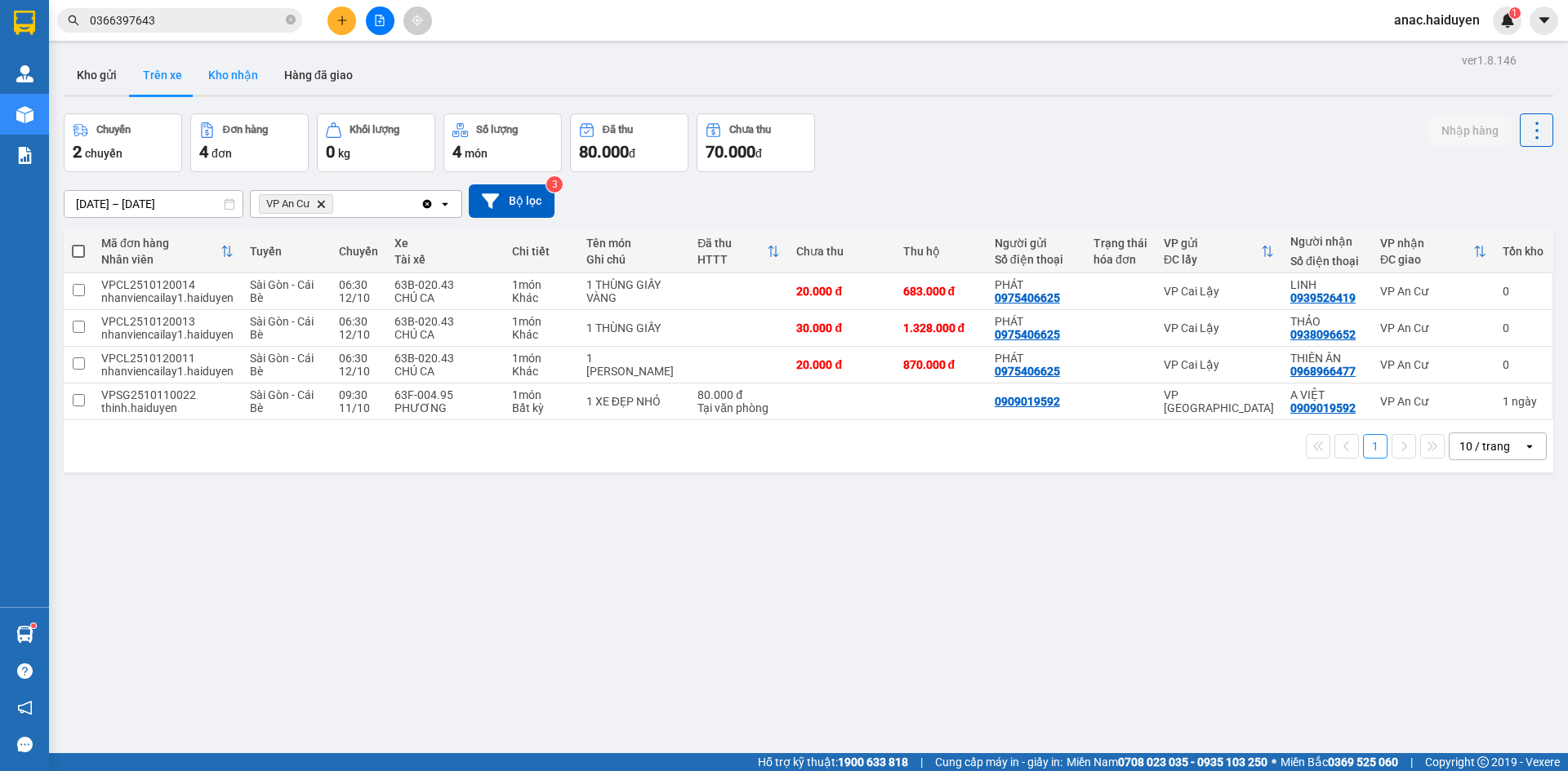
click at [232, 73] on button "Kho nhận" at bounding box center [233, 75] width 76 height 39
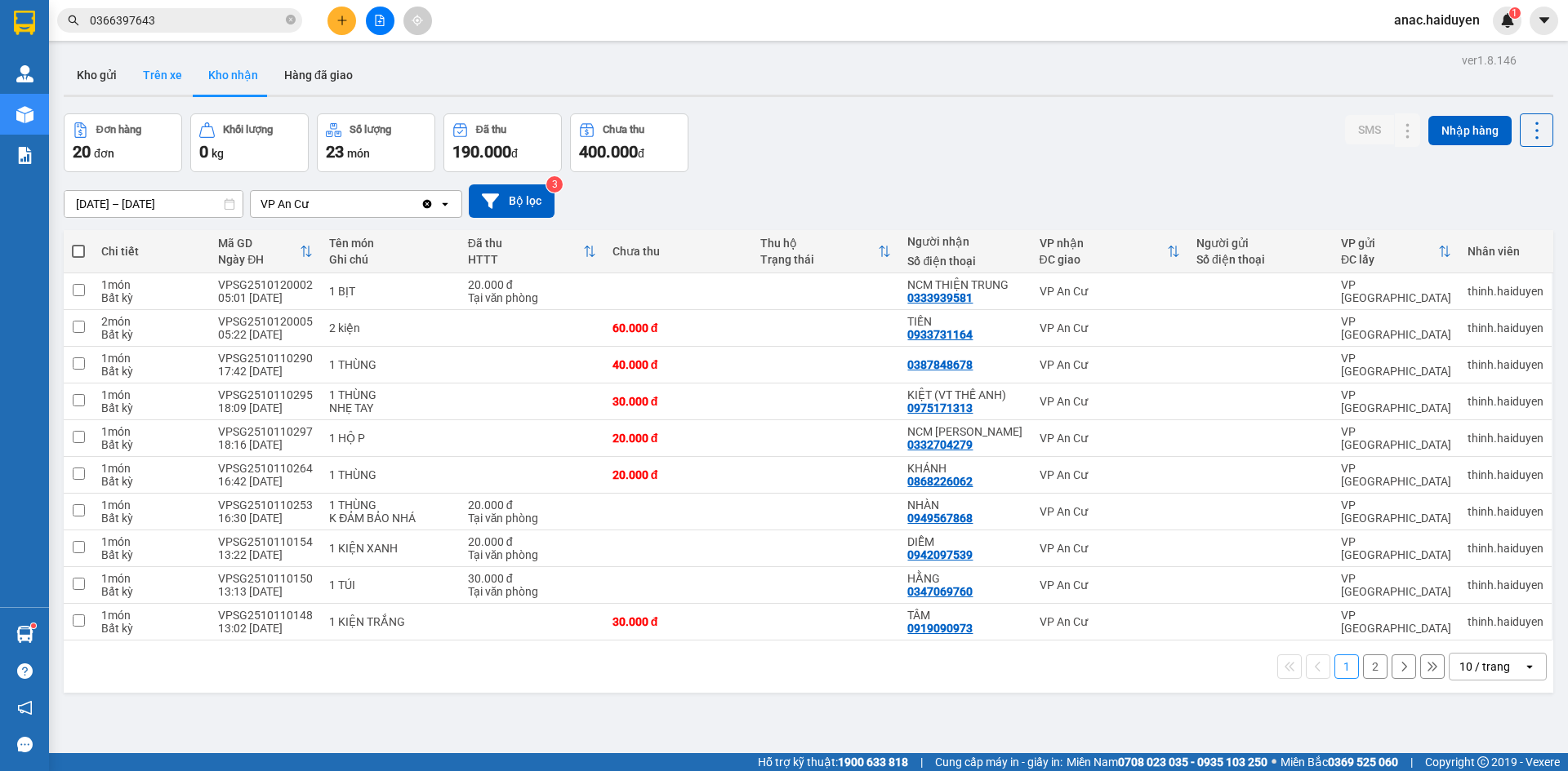
click at [144, 73] on button "Trên xe" at bounding box center [162, 75] width 65 height 39
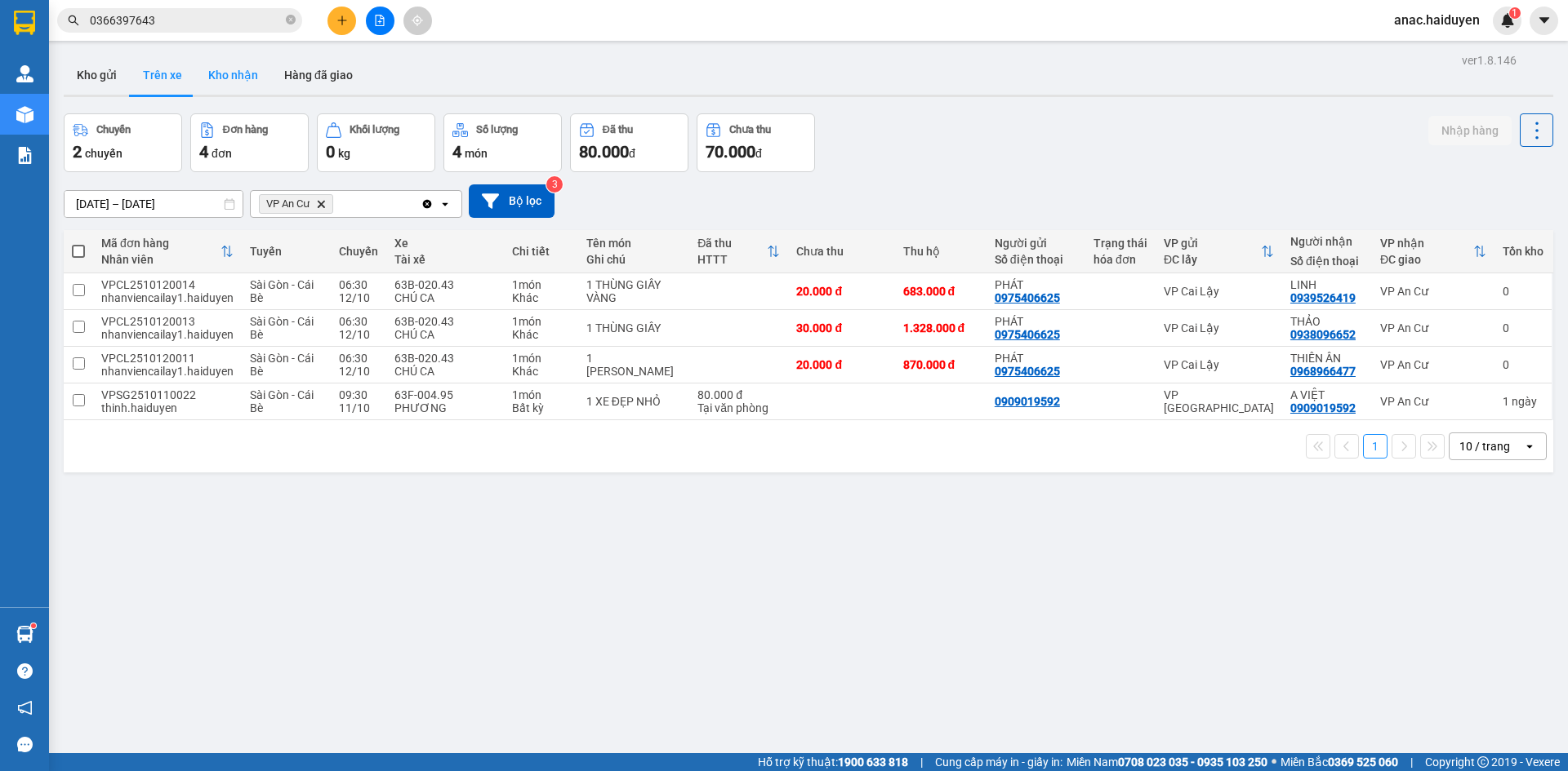
click at [242, 73] on button "Kho nhận" at bounding box center [233, 75] width 76 height 39
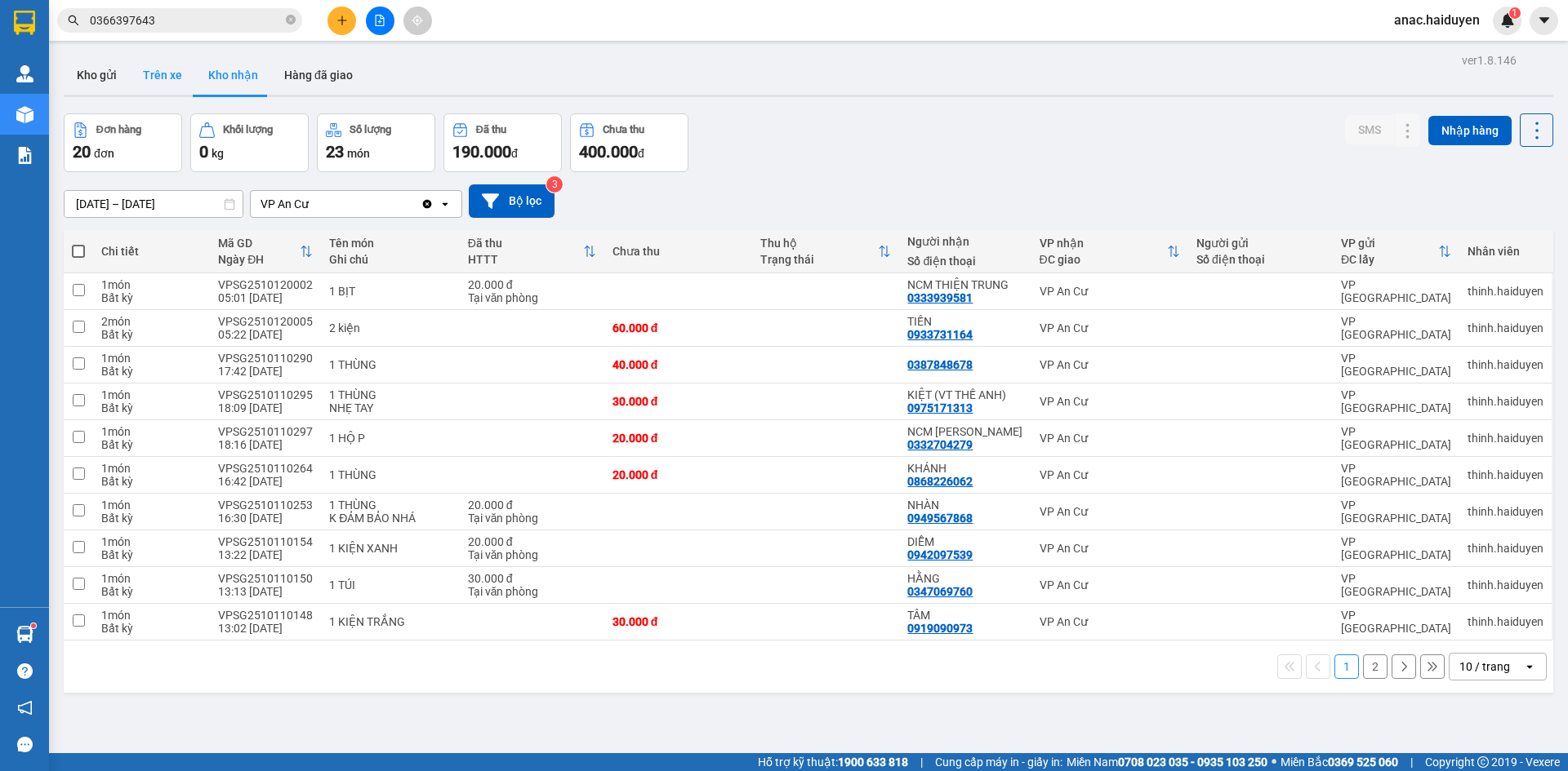
click at [155, 83] on button "Trên xe" at bounding box center [162, 75] width 65 height 39
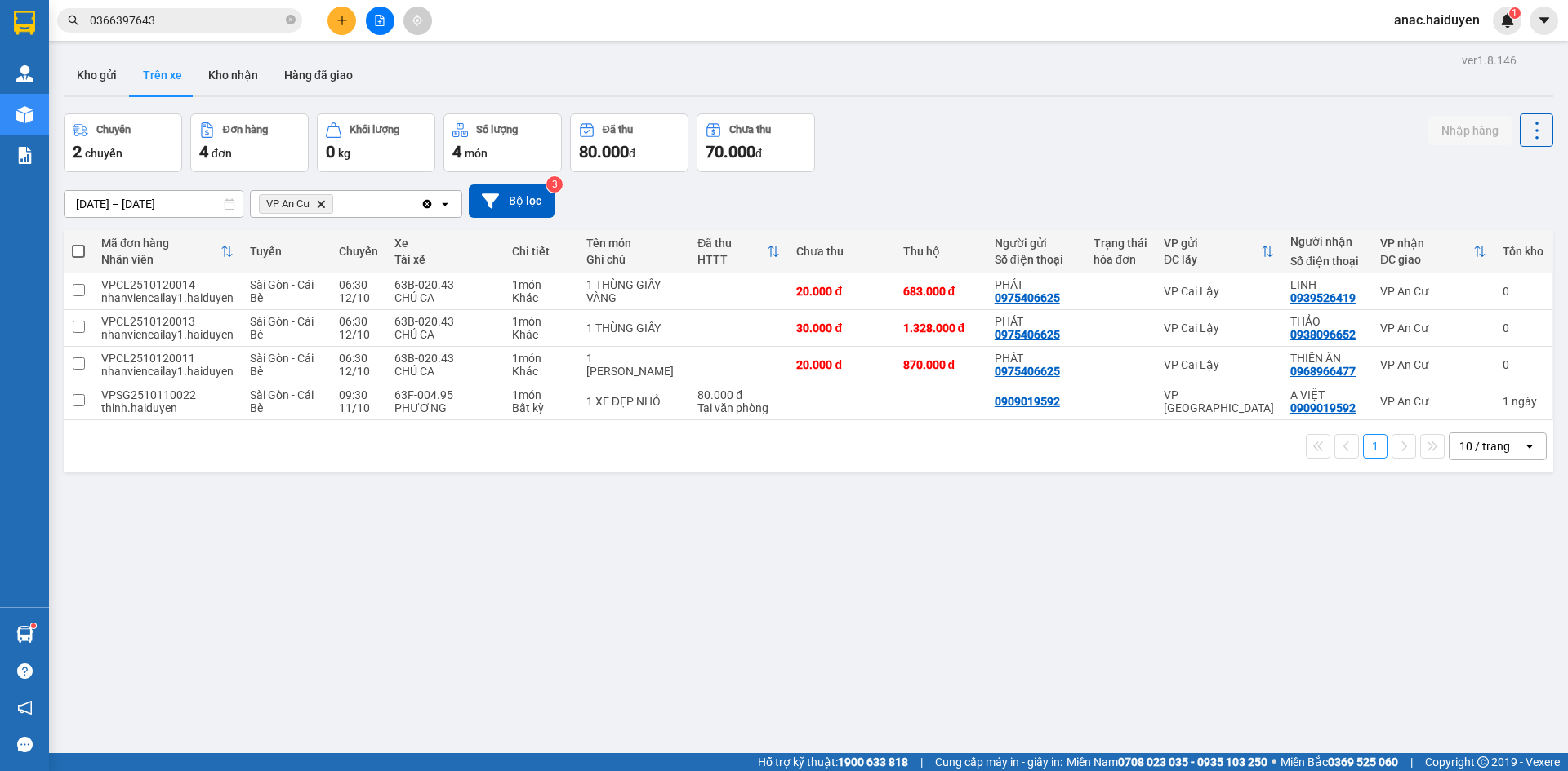
click at [554, 660] on div "ver 1.8.146 Kho gửi Trên xe Kho nhận Hàng đã giao Chuyến 2 chuyến Đơn hàng 4 đơ…" at bounding box center [809, 434] width 1503 height 771
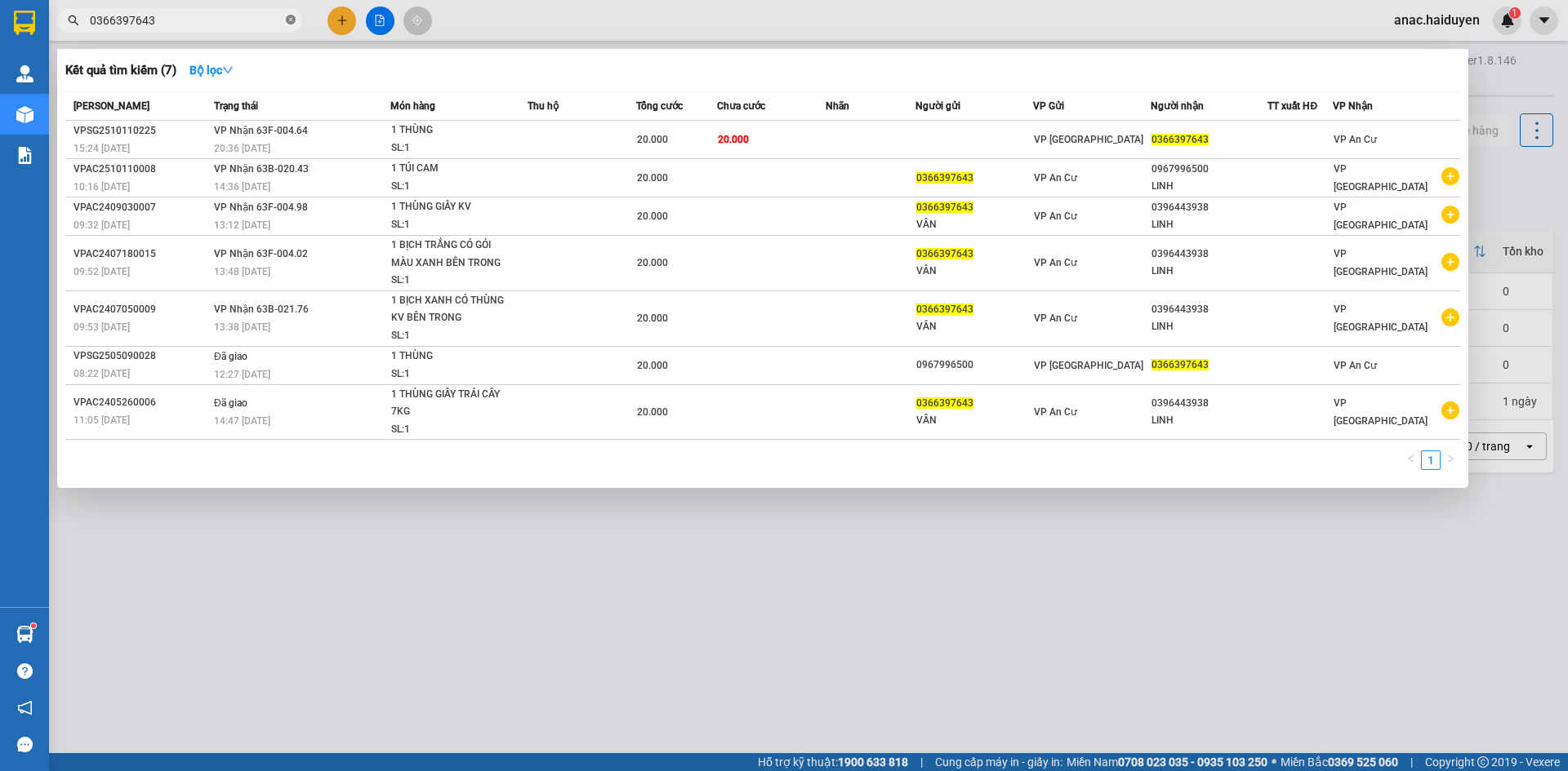
click at [289, 21] on icon "close-circle" at bounding box center [290, 20] width 10 height 10
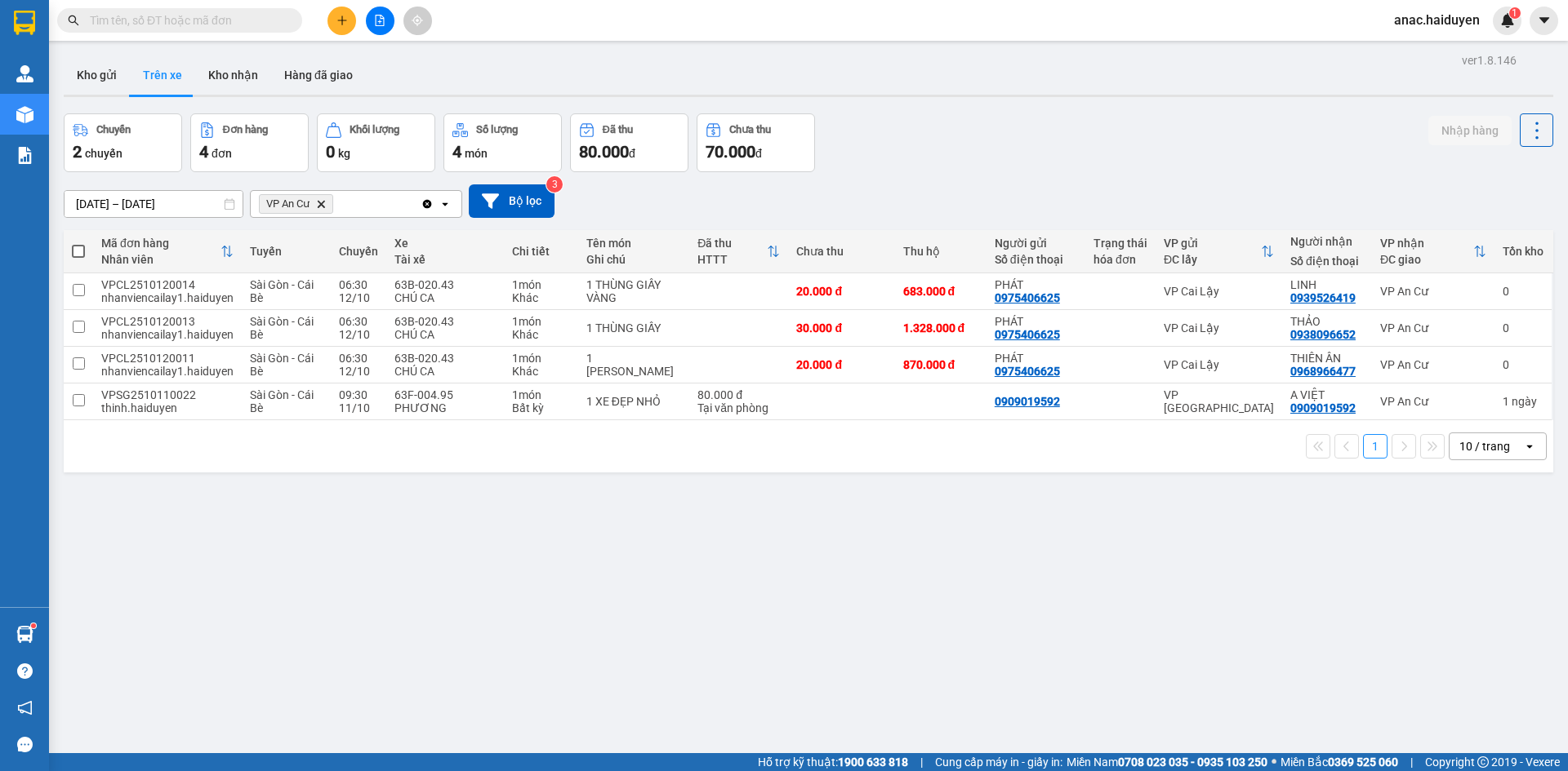
click at [199, 24] on input "text" at bounding box center [186, 21] width 193 height 18
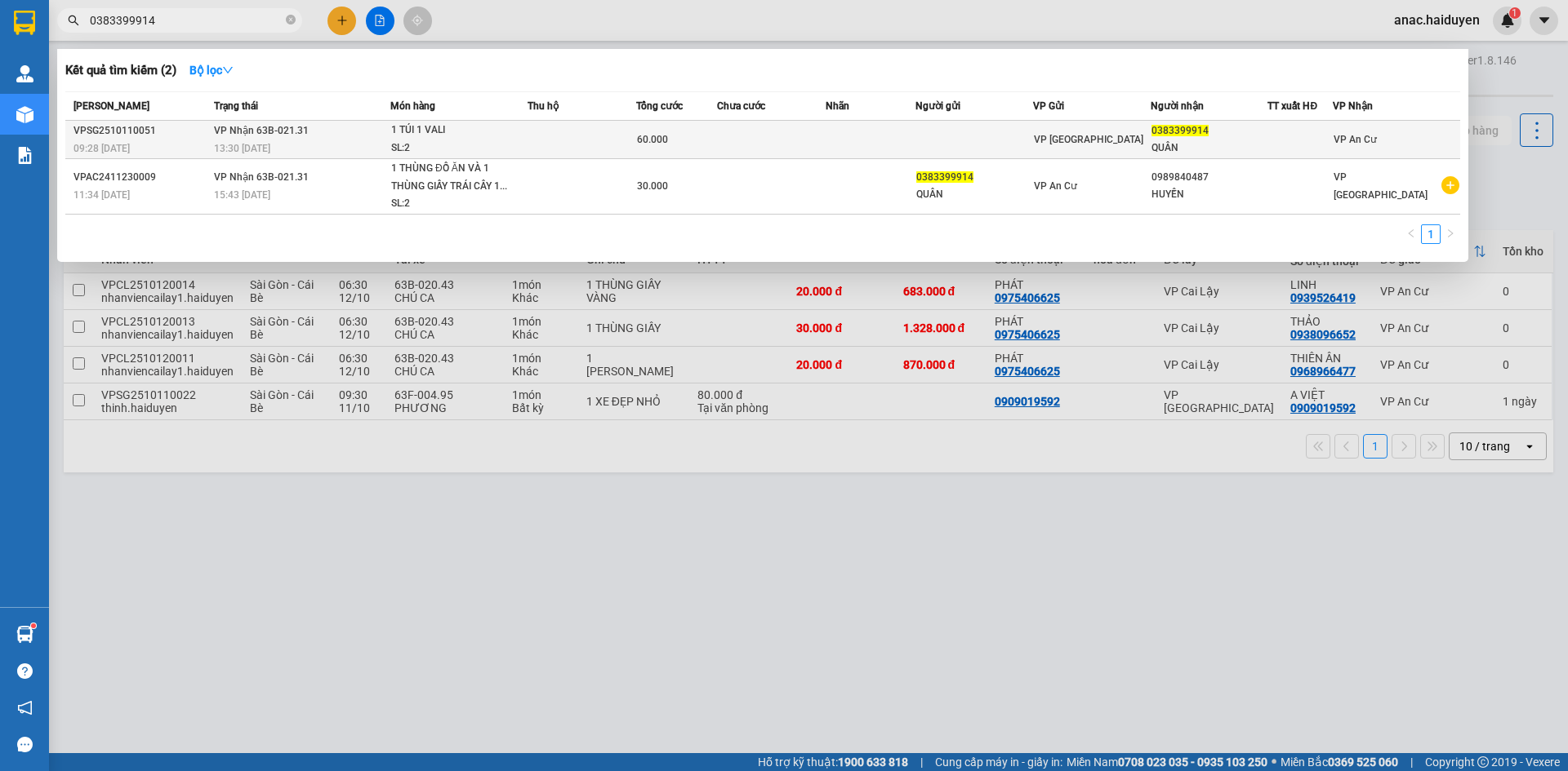
type input "0383399914"
click at [811, 143] on td at bounding box center [771, 139] width 109 height 39
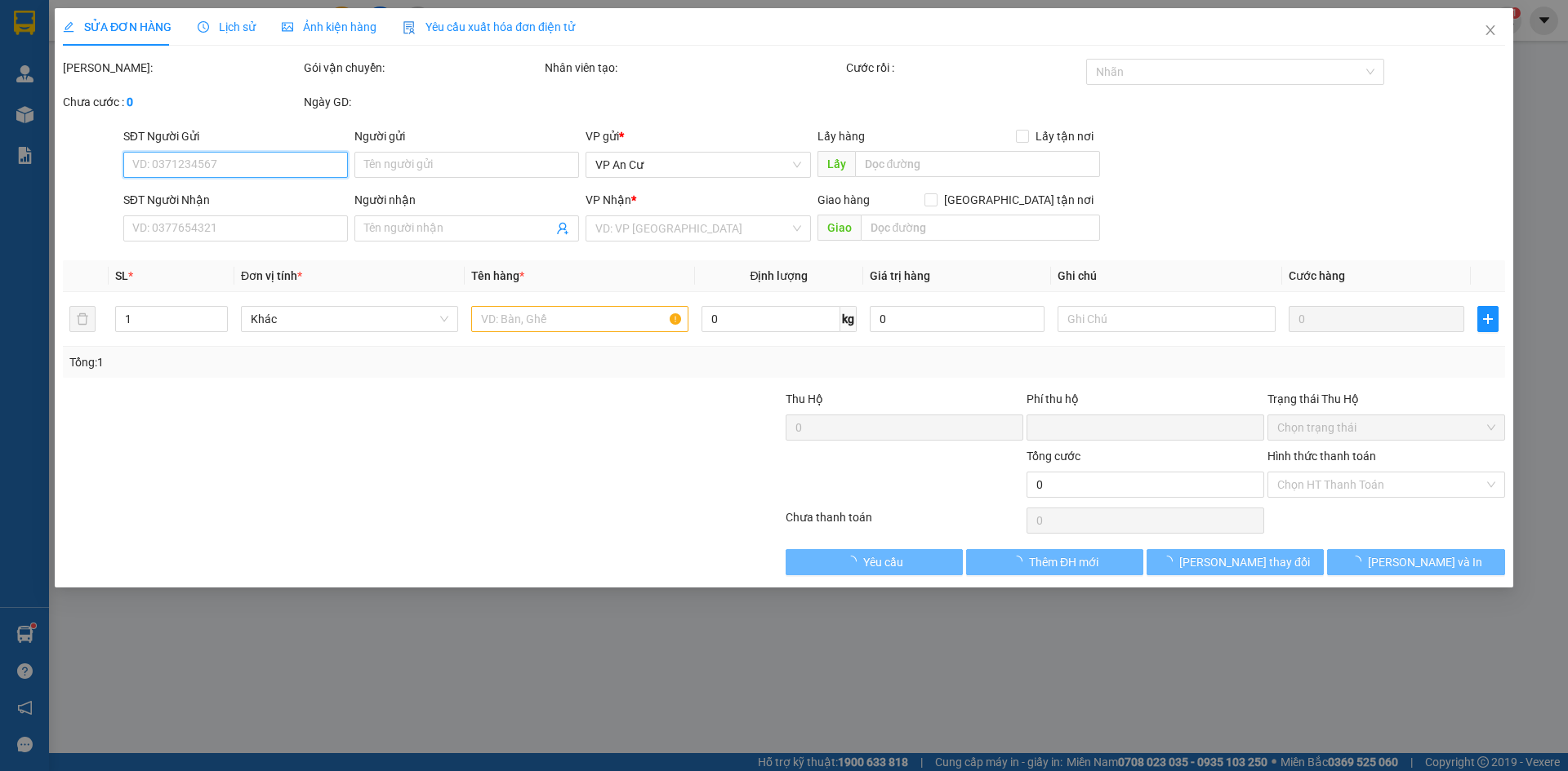
type input "0383399914"
type input "QUÂN"
type input "0"
type input "60.000"
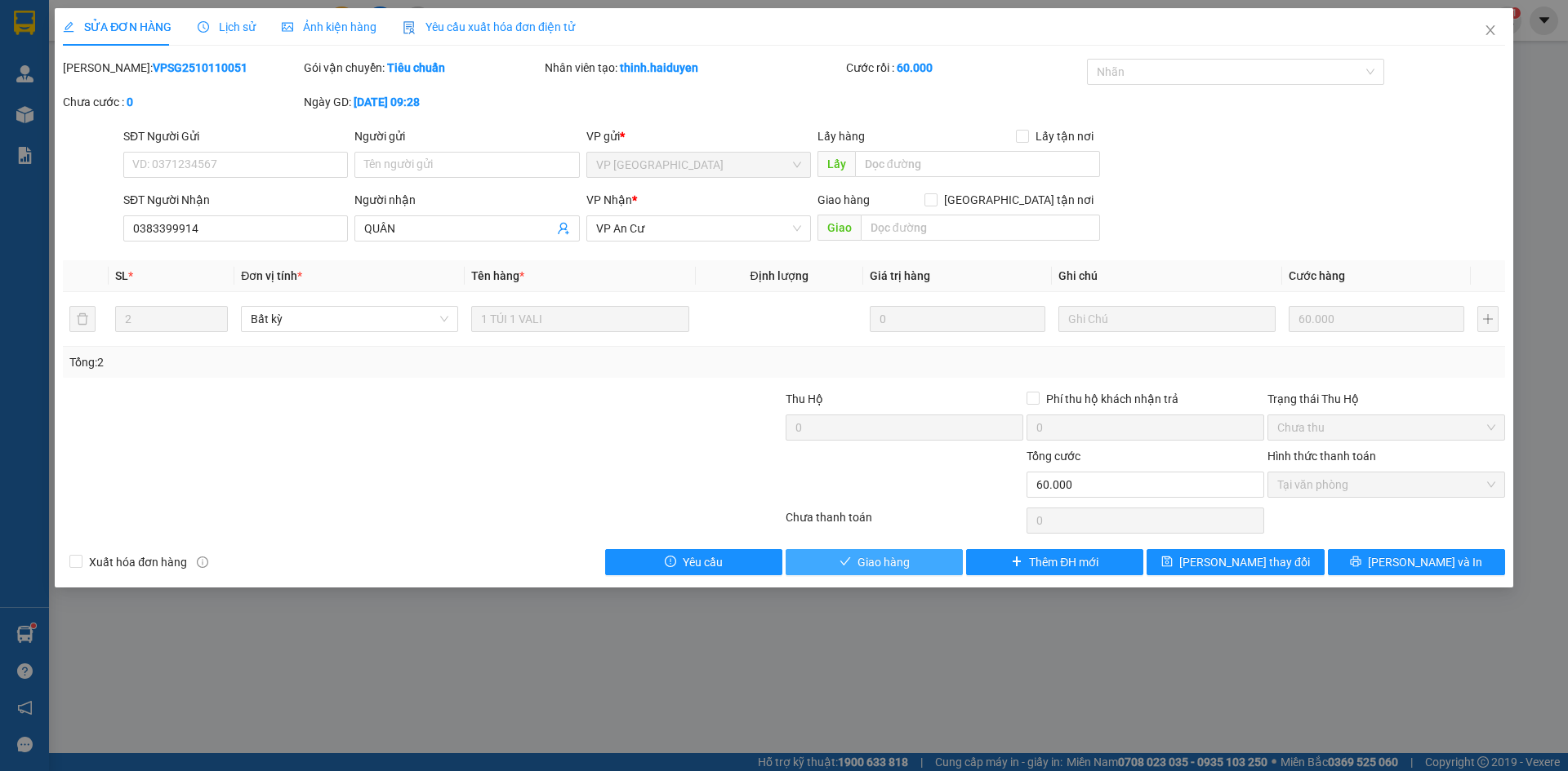
click at [913, 568] on button "Giao hàng" at bounding box center [874, 563] width 177 height 26
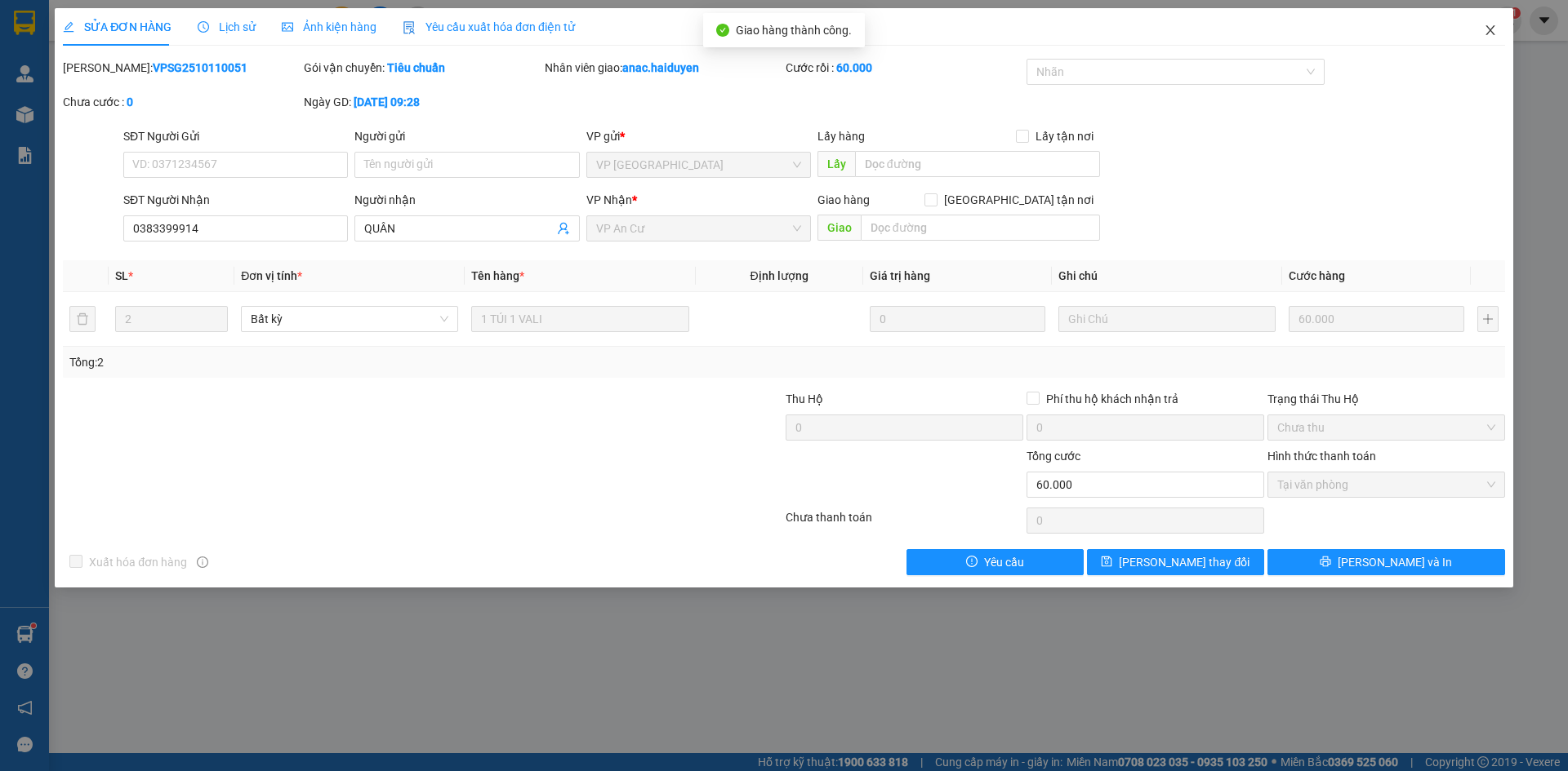
click at [1489, 30] on icon "close" at bounding box center [1489, 31] width 9 height 10
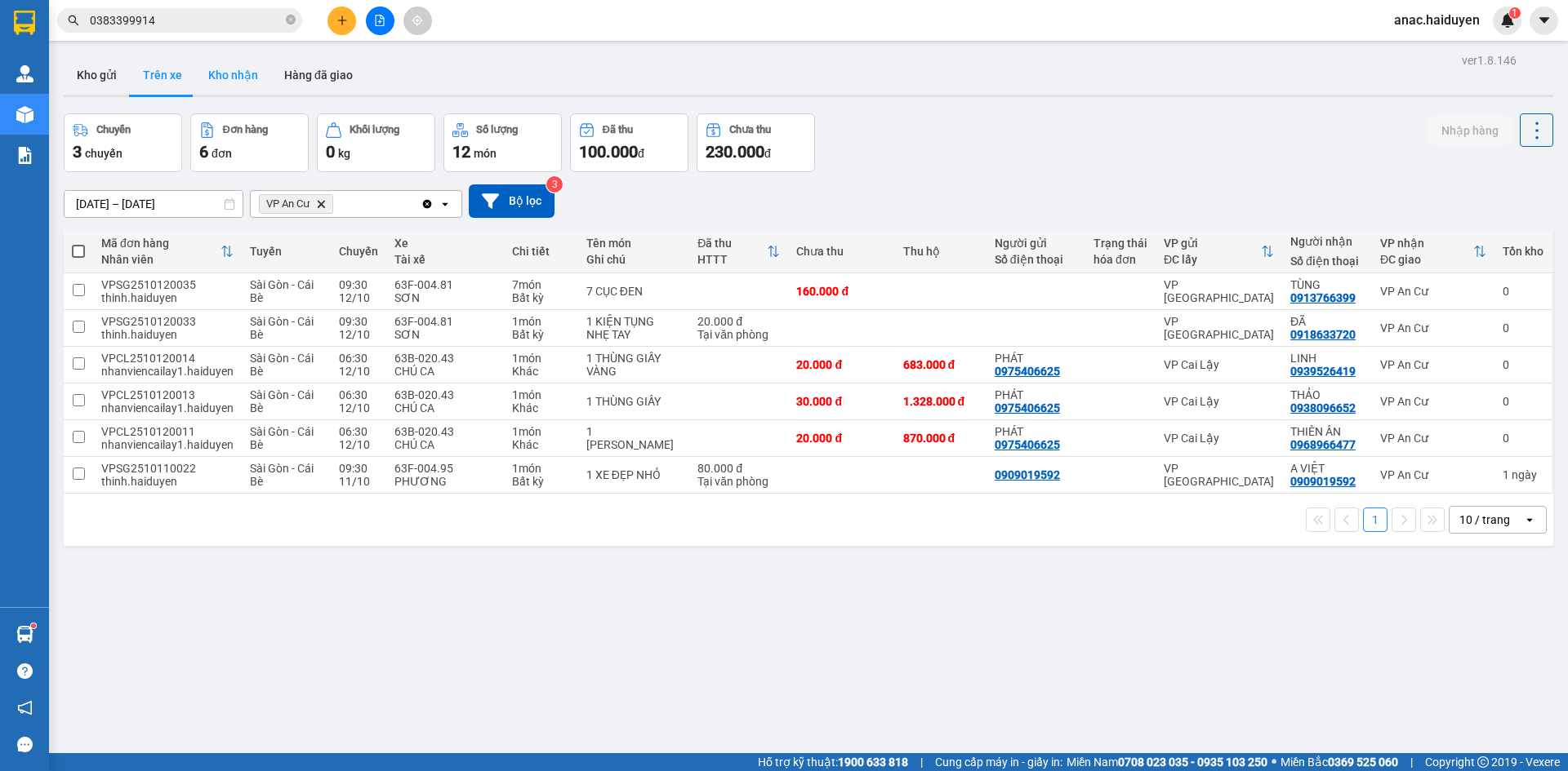
click at [238, 82] on button "Kho nhận" at bounding box center [233, 75] width 76 height 39
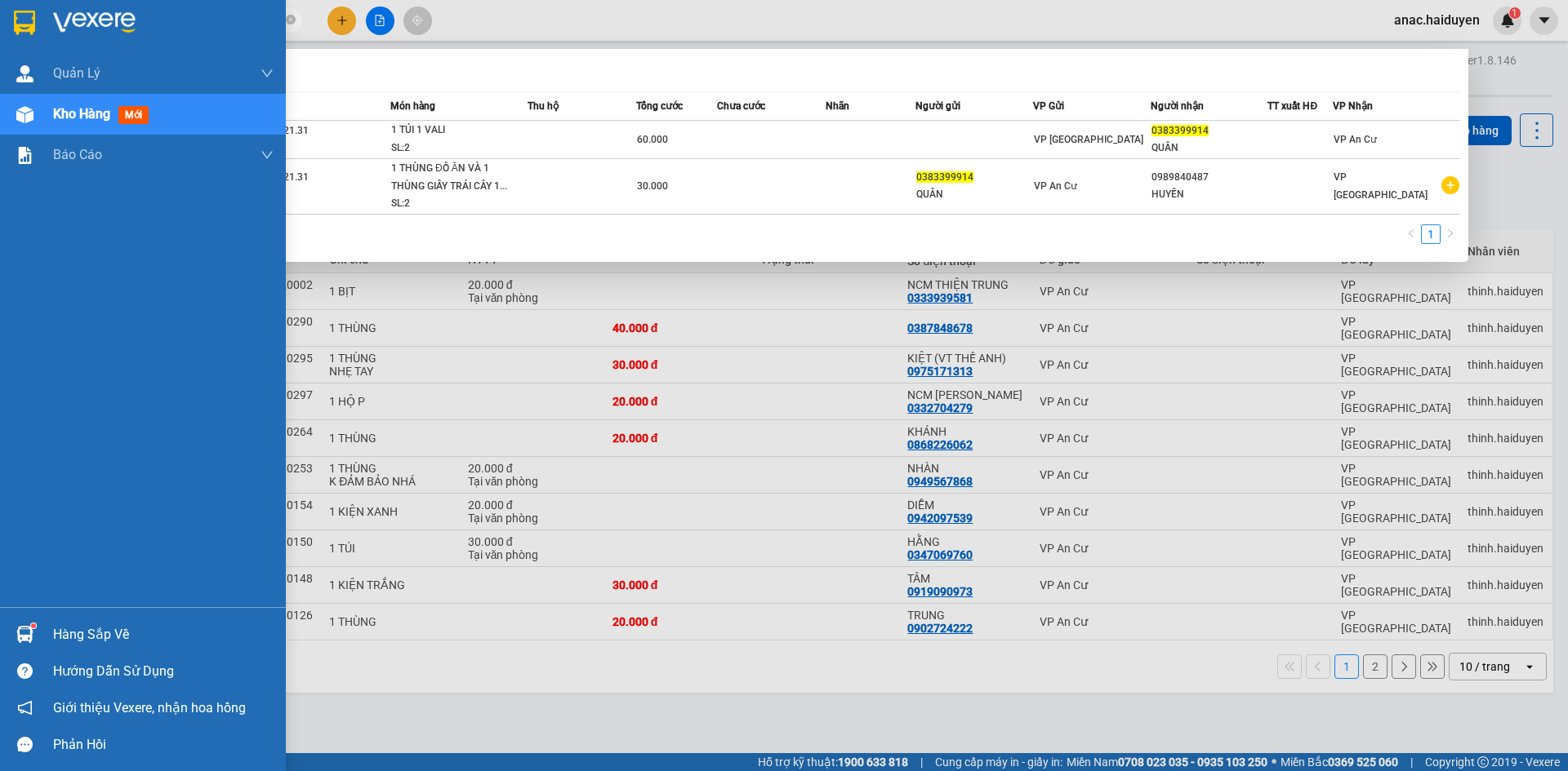
drag, startPoint x: 173, startPoint y: 25, endPoint x: 35, endPoint y: 32, distance: 138.2
click at [35, 32] on section "Kết quả tìm kiếm ( 2 ) Bộ lọc Mã ĐH Trạng thái Món hàng Thu hộ Tổng cước Chưa c…" at bounding box center [784, 385] width 1568 height 771
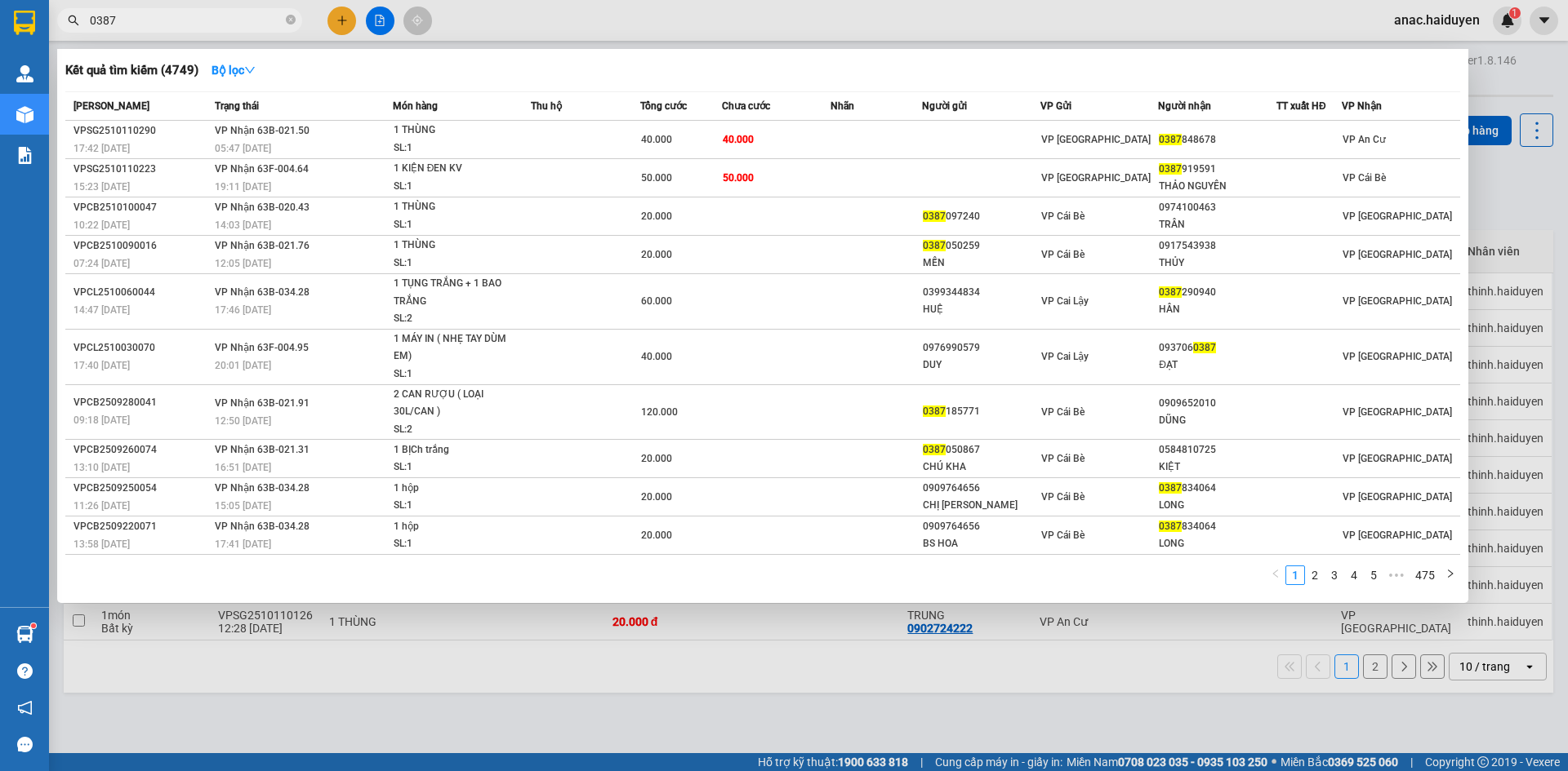
type input "0387"
click at [232, 636] on div at bounding box center [784, 385] width 1568 height 771
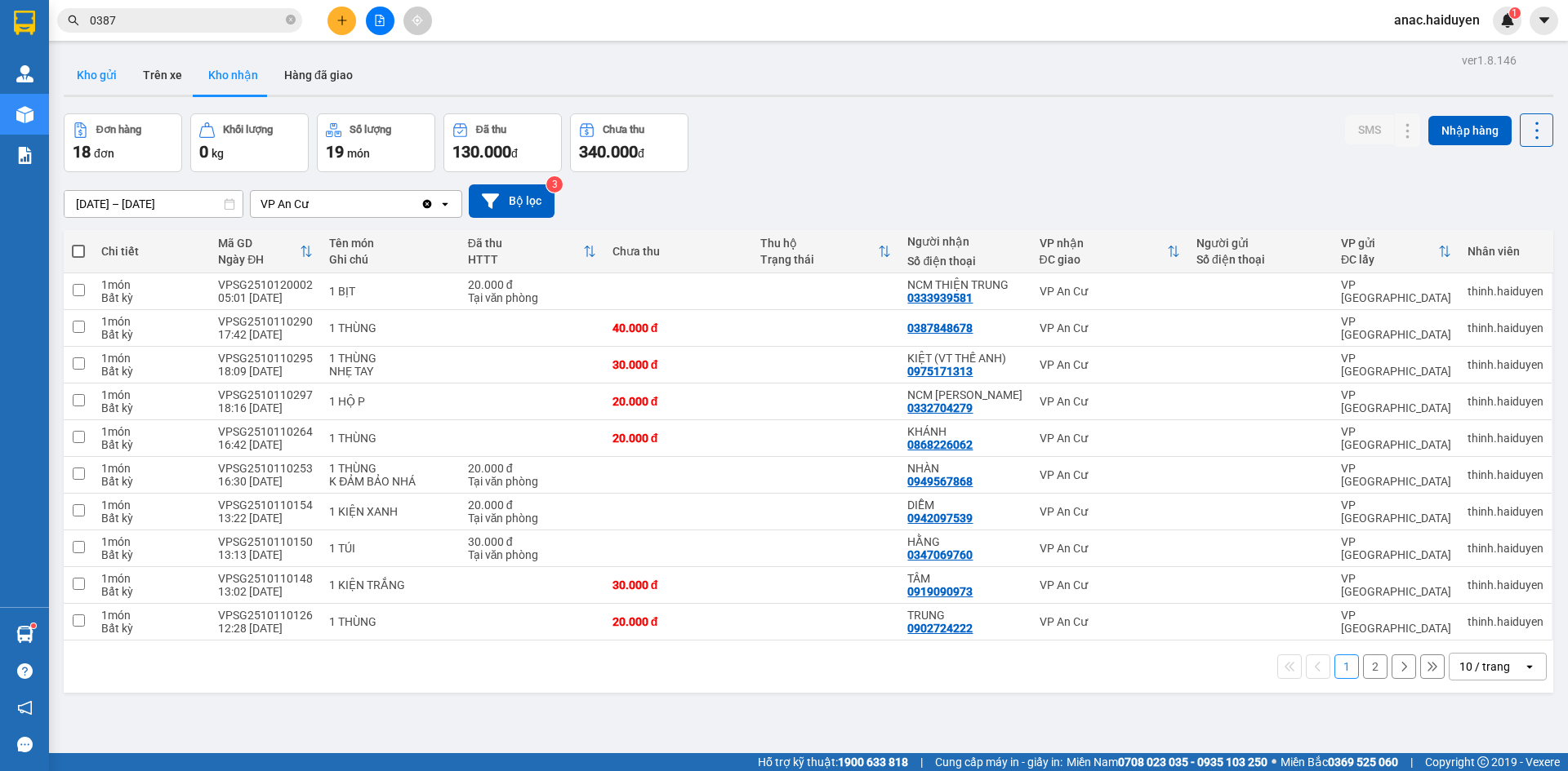
click at [81, 76] on button "Kho gửi" at bounding box center [97, 75] width 66 height 39
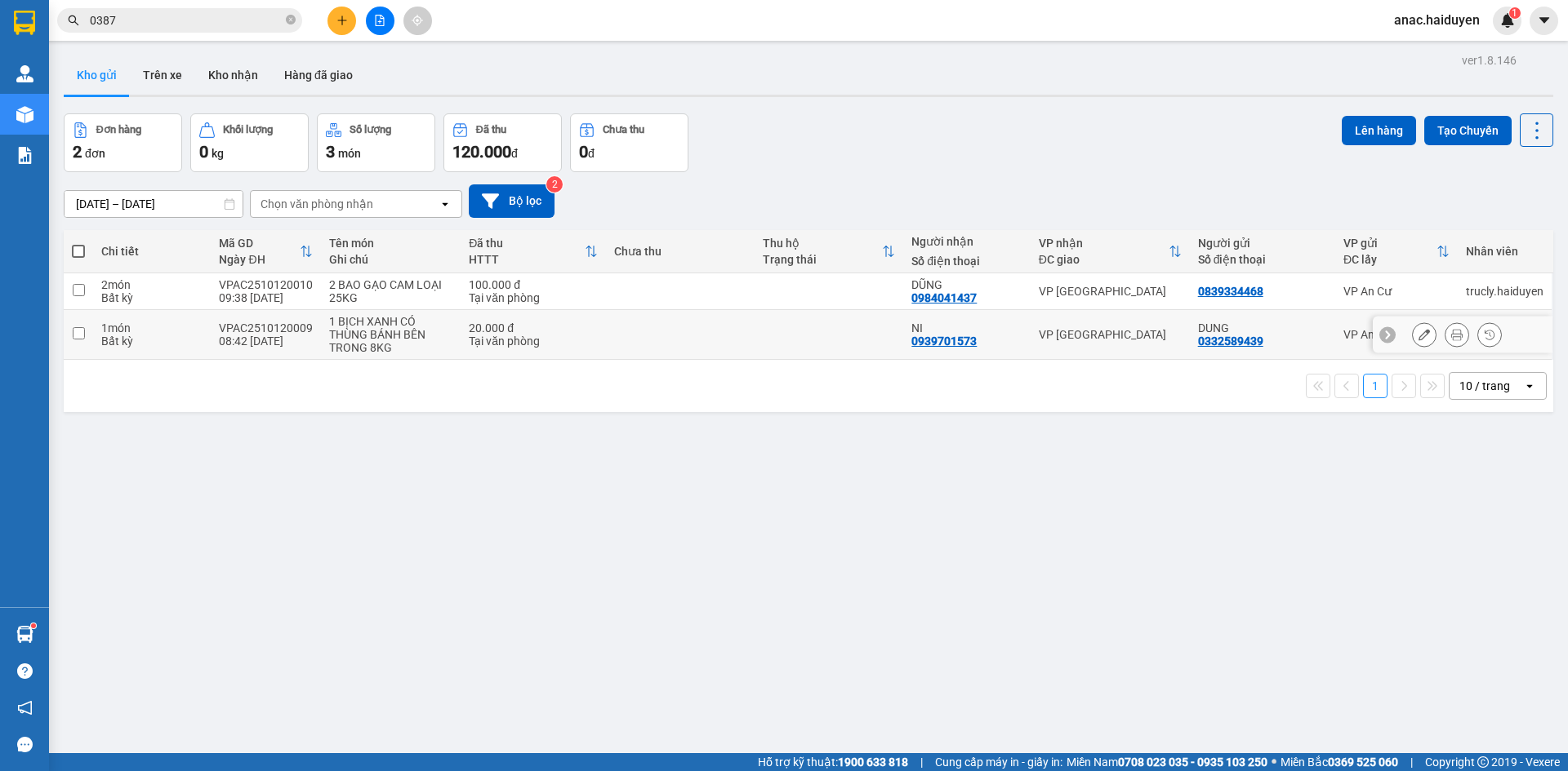
click at [78, 331] on input "checkbox" at bounding box center [79, 334] width 12 height 12
checkbox input "true"
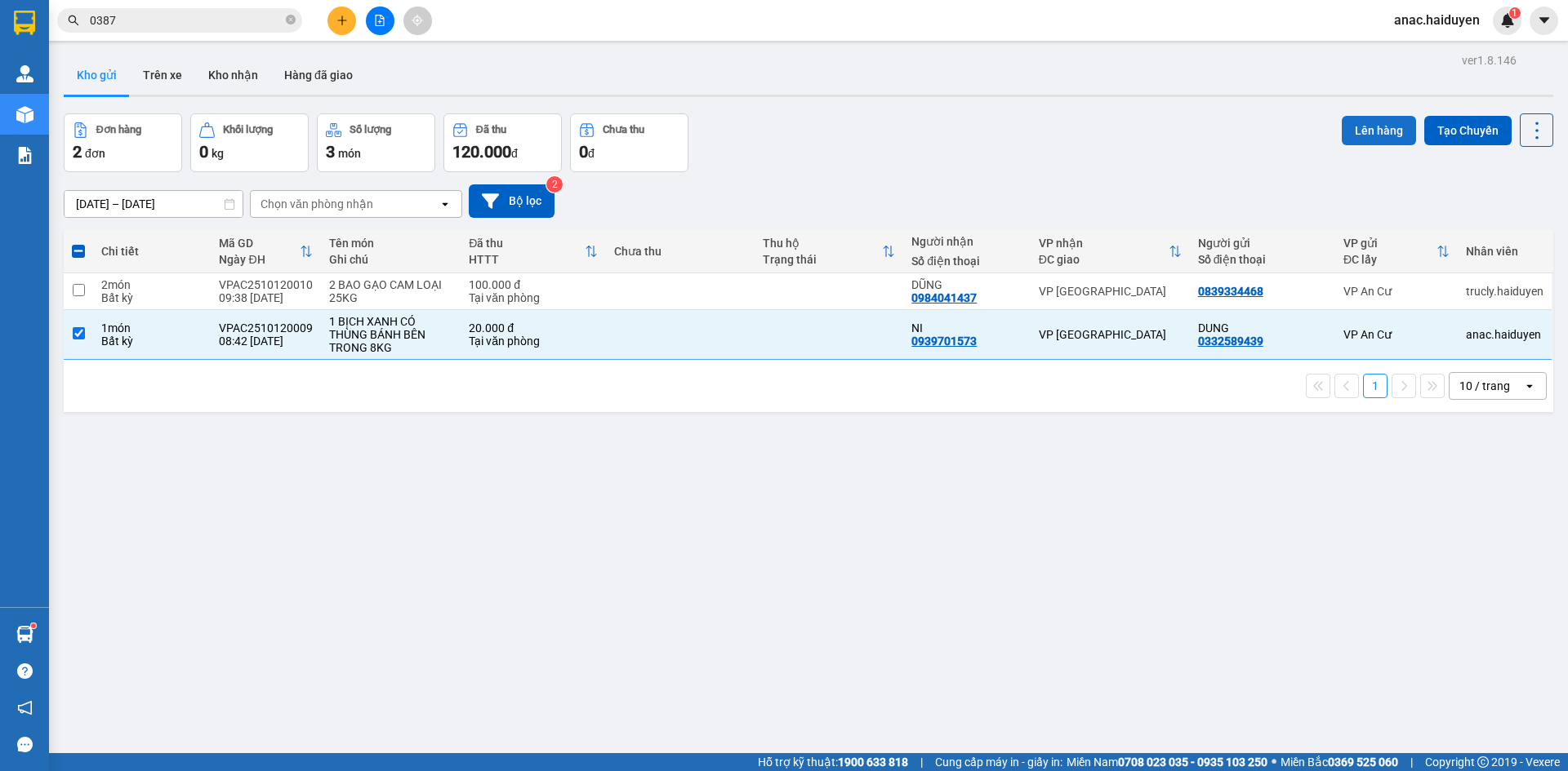
click at [1357, 128] on button "Lên hàng" at bounding box center [1378, 130] width 74 height 30
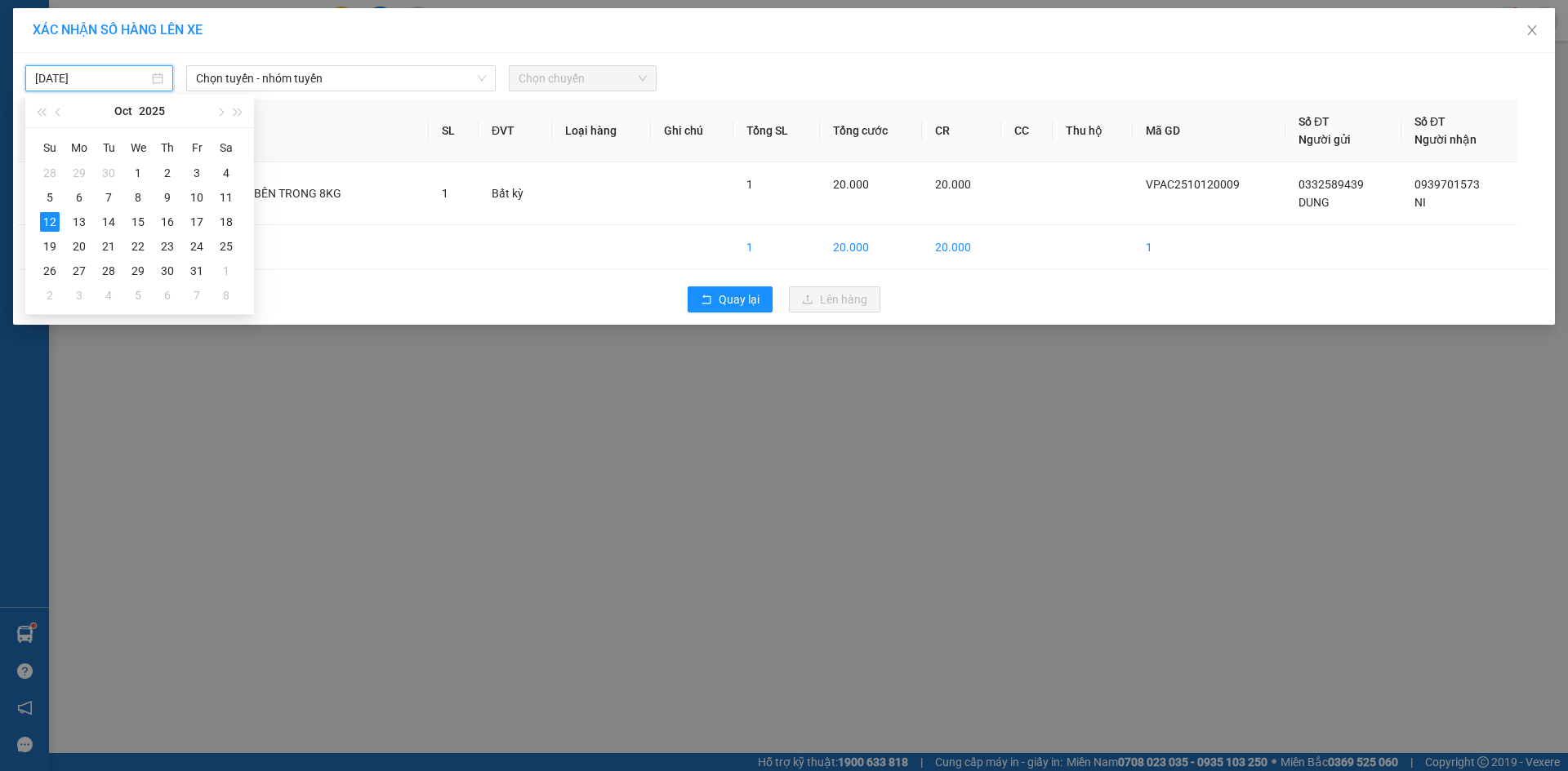
click at [107, 78] on input "[DATE]" at bounding box center [92, 78] width 114 height 18
type input "[DATE]"
click at [53, 220] on div "12" at bounding box center [50, 222] width 20 height 20
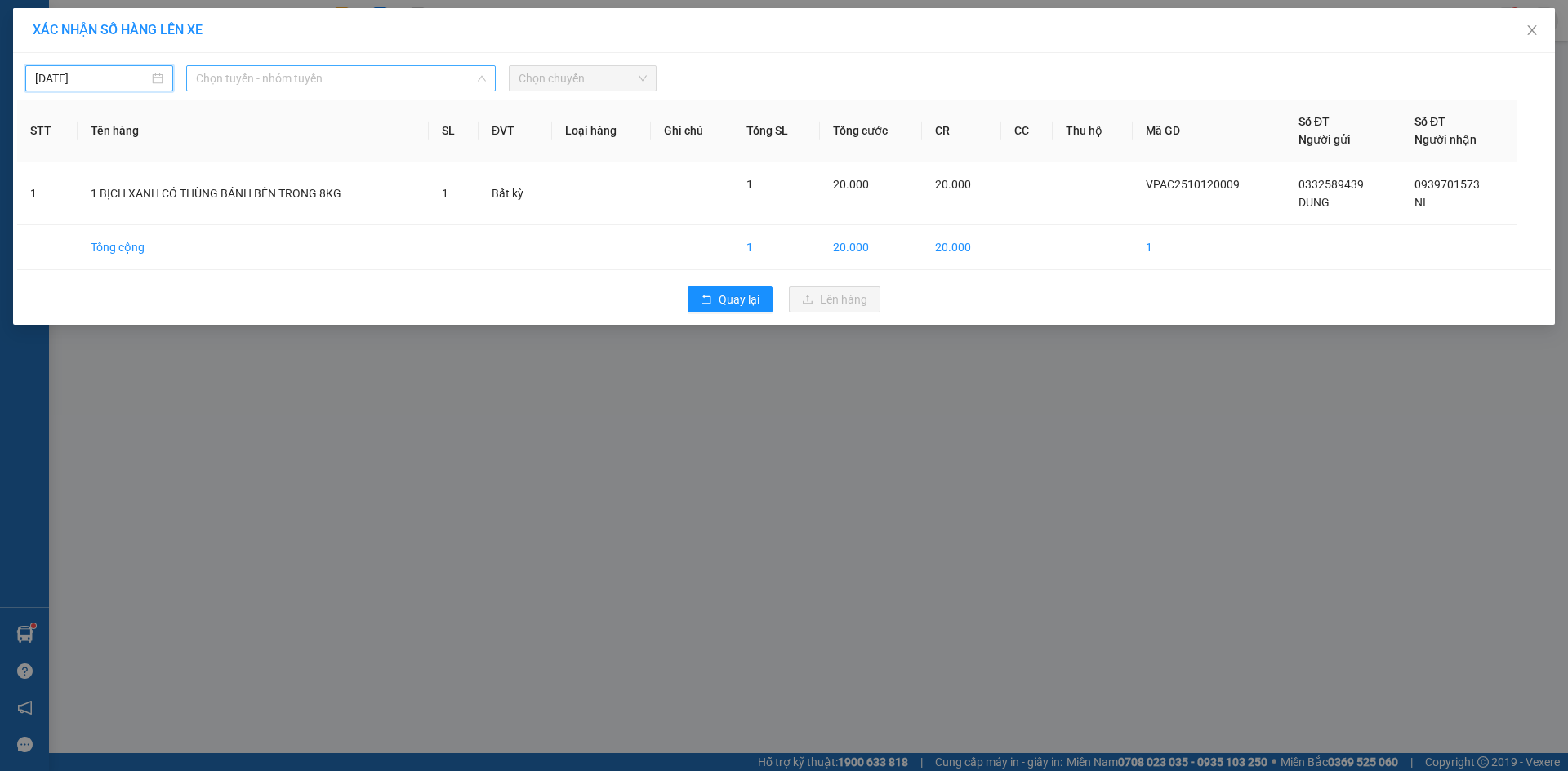
click at [278, 77] on span "Chọn tuyến - nhóm tuyến" at bounding box center [341, 78] width 290 height 25
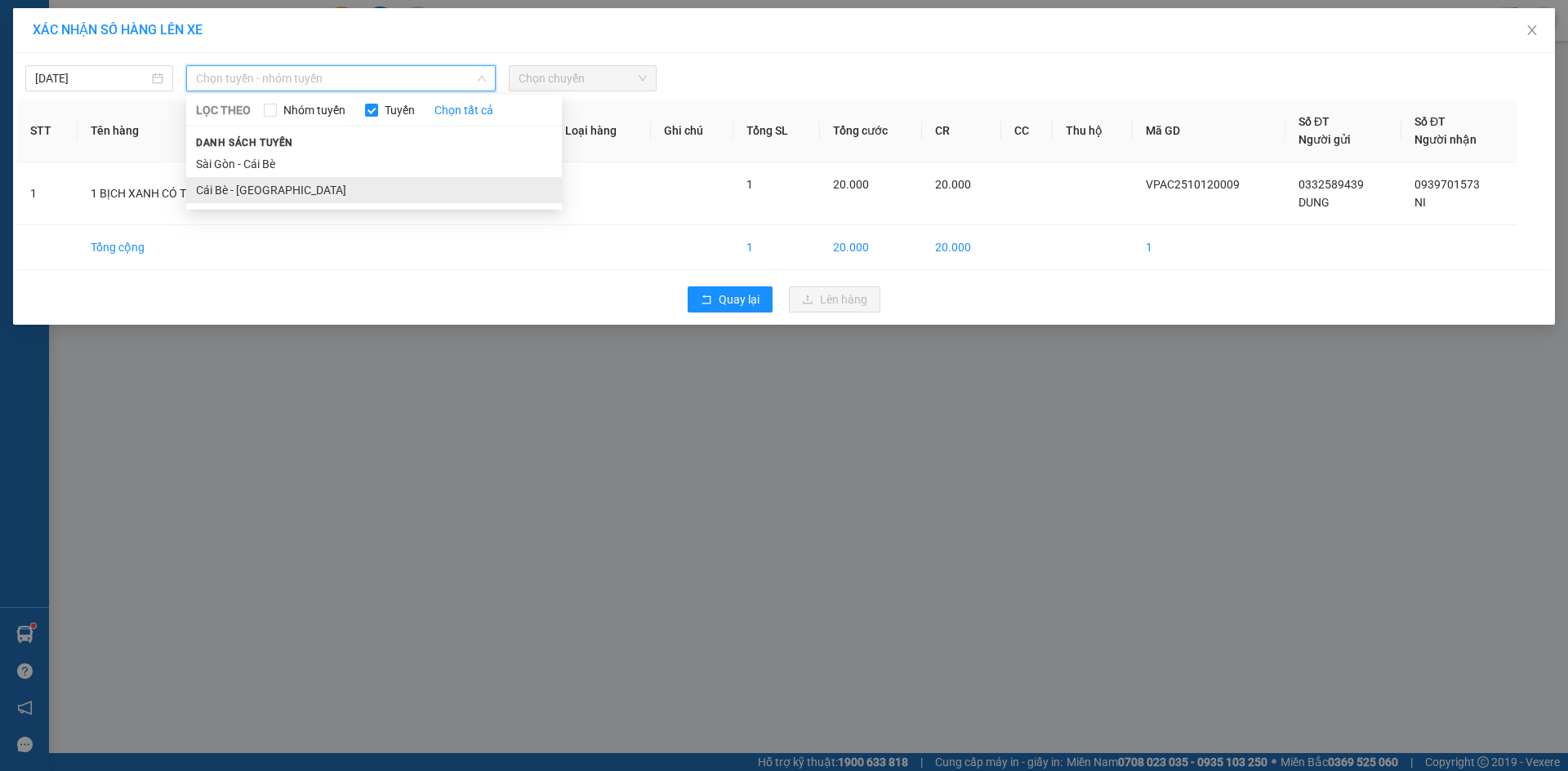
click at [236, 194] on li "Cái Bè - [GEOGRAPHIC_DATA]" at bounding box center [374, 190] width 375 height 26
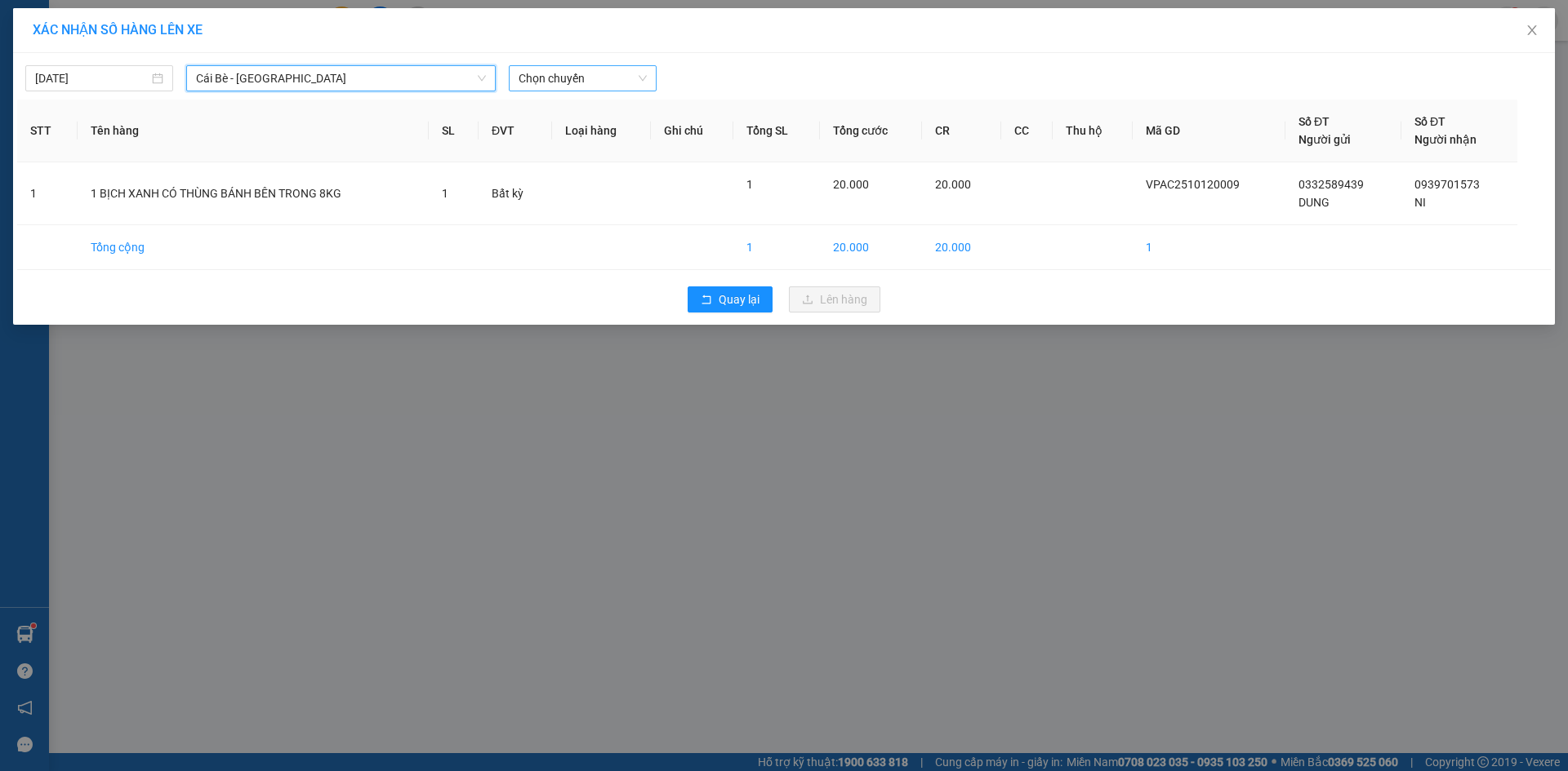
click at [556, 79] on span "Chọn chuyến" at bounding box center [583, 78] width 128 height 25
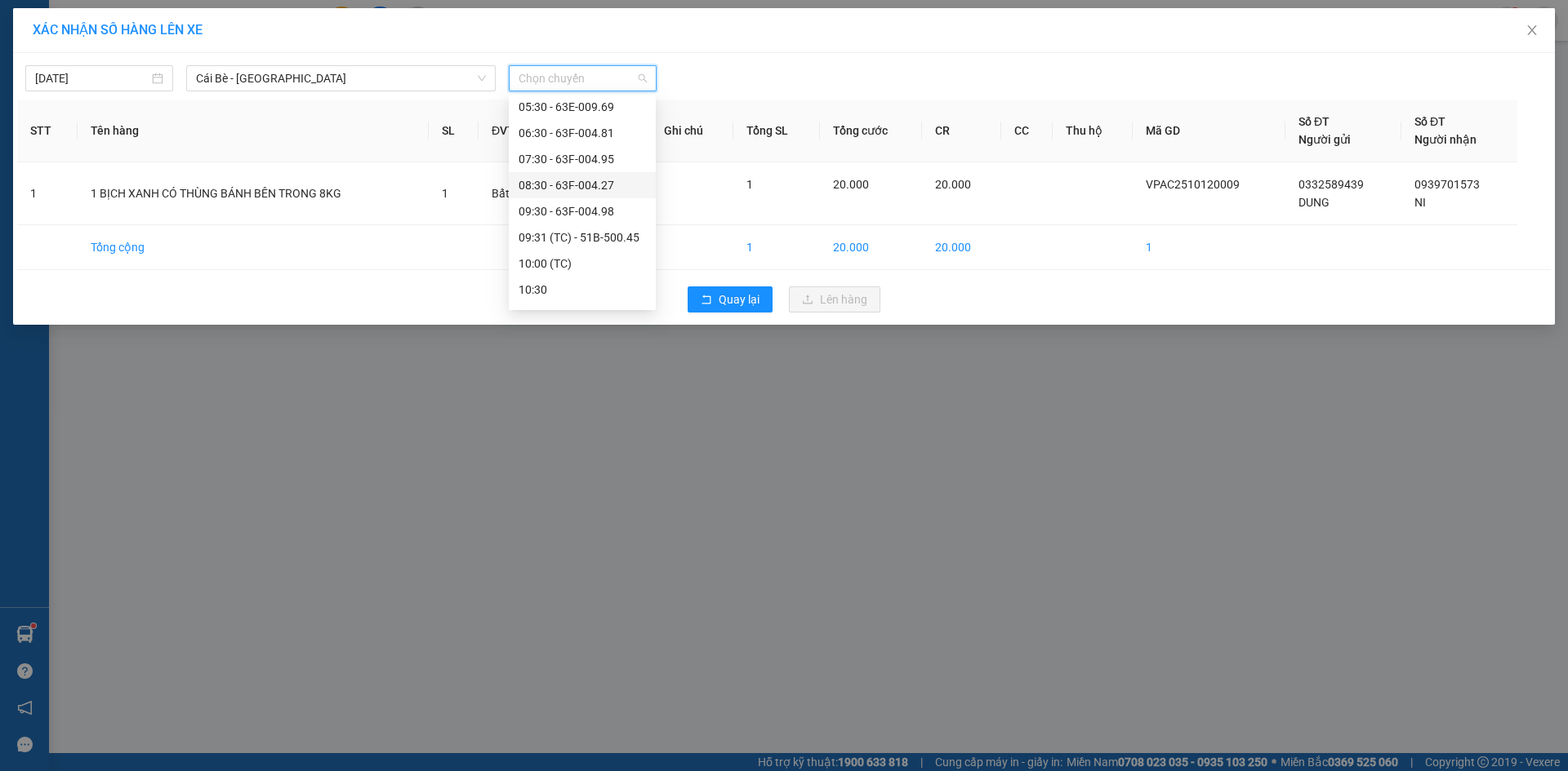
scroll to position [245, 0]
click at [540, 151] on div "10:30" at bounding box center [582, 153] width 127 height 18
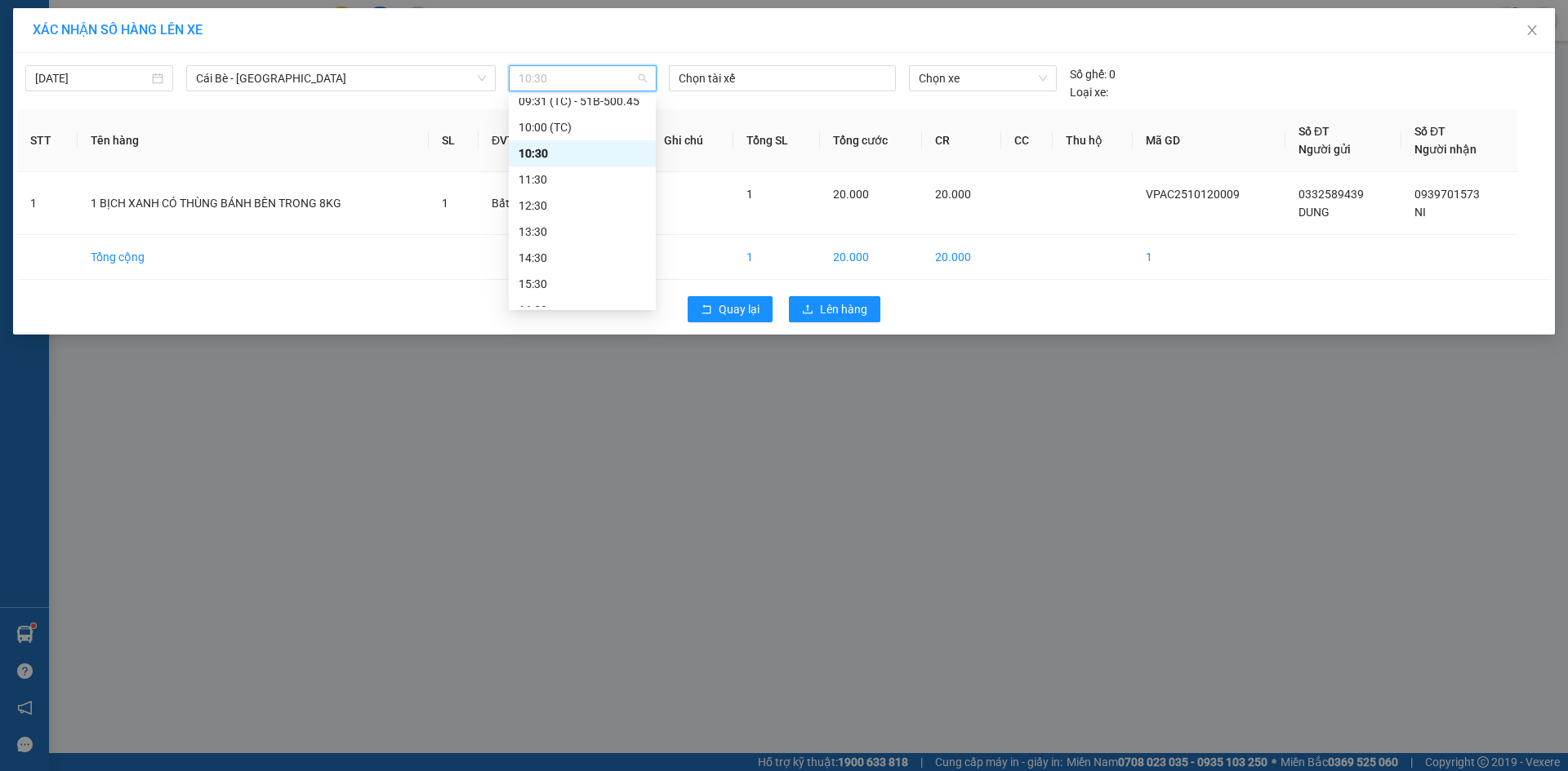
click at [596, 70] on span "10:30" at bounding box center [583, 78] width 128 height 25
click at [559, 158] on div "09:30 - 63F-004.98" at bounding box center [582, 157] width 127 height 18
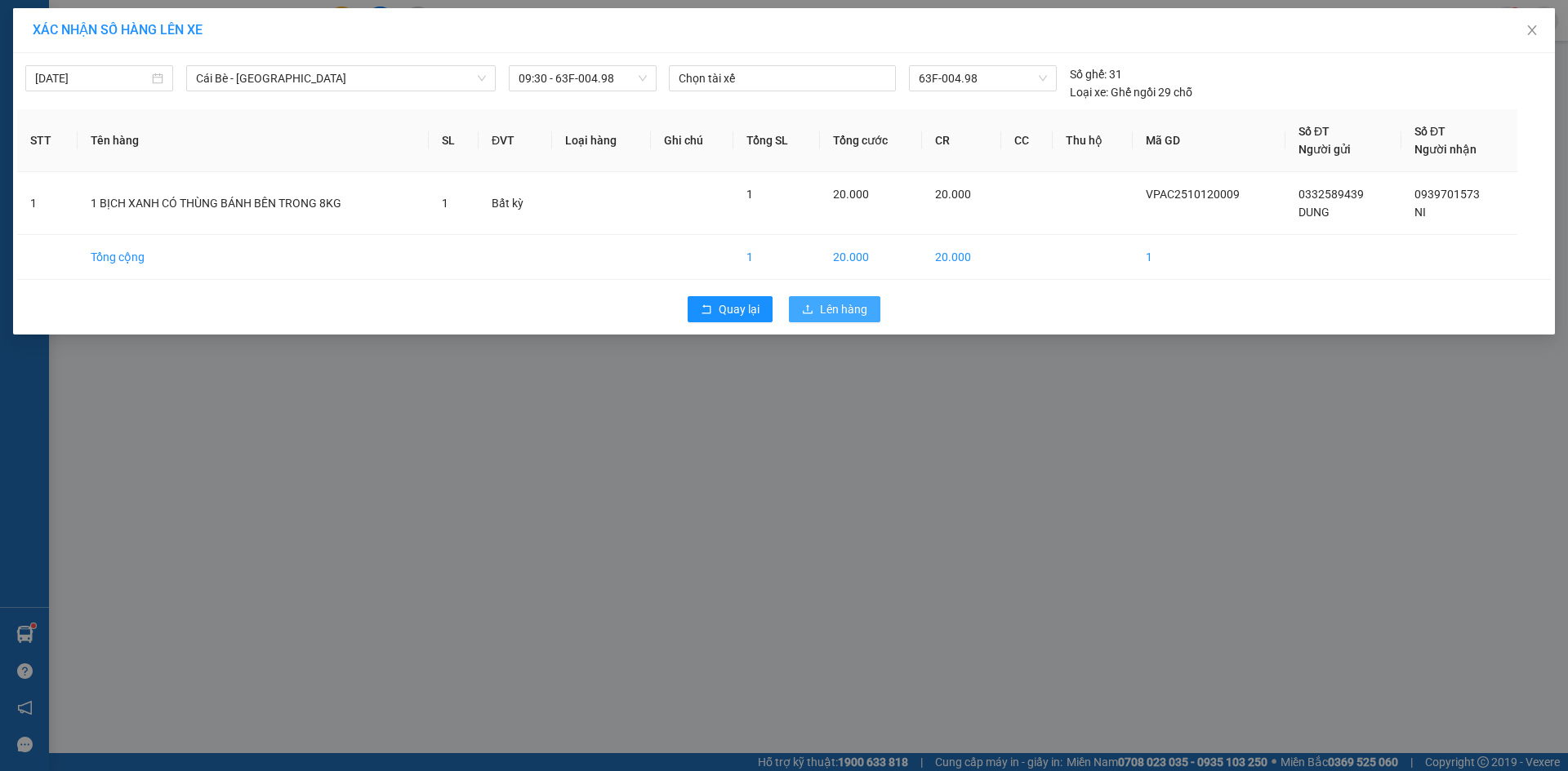
click at [820, 306] on button "Lên hàng" at bounding box center [834, 309] width 92 height 26
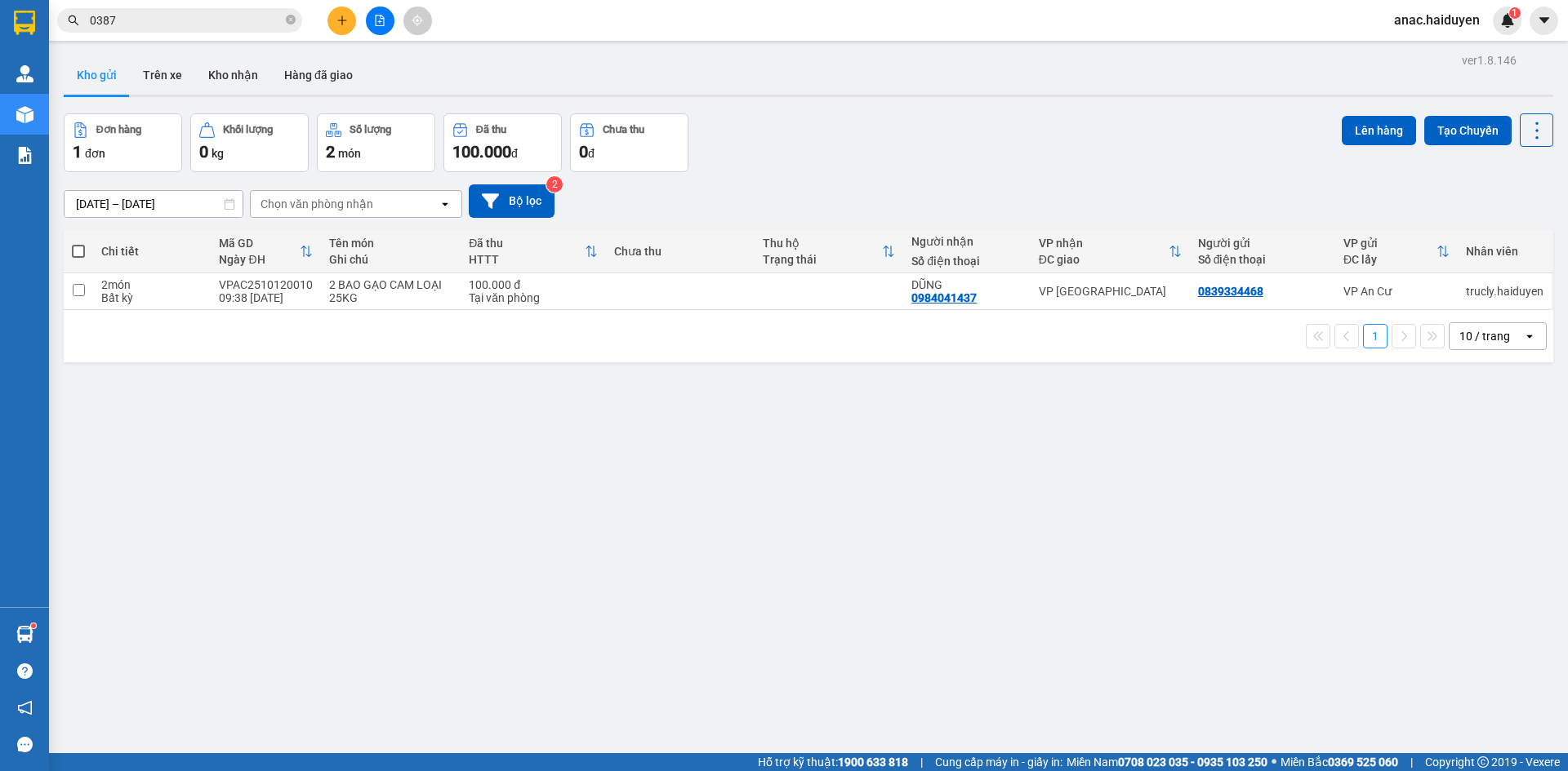
click at [308, 611] on div "ver 1.8.146 Kho gửi Trên xe Kho nhận Hàng đã giao Đơn hàng 1 đơn Khối lượng 0 k…" at bounding box center [809, 434] width 1503 height 771
click at [338, 15] on icon "plus" at bounding box center [343, 21] width 12 height 12
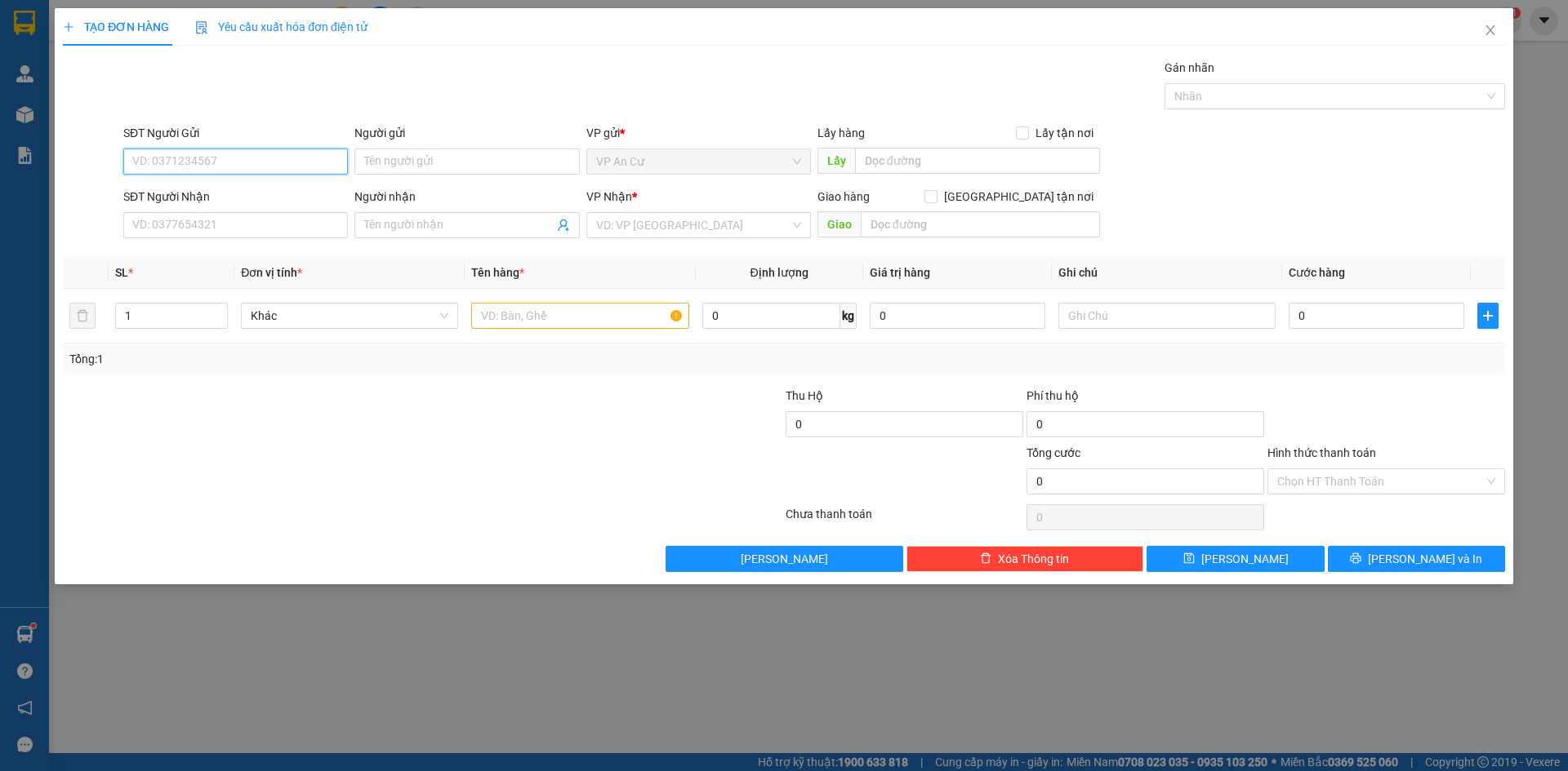
click at [167, 161] on input "SĐT Người Gửi" at bounding box center [235, 162] width 224 height 26
click at [887, 652] on div "TẠO ĐƠN HÀNG Yêu cầu xuất hóa đơn điện tử Transit Pickup Surcharge Ids Transit …" at bounding box center [784, 385] width 1568 height 771
click at [1487, 33] on icon "close" at bounding box center [1490, 30] width 13 height 13
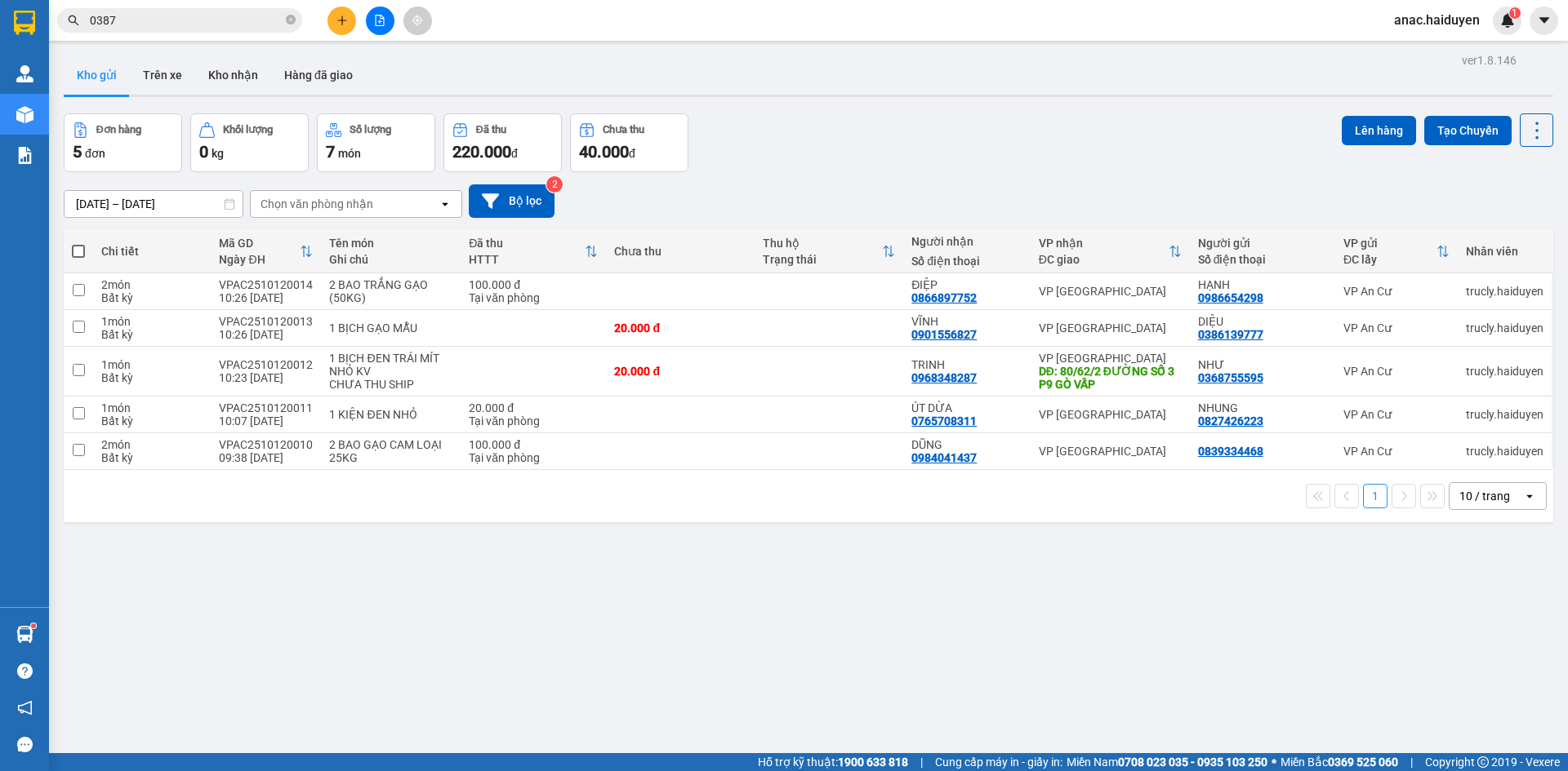
click at [101, 71] on button "Kho gửi" at bounding box center [97, 75] width 66 height 39
click at [726, 685] on div "ver 1.8.146 Kho gửi Trên xe Kho nhận Hàng đã giao Đơn hàng 5 đơn Khối lượng 0 k…" at bounding box center [809, 434] width 1503 height 771
click at [566, 703] on div "ver 1.8.146 Kho gửi Trên xe Kho nhận Hàng đã giao Đơn hàng 5 đơn Khối lượng 0 k…" at bounding box center [809, 434] width 1503 height 771
click at [218, 64] on button "Kho nhận" at bounding box center [233, 75] width 76 height 39
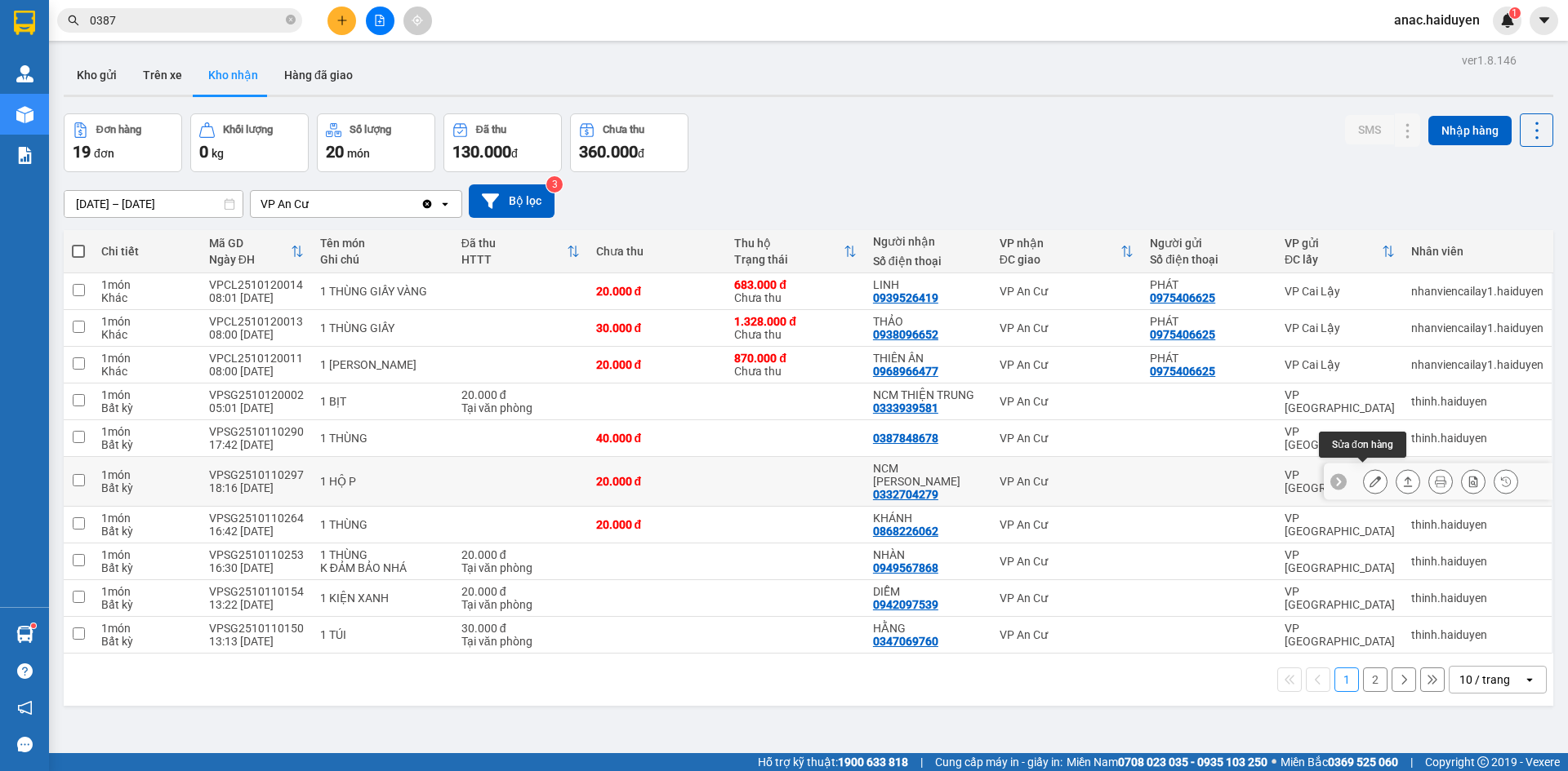
click at [1370, 476] on icon at bounding box center [1375, 482] width 12 height 12
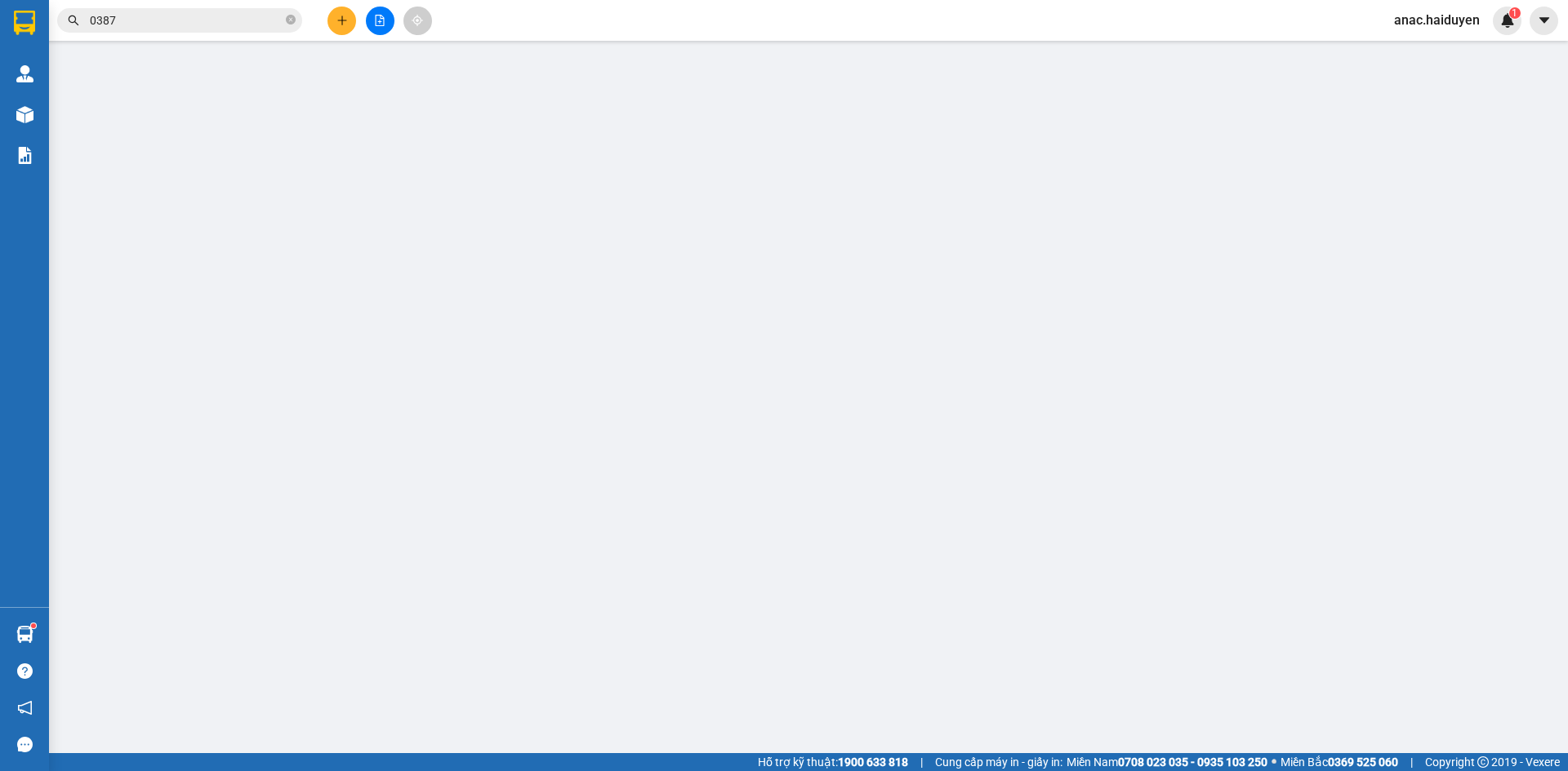
type input "0332704279"
type input "NCM [PERSON_NAME]"
type input "0"
type input "20.000"
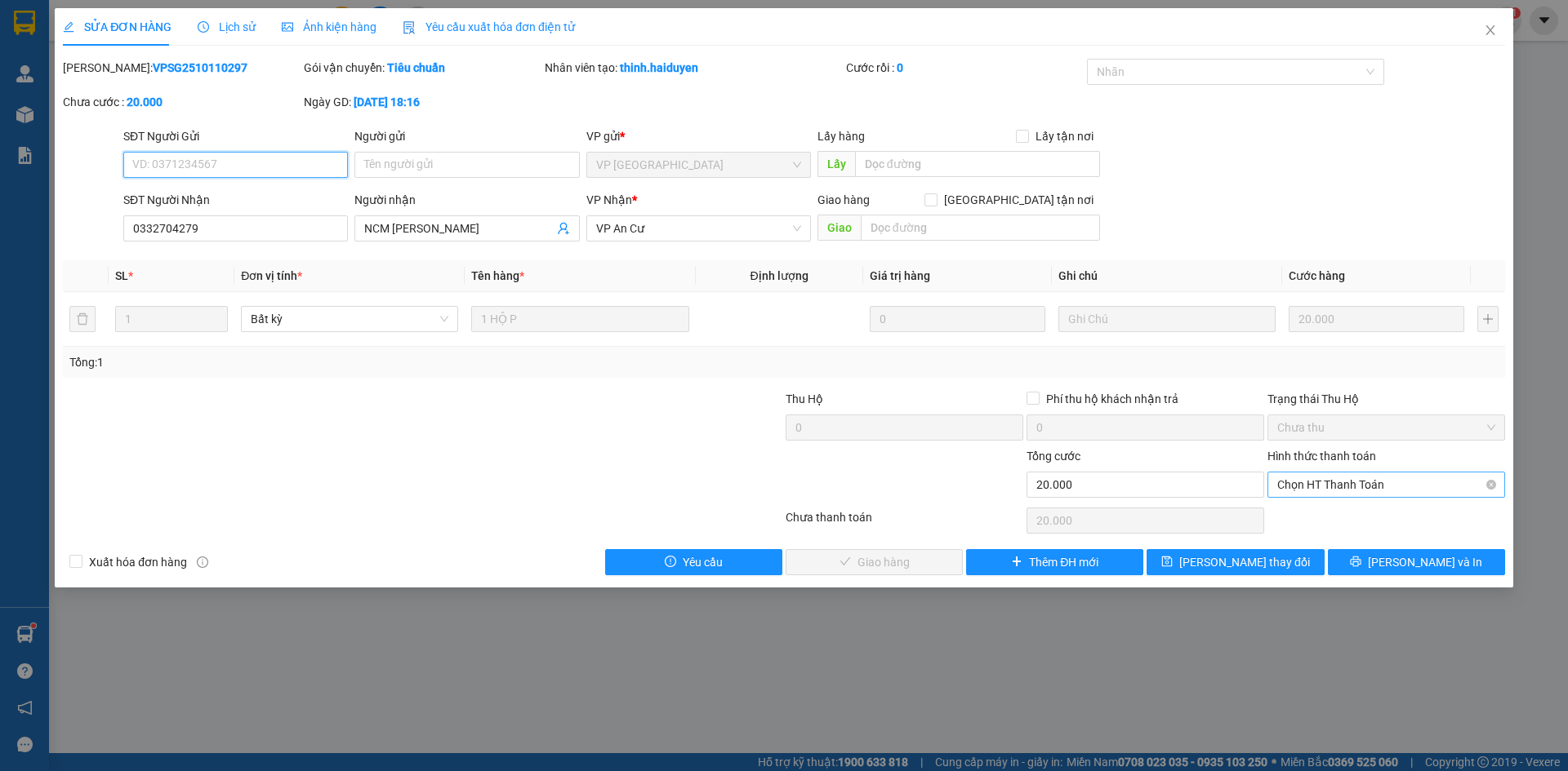
click at [1323, 487] on span "Chọn HT Thanh Toán" at bounding box center [1385, 485] width 218 height 25
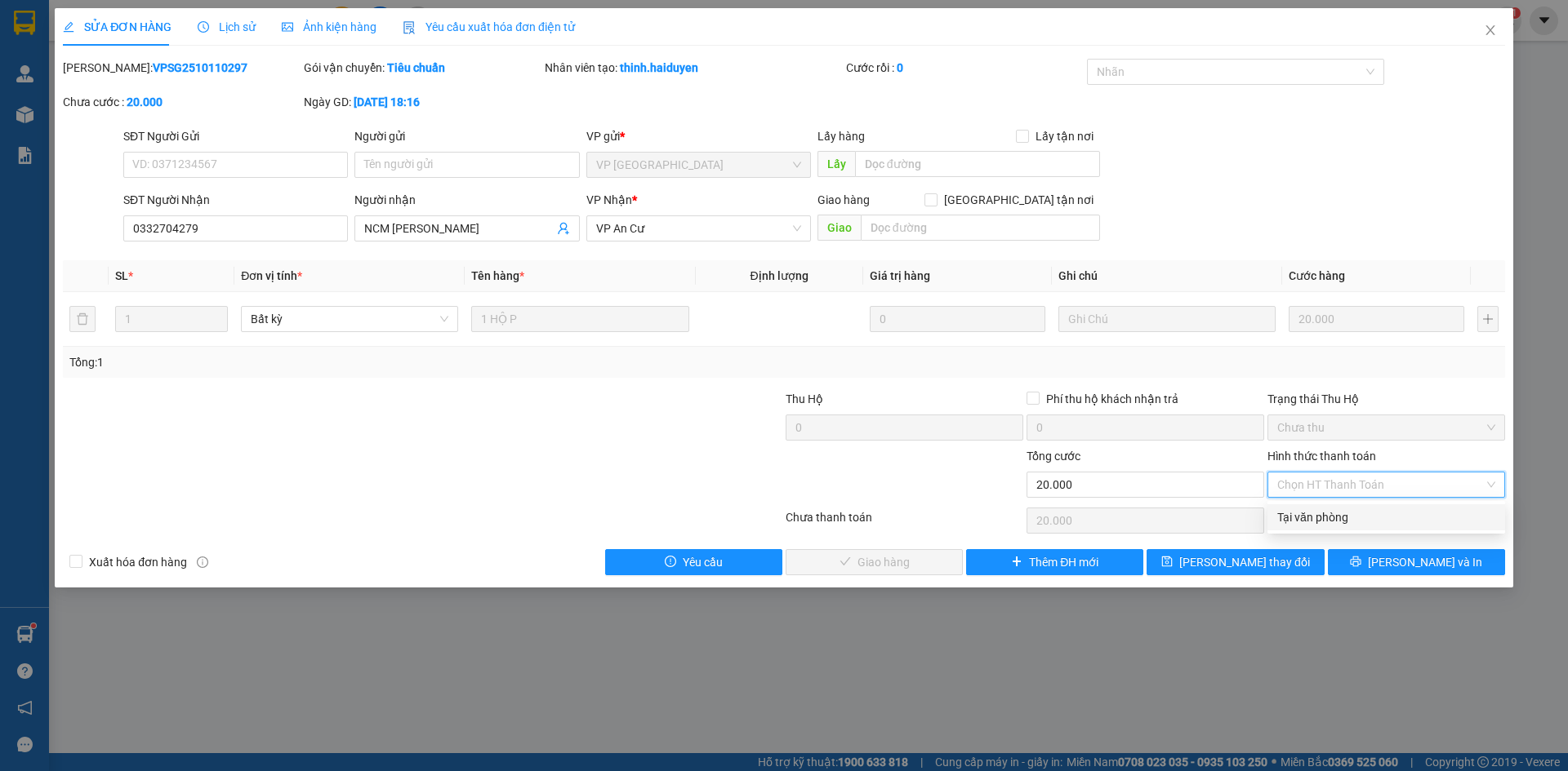
click at [1318, 516] on div "Tại văn phòng" at bounding box center [1385, 517] width 218 height 18
type input "0"
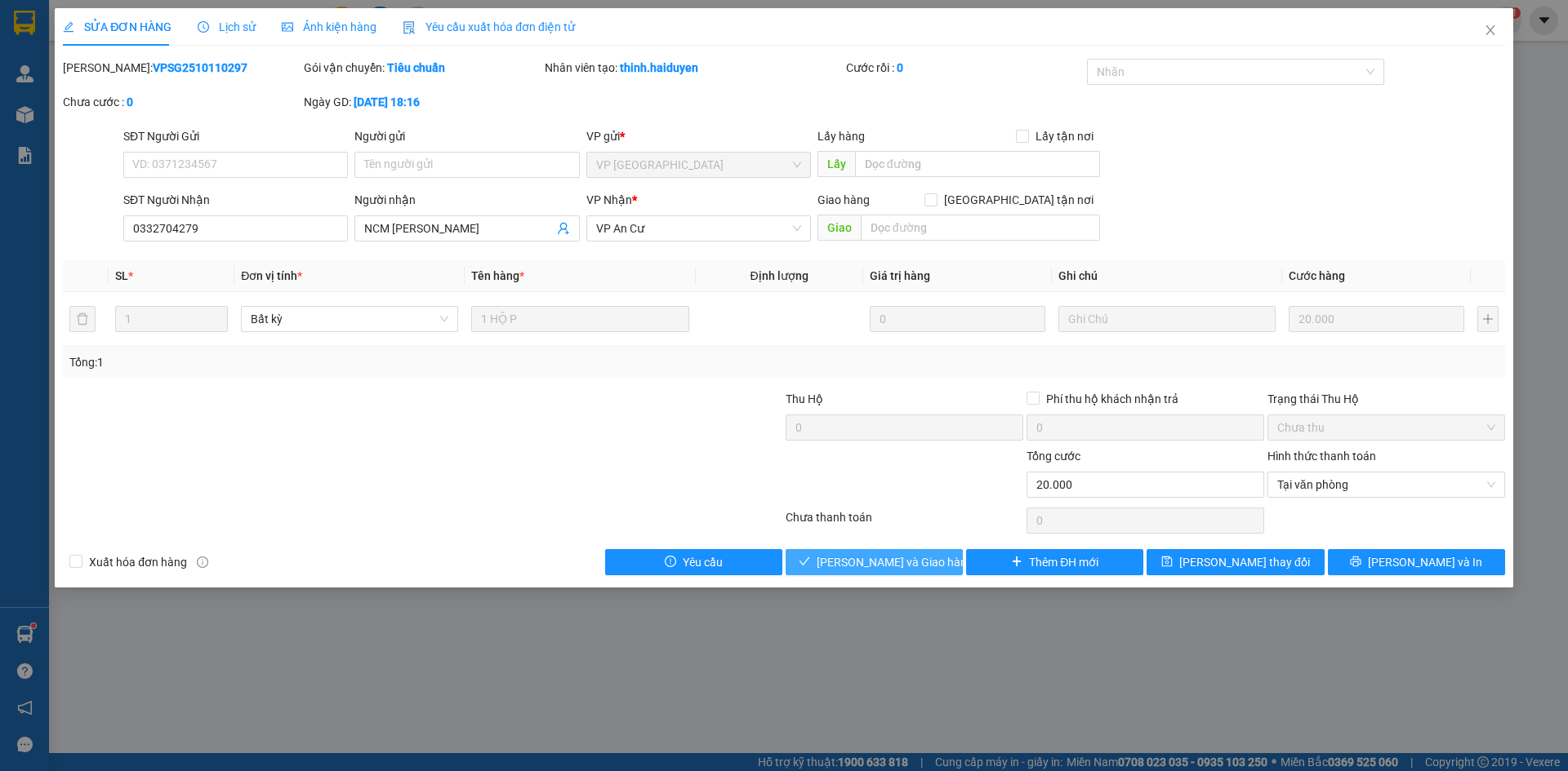
click at [917, 554] on span "[PERSON_NAME] và Giao hàng" at bounding box center [895, 563] width 157 height 18
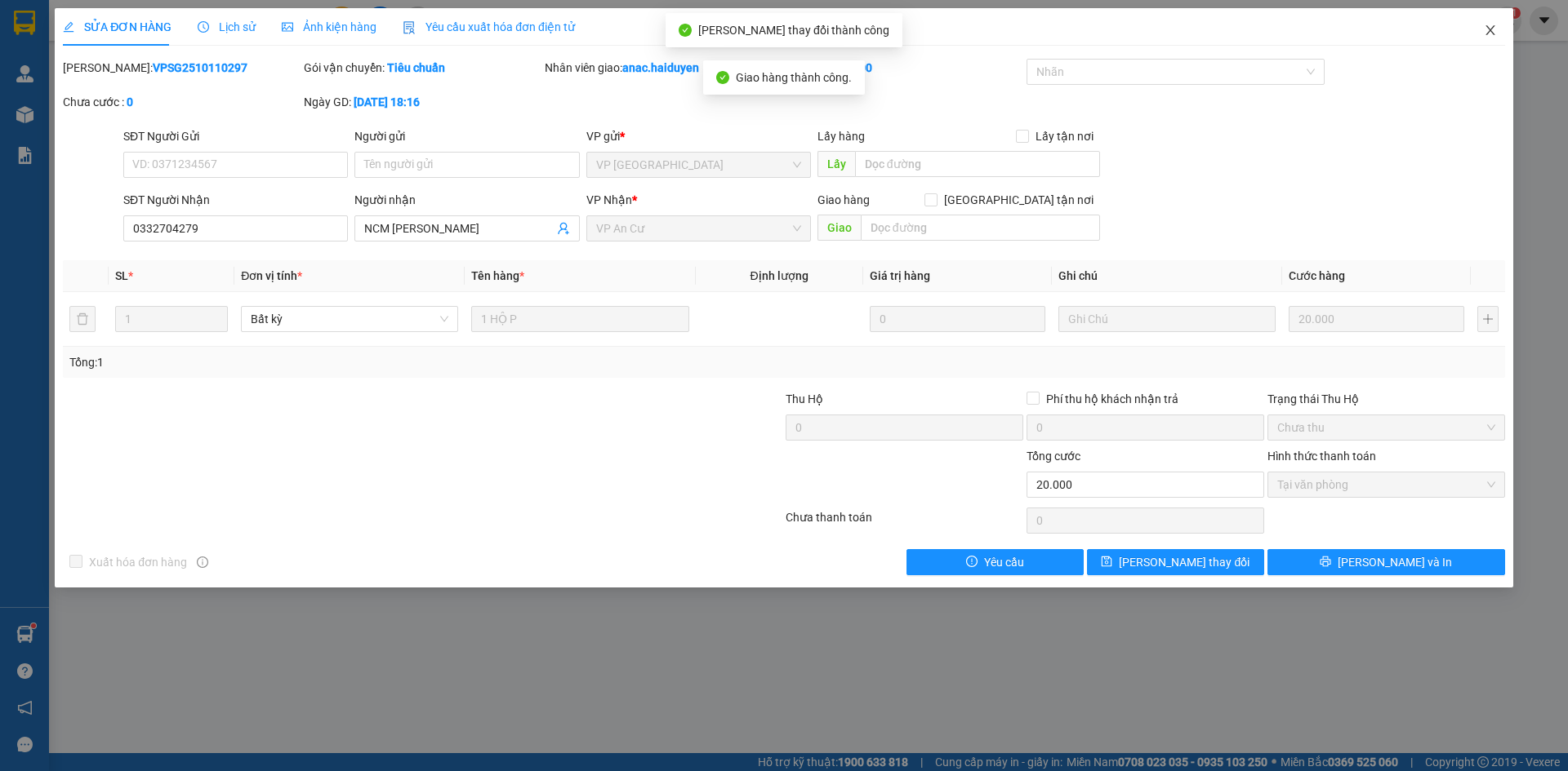
click at [1490, 32] on icon "close" at bounding box center [1489, 31] width 9 height 10
